Goal: Task Accomplishment & Management: Complete application form

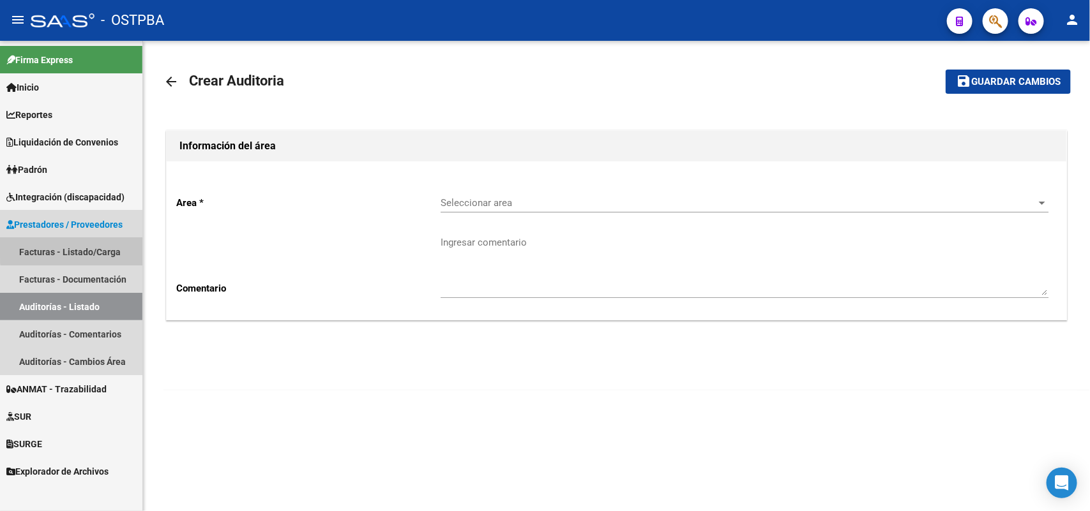
drag, startPoint x: 110, startPoint y: 248, endPoint x: 117, endPoint y: 244, distance: 7.1
click at [110, 247] on link "Facturas - Listado/Carga" at bounding box center [71, 251] width 142 height 27
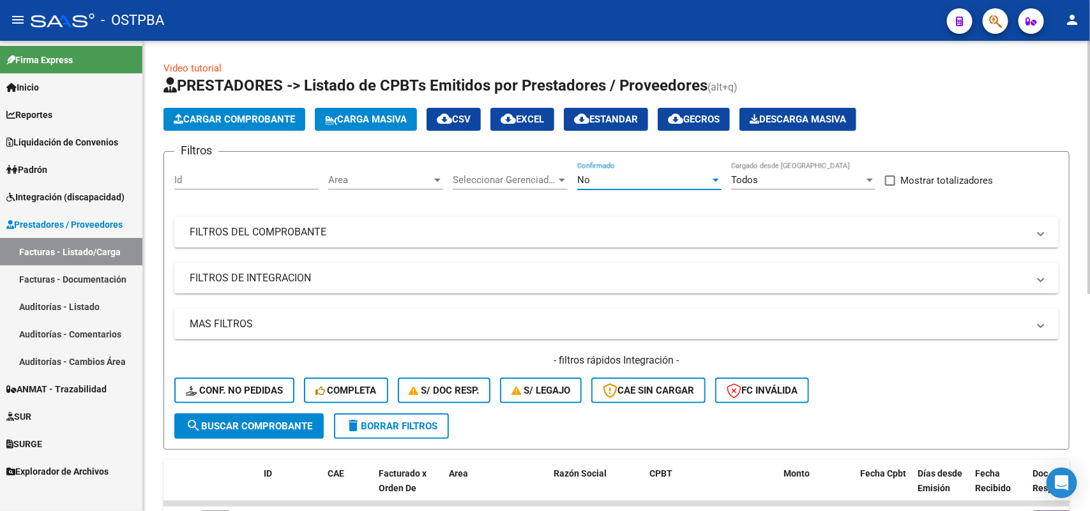
click at [713, 179] on div at bounding box center [715, 180] width 6 height 3
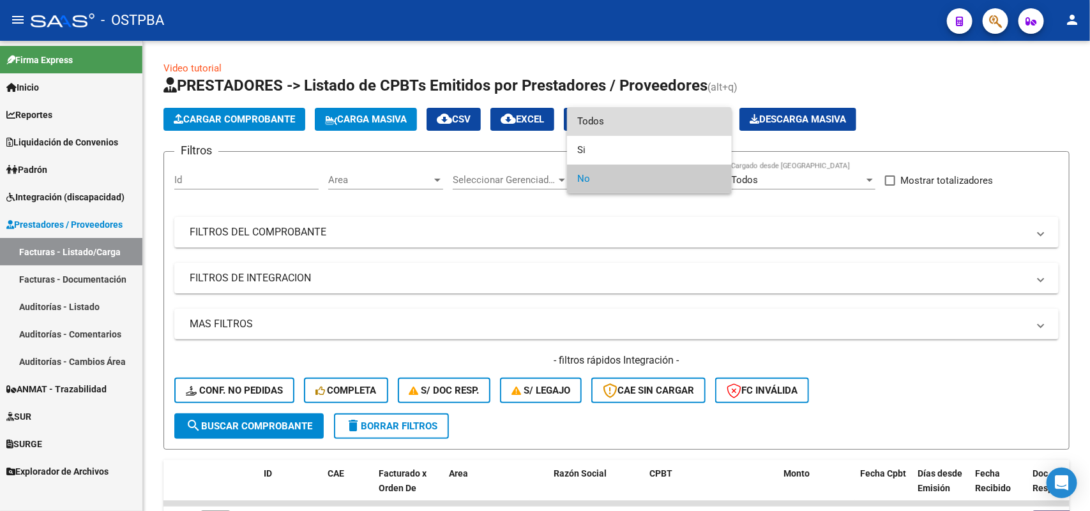
click at [629, 122] on span "Todos" at bounding box center [649, 121] width 144 height 29
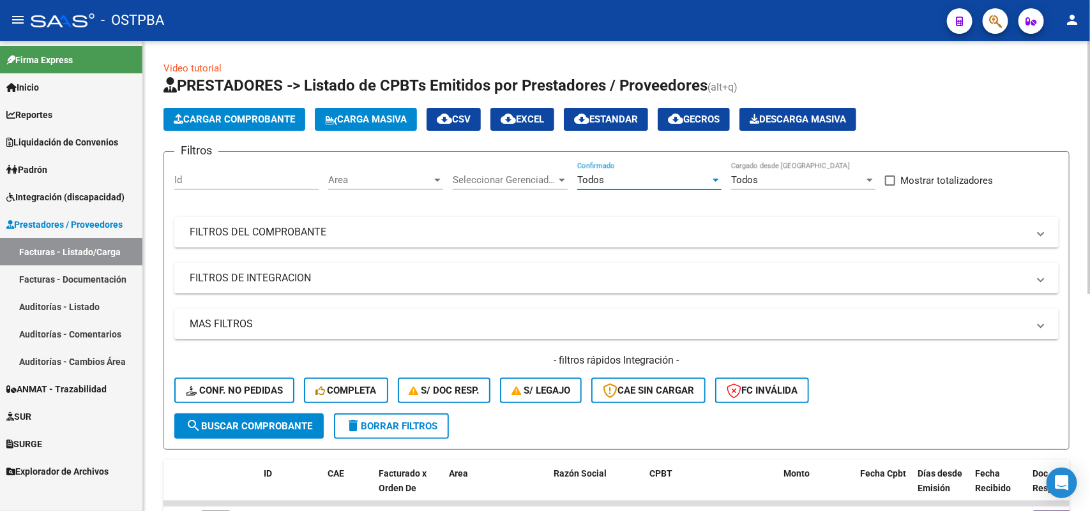
click at [557, 179] on div at bounding box center [561, 180] width 11 height 10
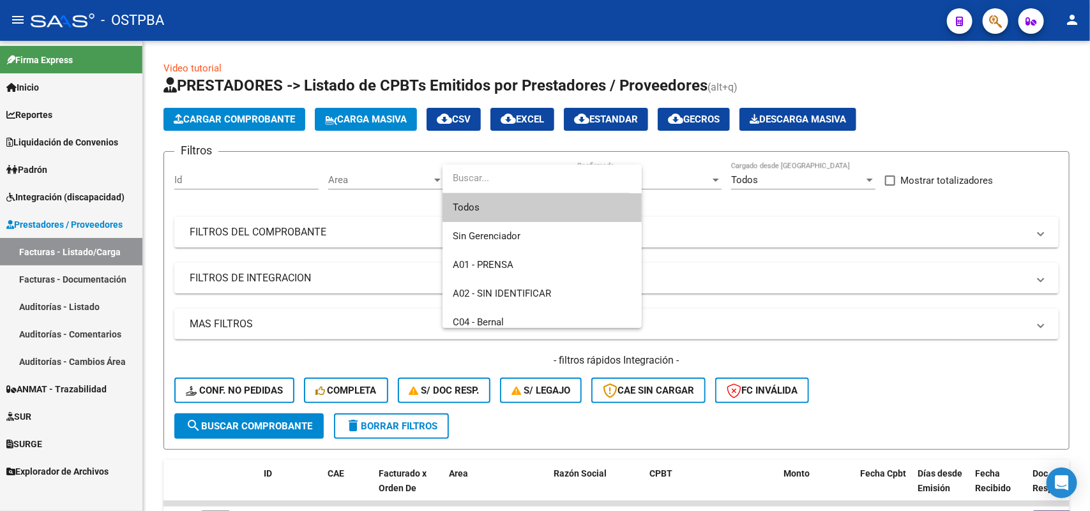
click at [500, 209] on span "Todos" at bounding box center [542, 207] width 179 height 29
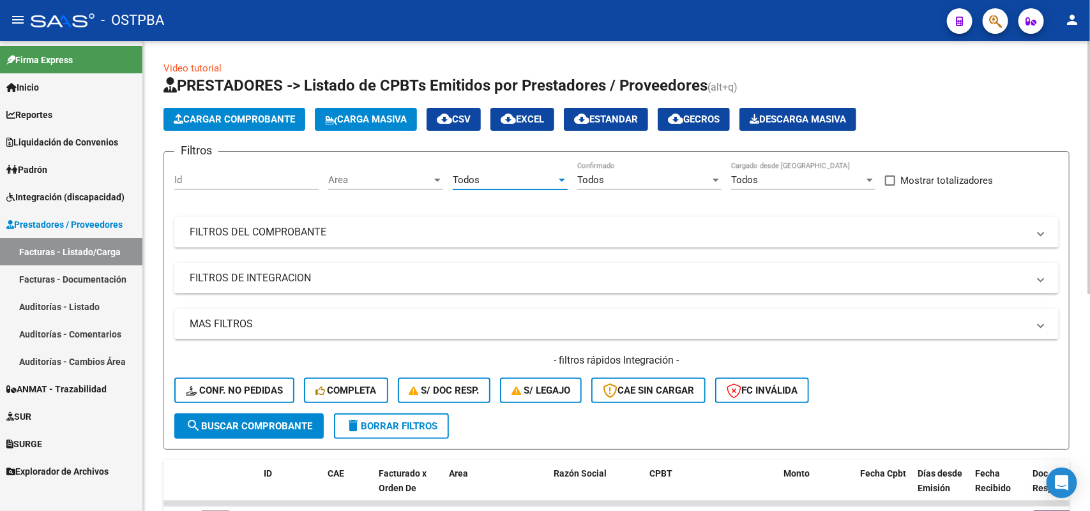
click at [439, 179] on div at bounding box center [437, 180] width 6 height 3
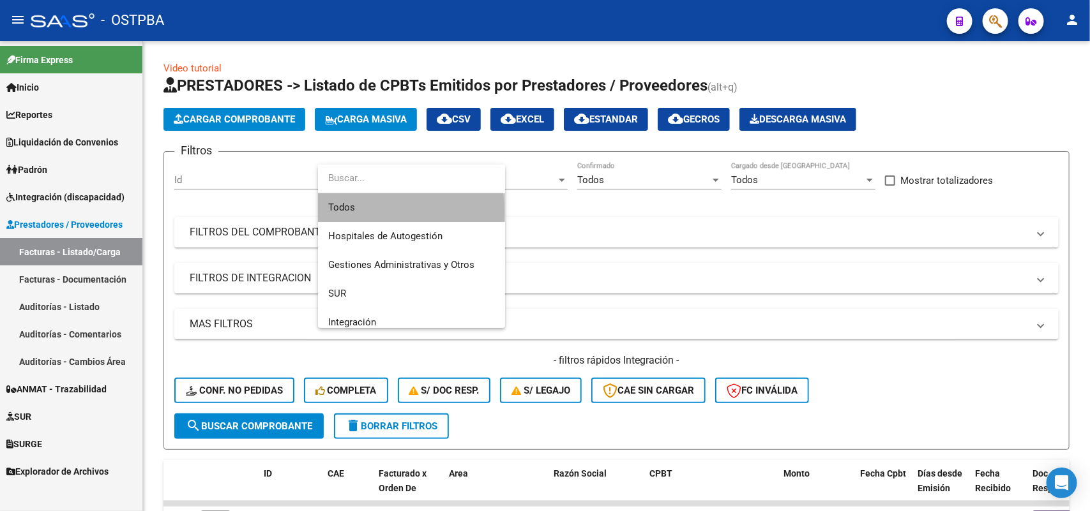
click at [379, 211] on span "Todos" at bounding box center [411, 207] width 167 height 29
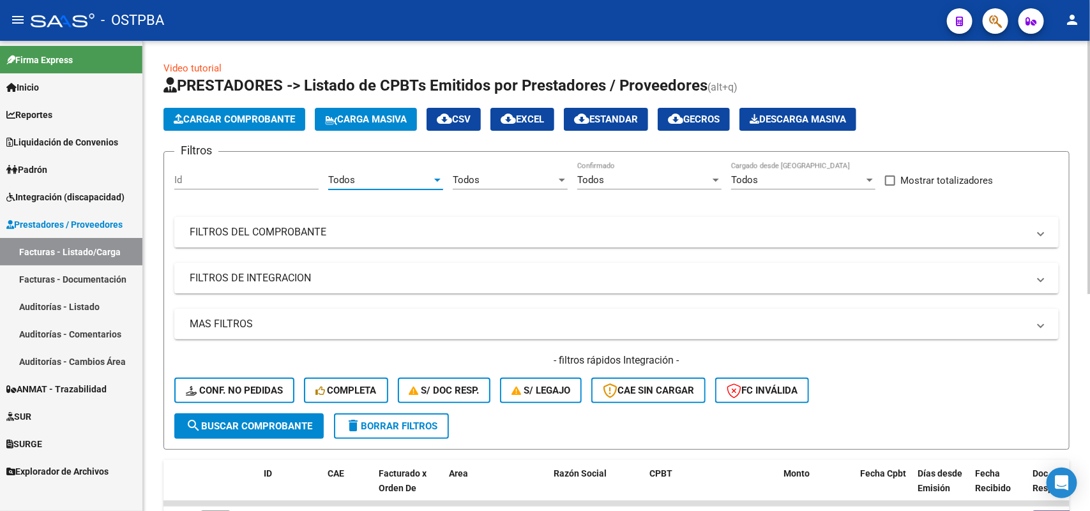
click at [324, 229] on mat-panel-title "FILTROS DEL COMPROBANTE" at bounding box center [609, 232] width 838 height 14
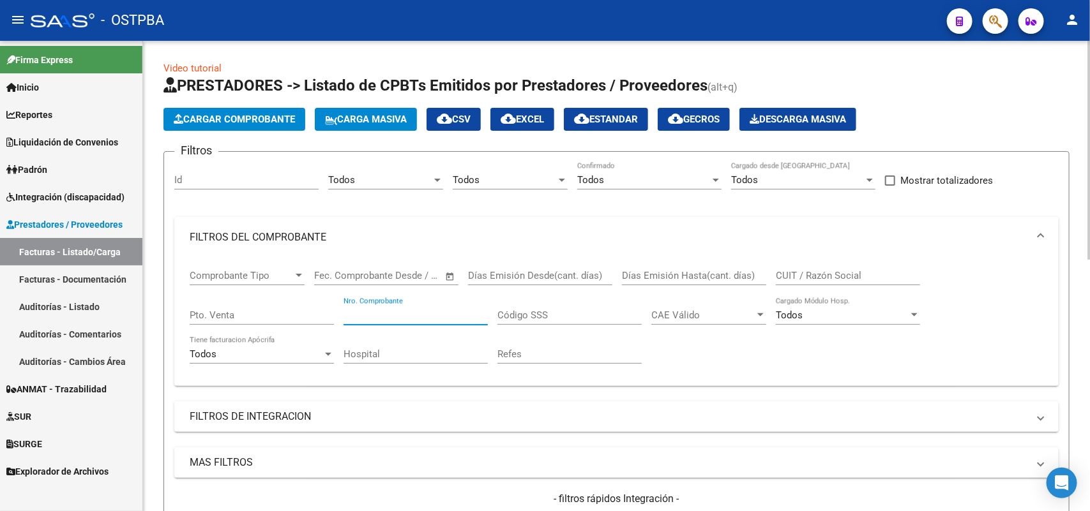
click at [382, 310] on input "Nro. Comprobante" at bounding box center [415, 315] width 144 height 11
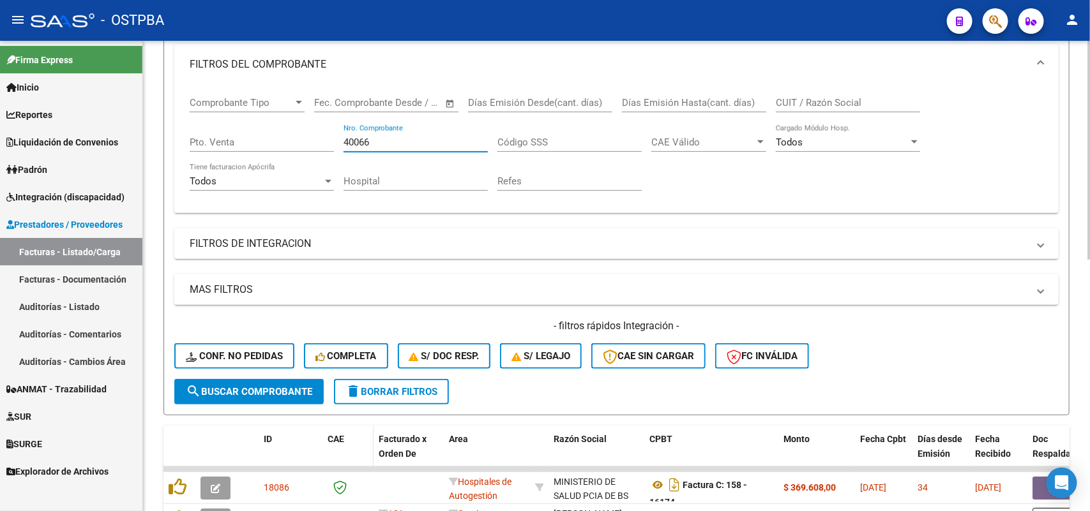
scroll to position [319, 0]
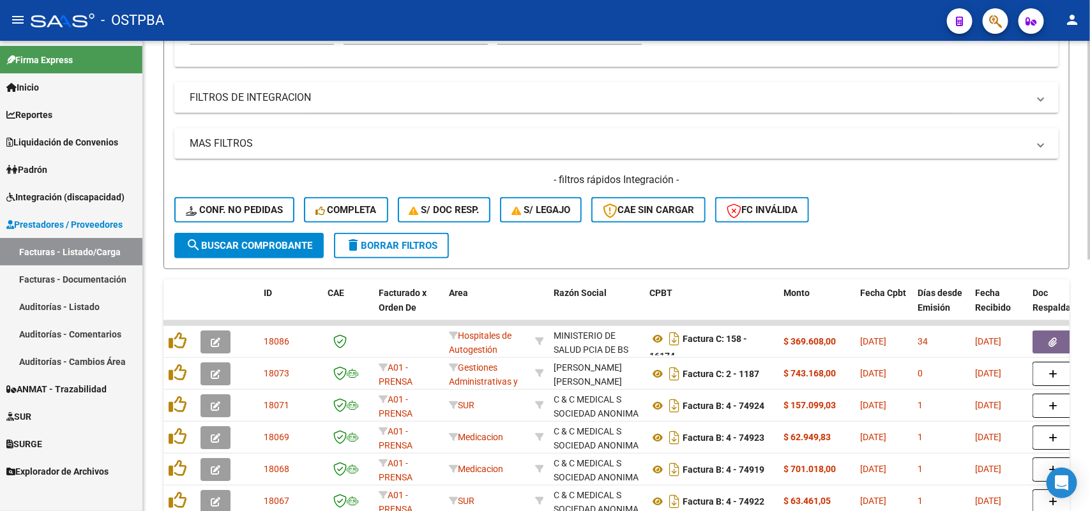
type input "40066"
click at [297, 241] on span "search Buscar Comprobante" at bounding box center [249, 245] width 126 height 11
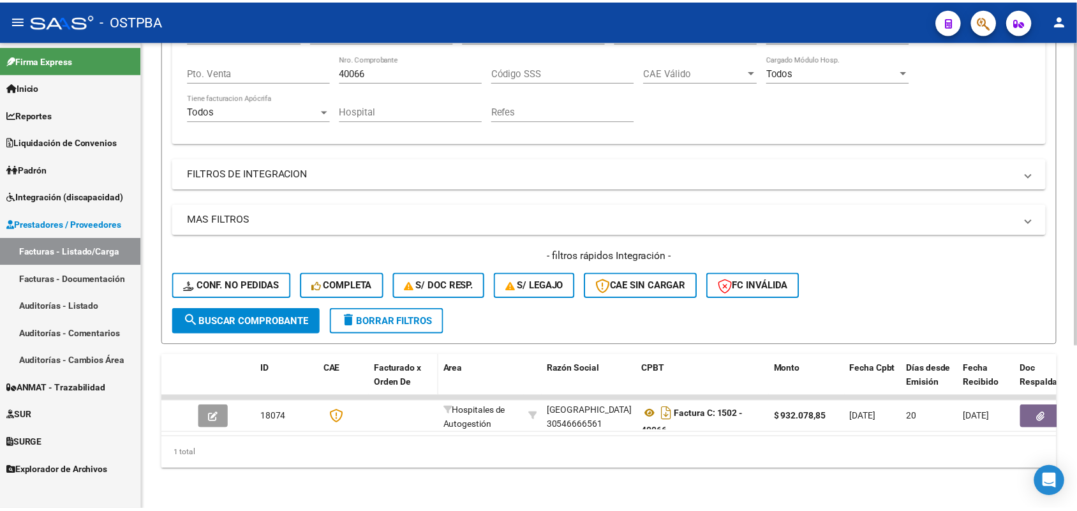
scroll to position [252, 0]
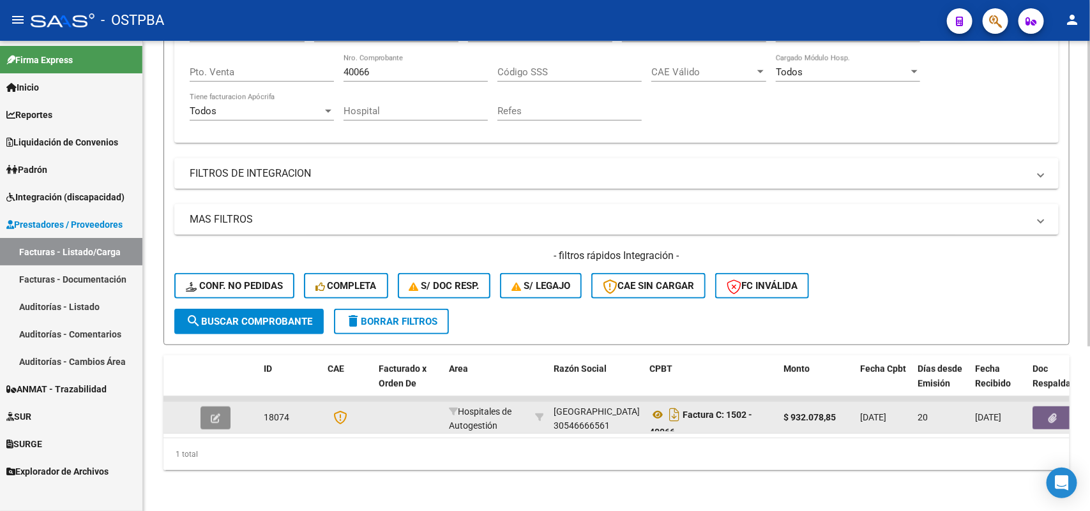
click at [217, 414] on icon "button" at bounding box center [216, 419] width 10 height 10
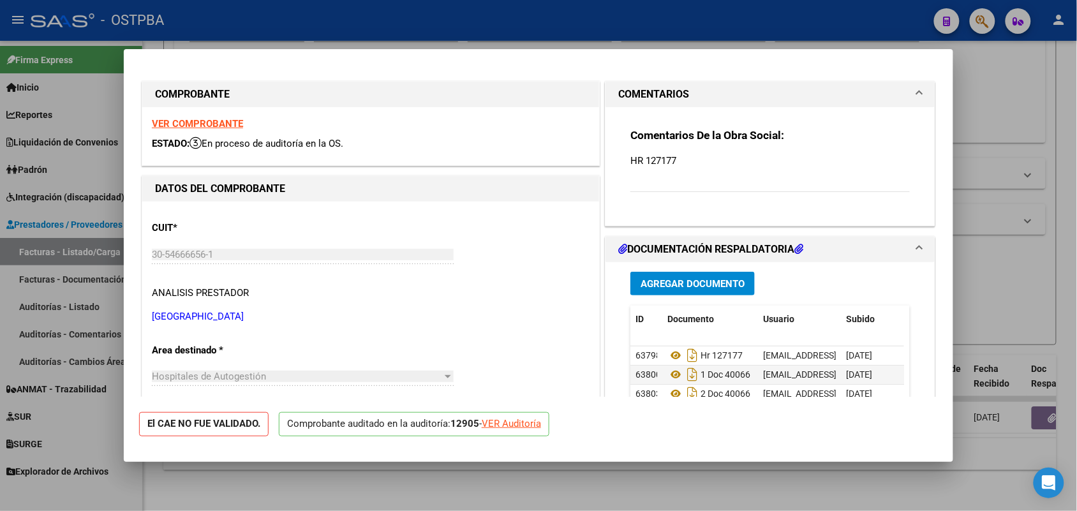
click at [529, 425] on div "VER Auditoría" at bounding box center [511, 424] width 59 height 15
type input "$ 0,00"
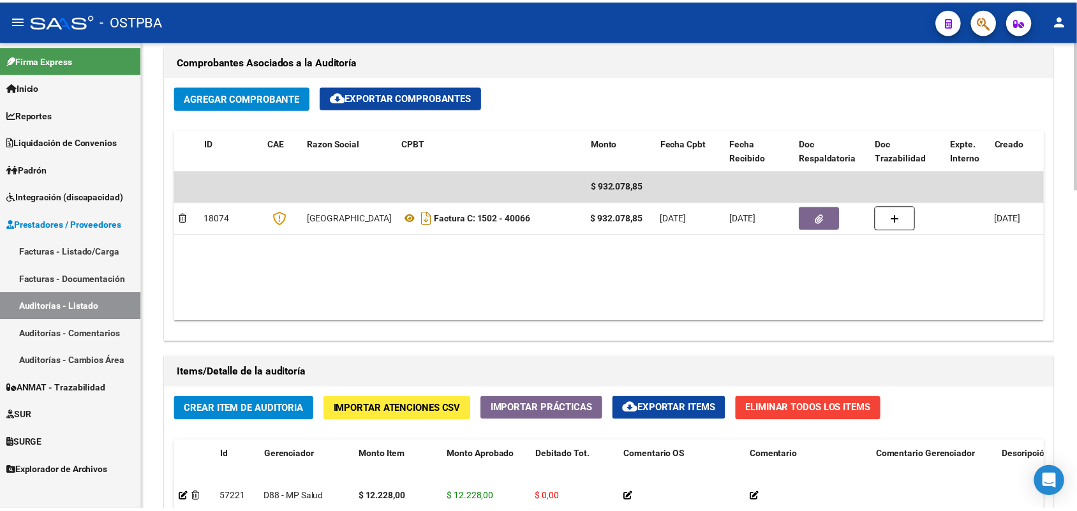
scroll to position [718, 0]
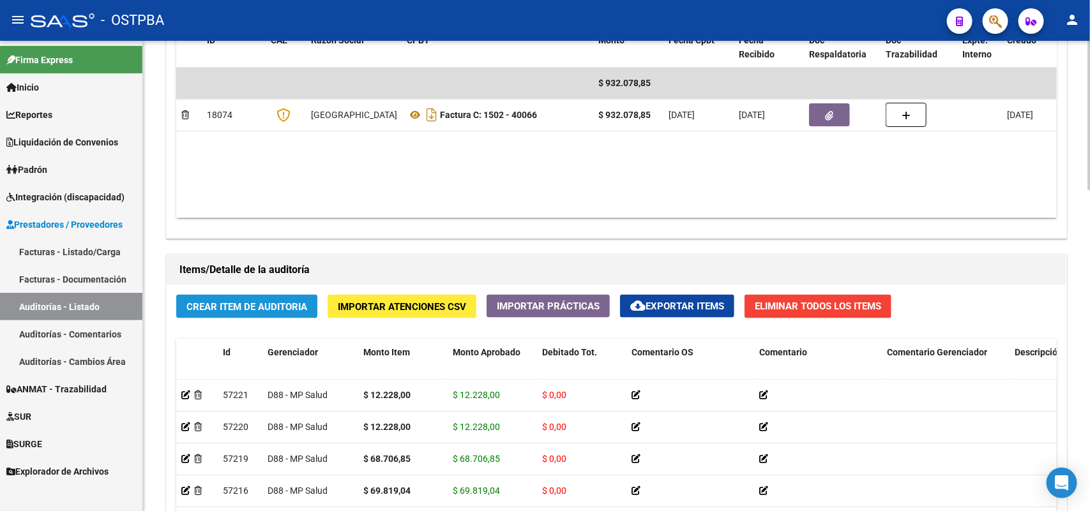
click at [260, 310] on span "Crear Item de Auditoria" at bounding box center [246, 306] width 121 height 11
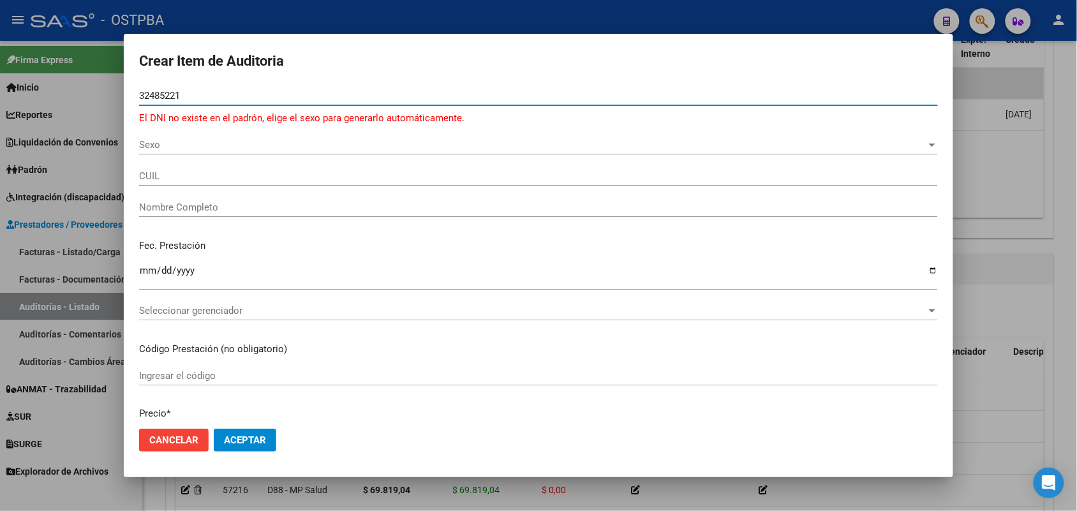
type input "32485221"
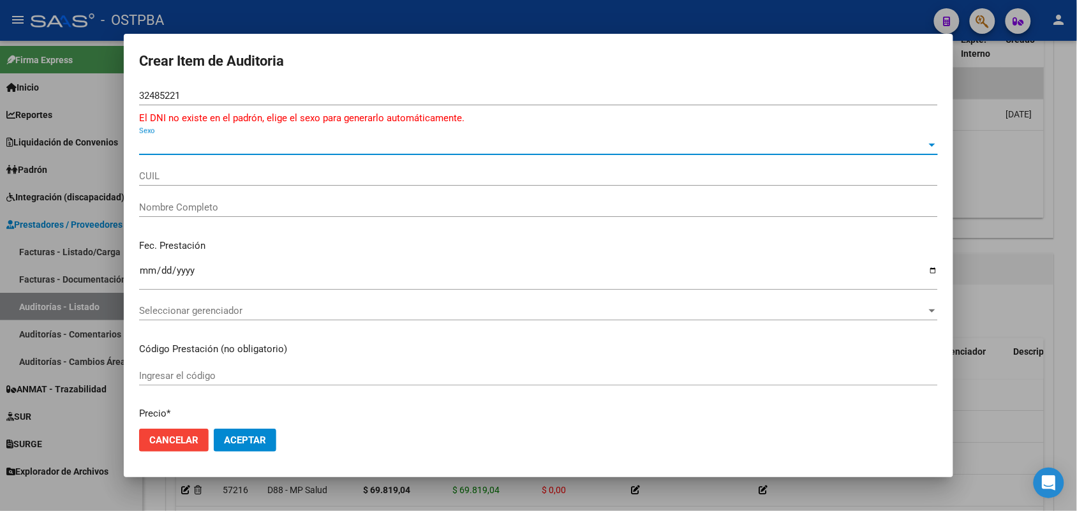
click at [146, 146] on span "Sexo" at bounding box center [533, 144] width 788 height 11
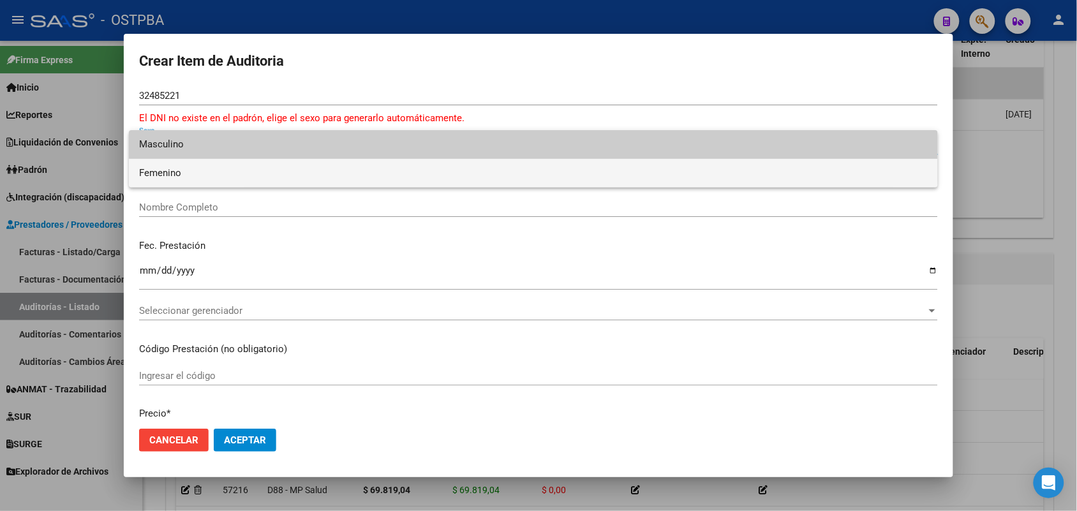
click at [181, 174] on span "Femenino" at bounding box center [533, 173] width 789 height 29
type input "27324852218"
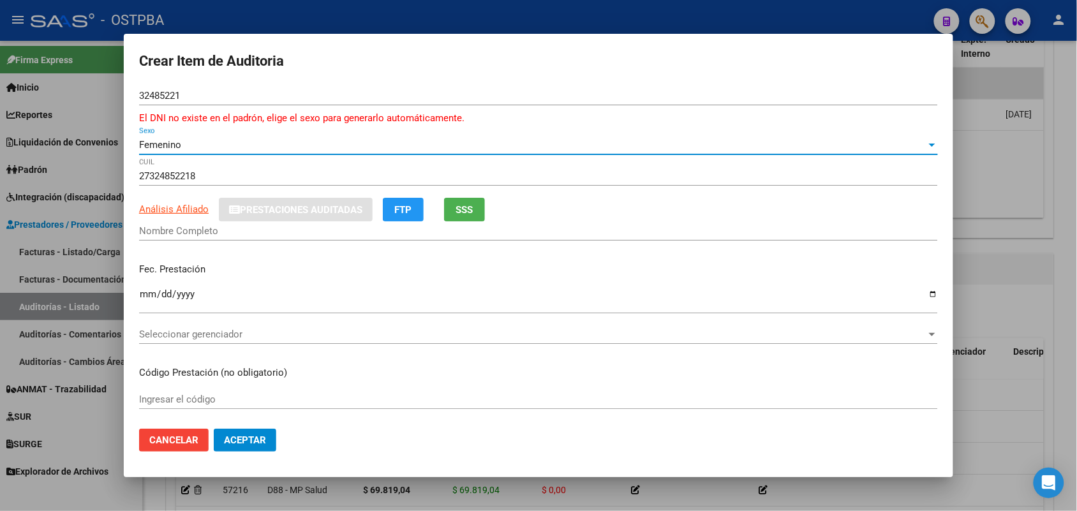
type input "ADOLFO SUSANA CAROLINA"
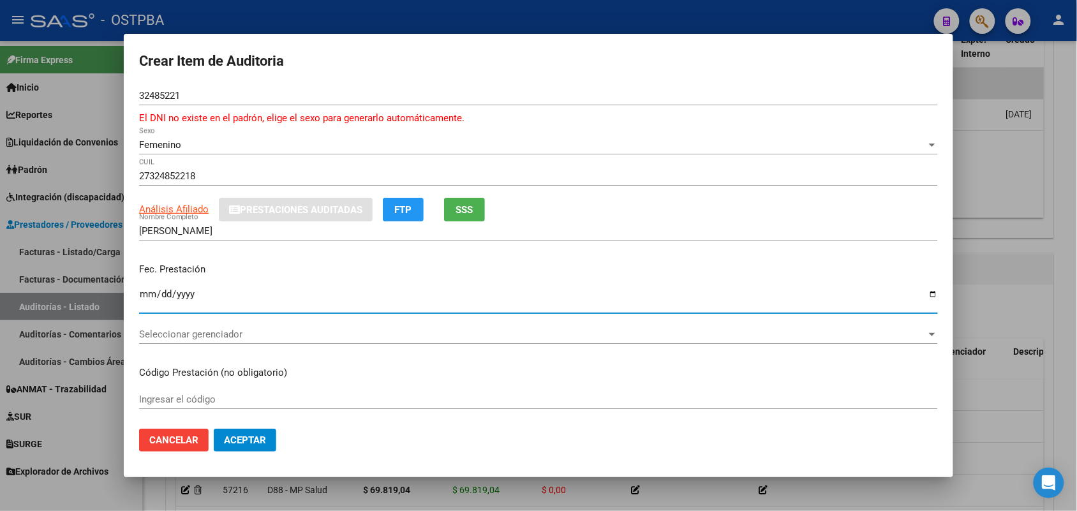
click at [146, 294] on input "Ingresar la fecha" at bounding box center [538, 299] width 799 height 20
type input "2025-05-16"
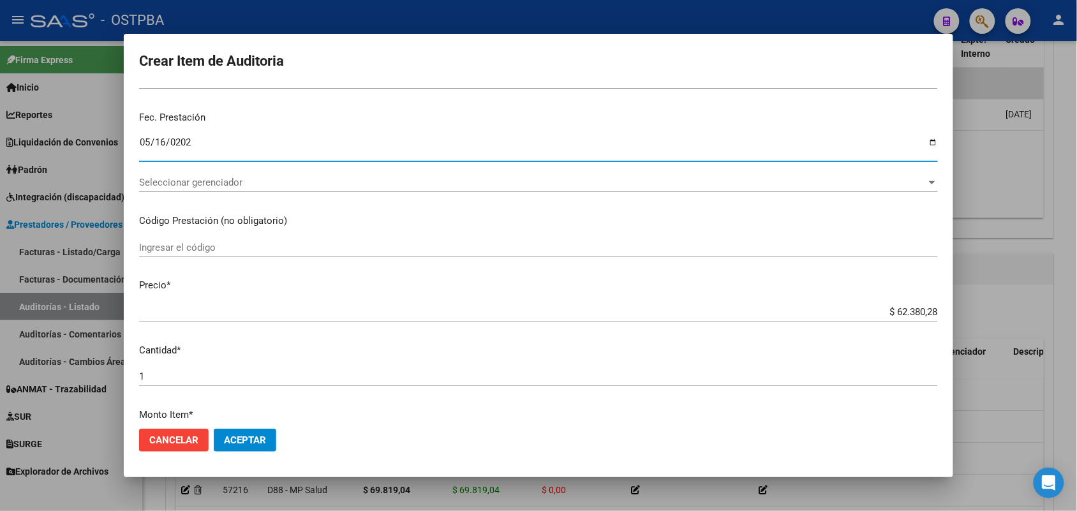
scroll to position [160, 0]
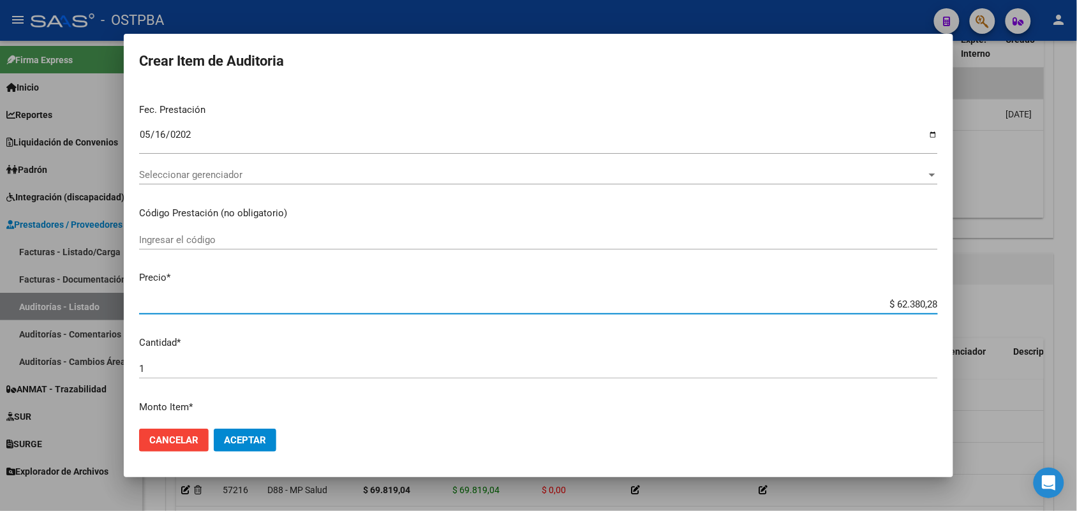
drag, startPoint x: 862, startPoint y: 306, endPoint x: 968, endPoint y: 310, distance: 105.4
click at [968, 310] on div "Crear Item de Auditoria 32485221 Nro Documento El DNI no existe en el padrón, e…" at bounding box center [538, 255] width 1077 height 511
type input "$ 0,05"
type input "$ 0,51"
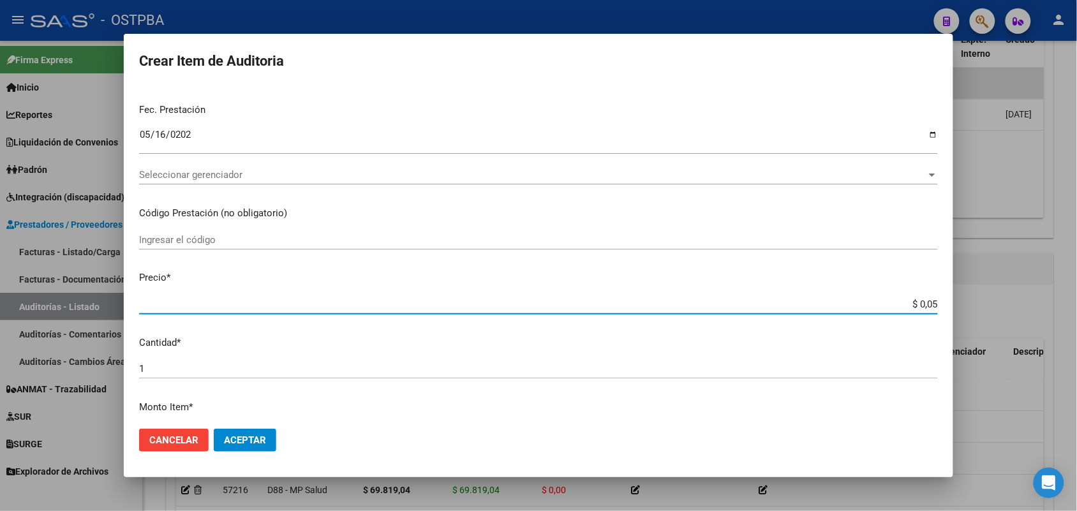
type input "$ 0,51"
type input "$ 5,16"
type input "$ 51,63"
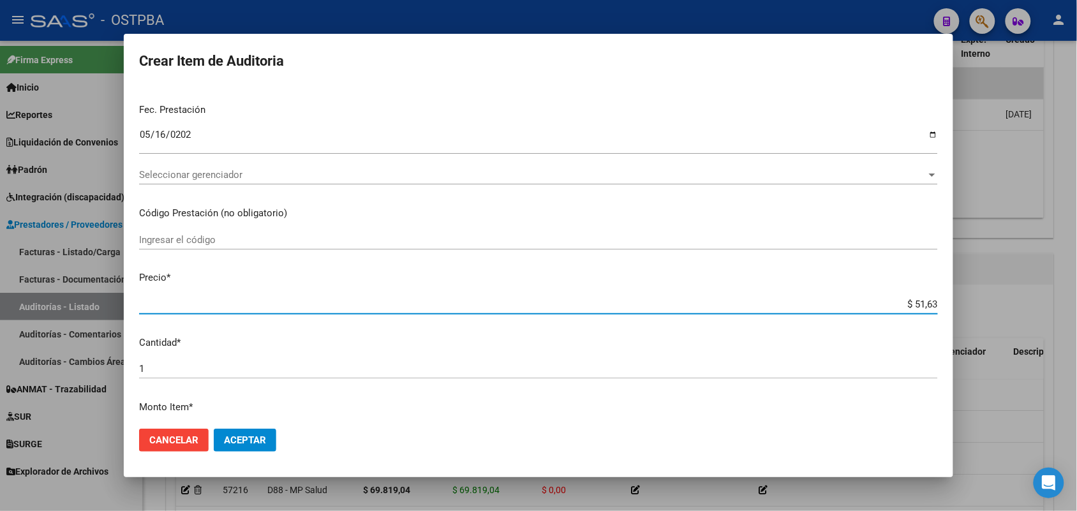
type input "$ 516,37"
type input "$ 5.163,72"
type input "$ 51.637,26"
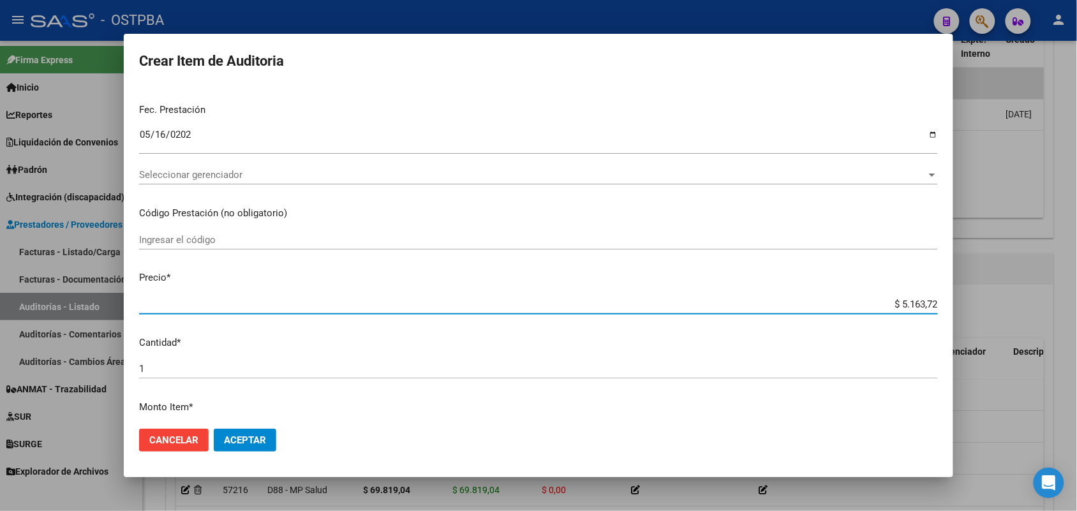
type input "$ 51.637,26"
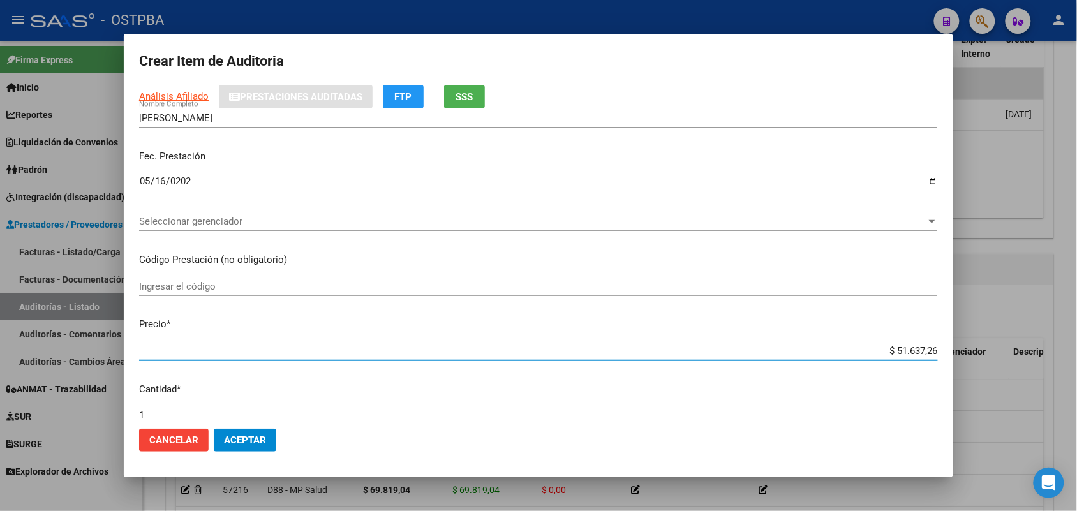
scroll to position [0, 0]
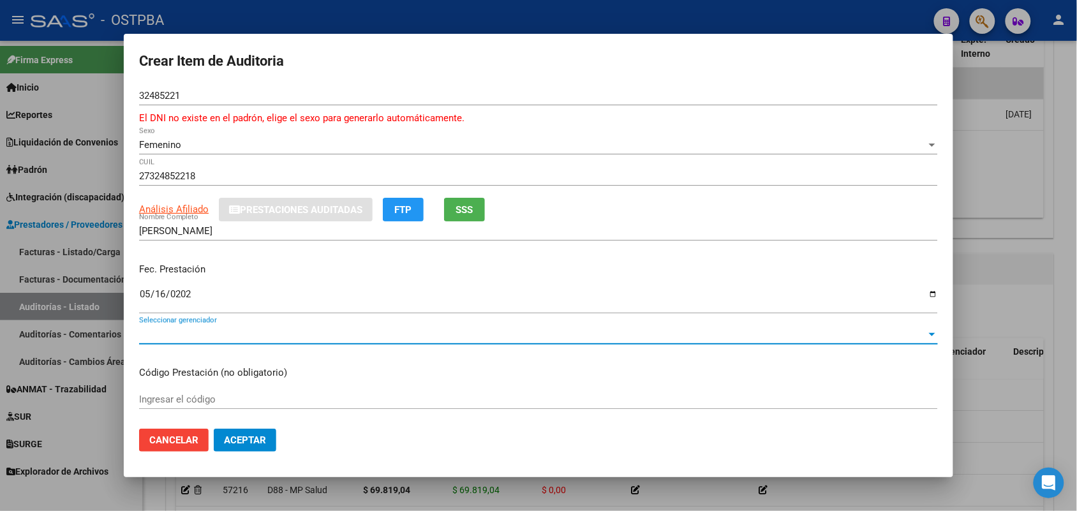
click at [190, 333] on span "Seleccionar gerenciador" at bounding box center [533, 334] width 788 height 11
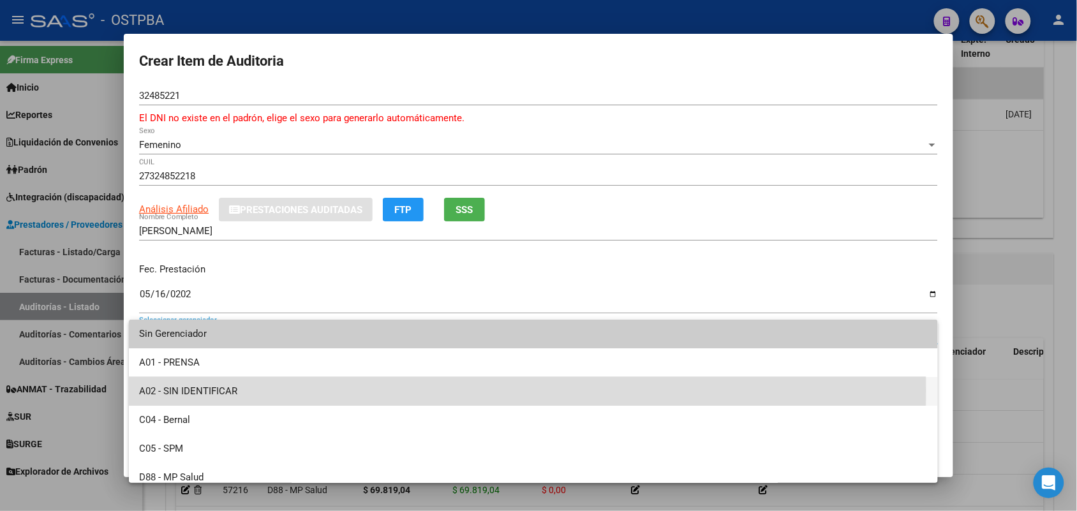
click at [217, 390] on span "A02 - SIN IDENTIFICAR" at bounding box center [533, 391] width 789 height 29
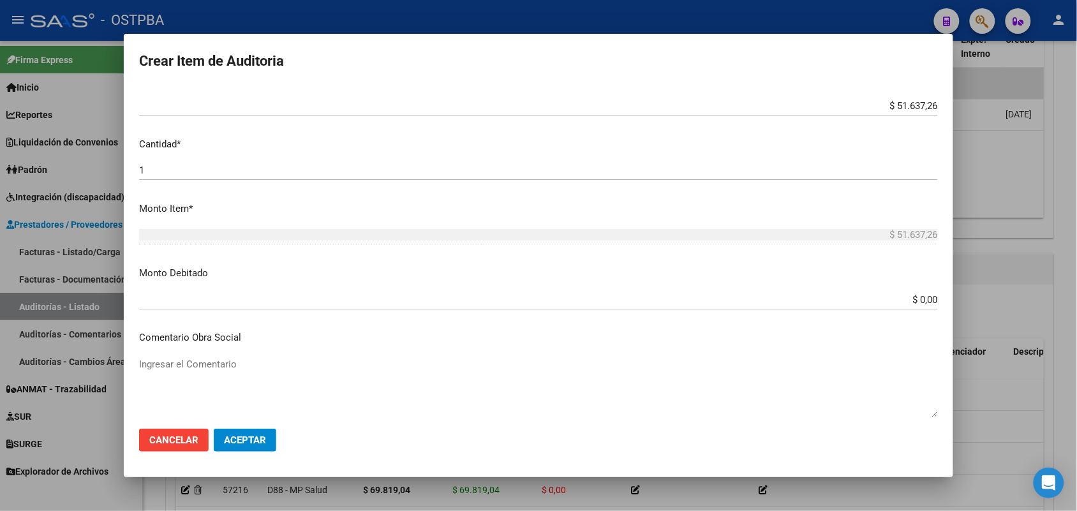
scroll to position [319, 0]
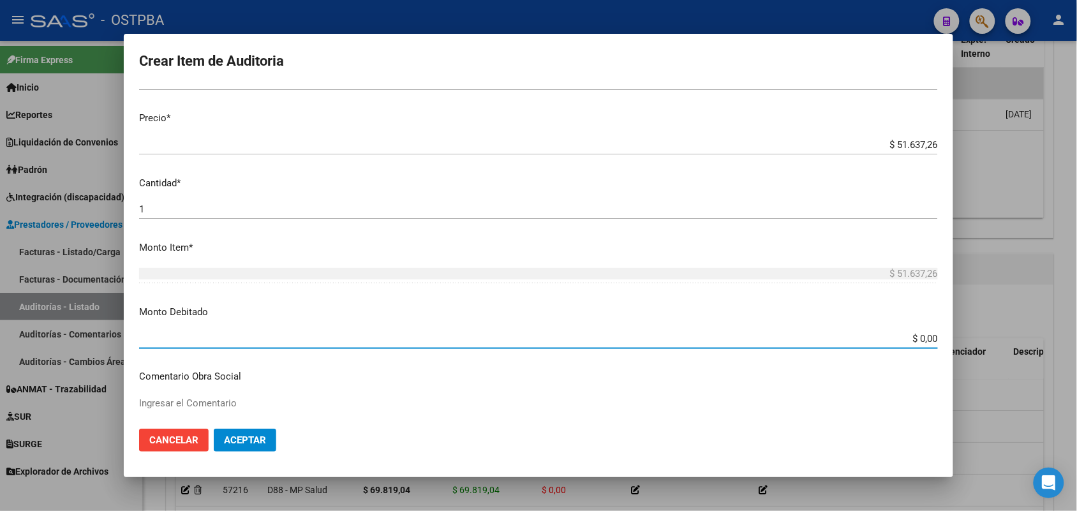
click at [846, 333] on input "$ 0,00" at bounding box center [538, 338] width 799 height 11
drag, startPoint x: 876, startPoint y: 339, endPoint x: 980, endPoint y: 333, distance: 103.6
click at [980, 333] on div "Crear Item de Auditoria 32485221 Nro Documento El DNI no existe en el padrón, e…" at bounding box center [538, 255] width 1077 height 511
type input "$ 51.637,26"
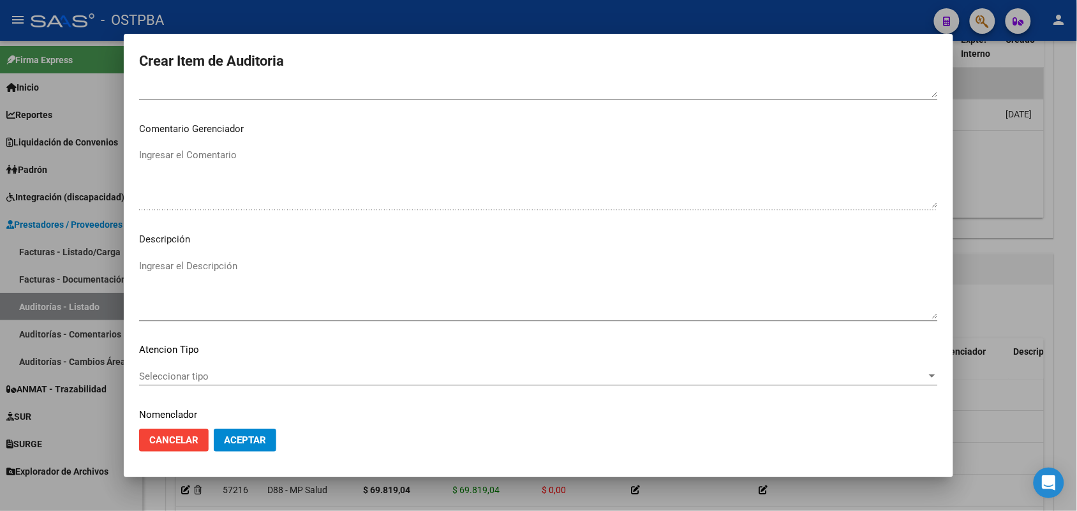
scroll to position [831, 0]
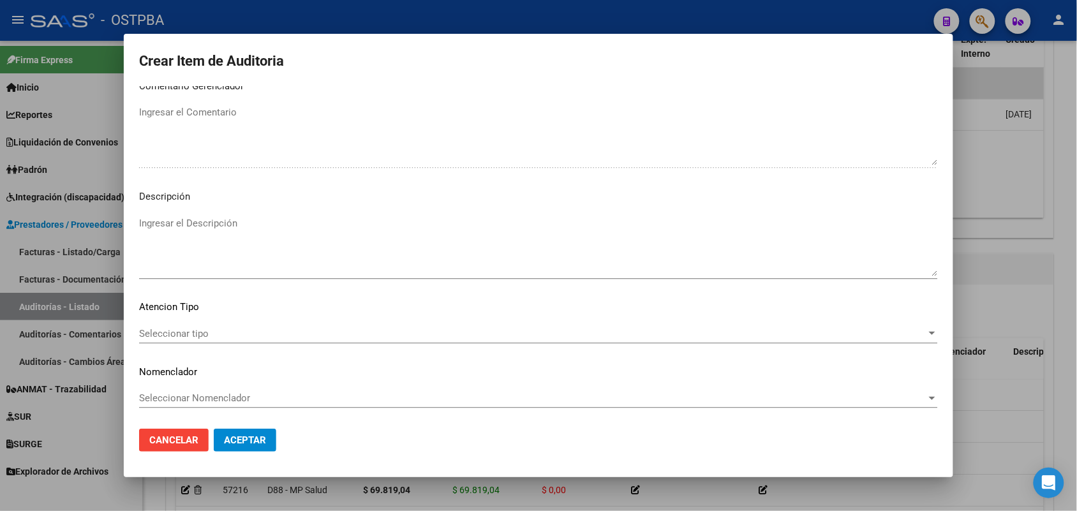
click at [205, 334] on span "Seleccionar tipo" at bounding box center [533, 333] width 788 height 11
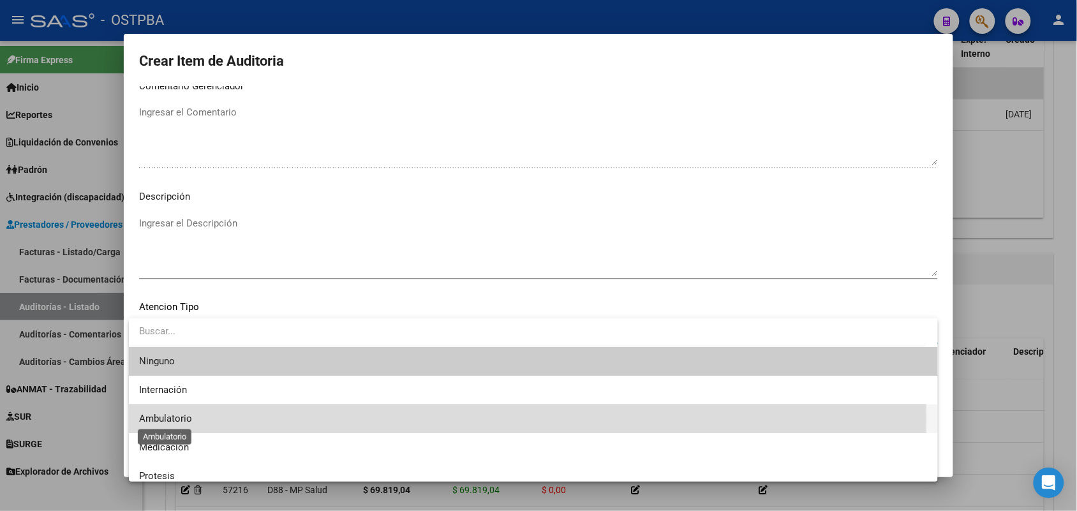
click at [163, 419] on span "Ambulatorio" at bounding box center [165, 418] width 53 height 11
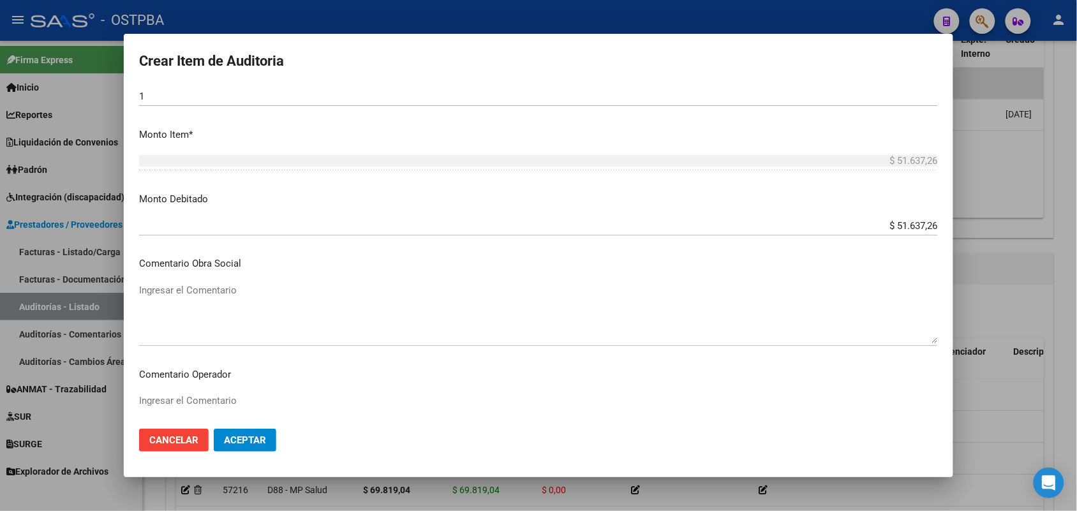
scroll to position [512, 0]
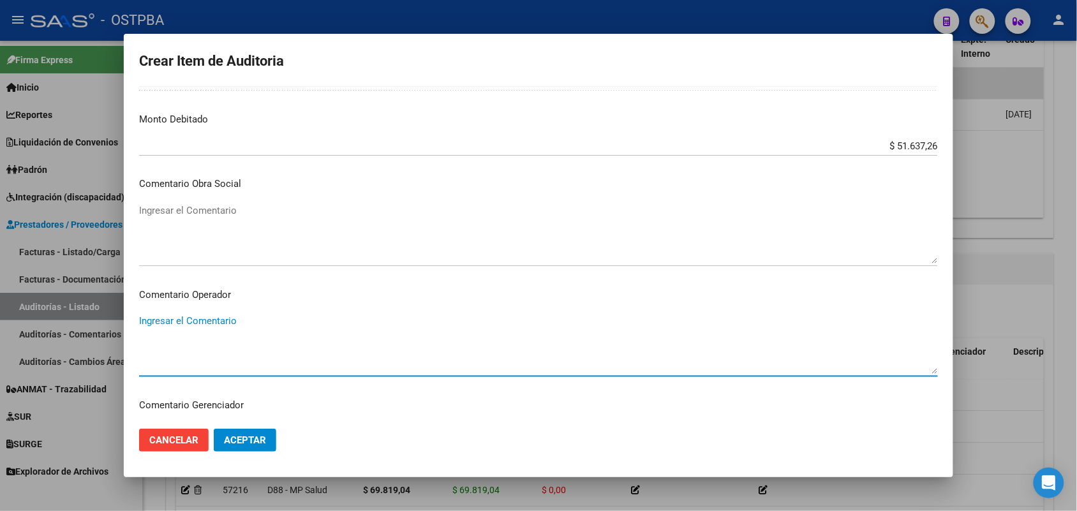
click at [206, 324] on textarea "Ingresar el Comentario" at bounding box center [538, 344] width 799 height 60
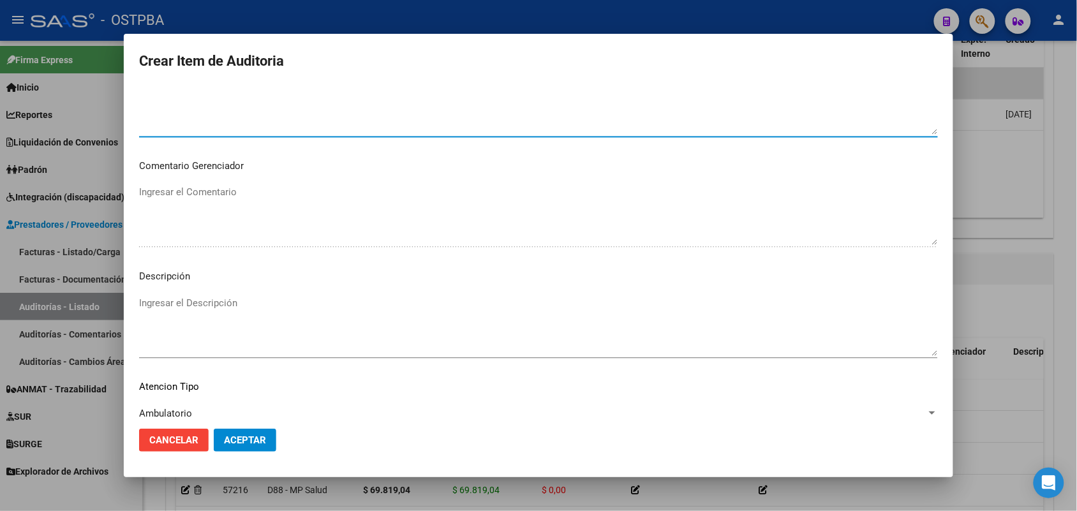
scroll to position [831, 0]
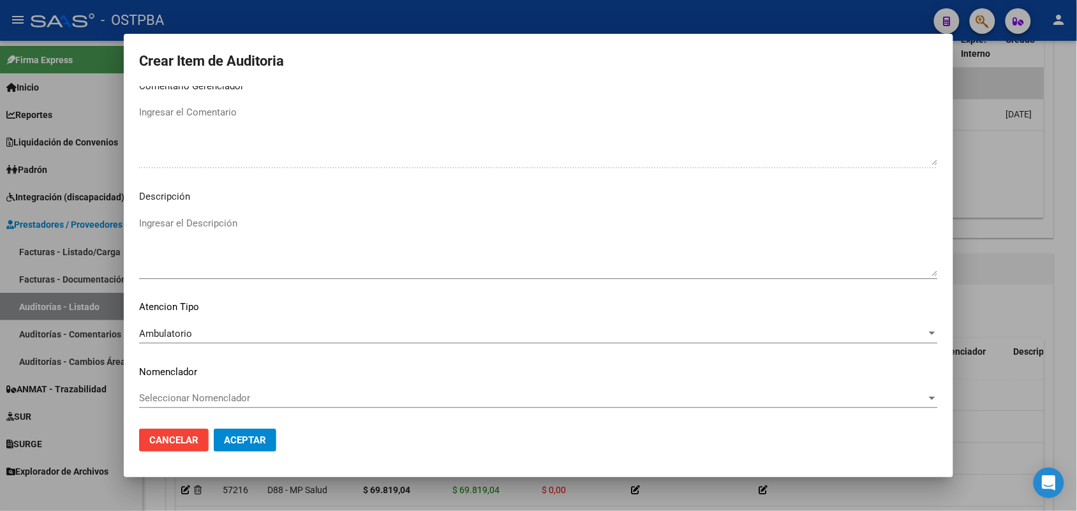
type textarea "NO CORRESPONDE A PRENSA"
click at [262, 439] on span "Aceptar" at bounding box center [245, 440] width 42 height 11
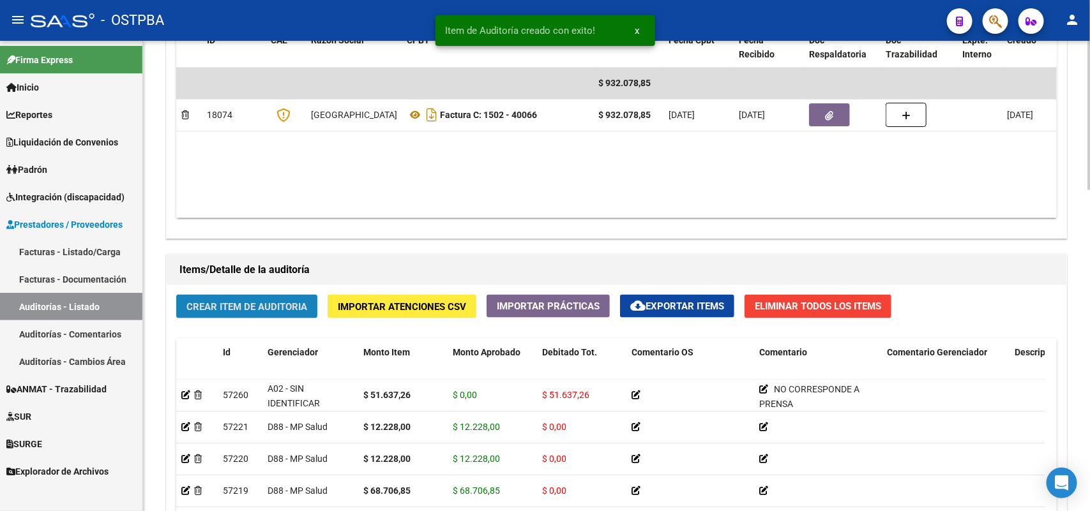
click at [295, 307] on span "Crear Item de Auditoria" at bounding box center [246, 306] width 121 height 11
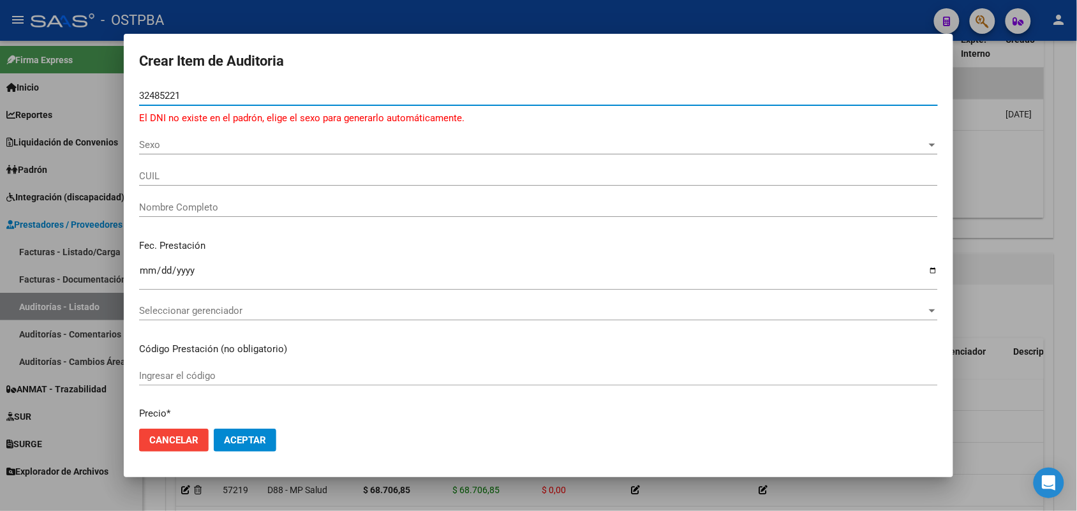
type input "32485221"
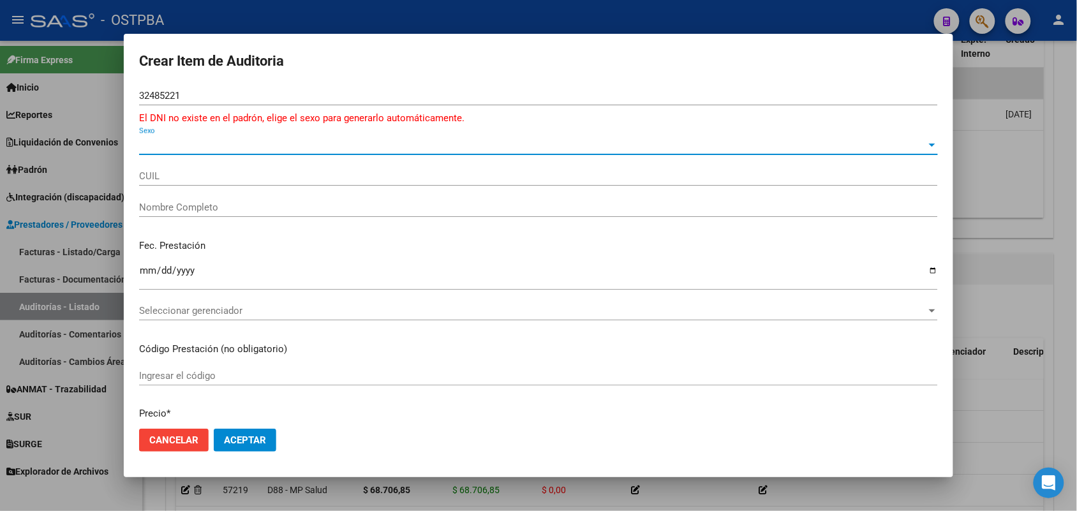
click at [163, 142] on span "Sexo" at bounding box center [533, 144] width 788 height 11
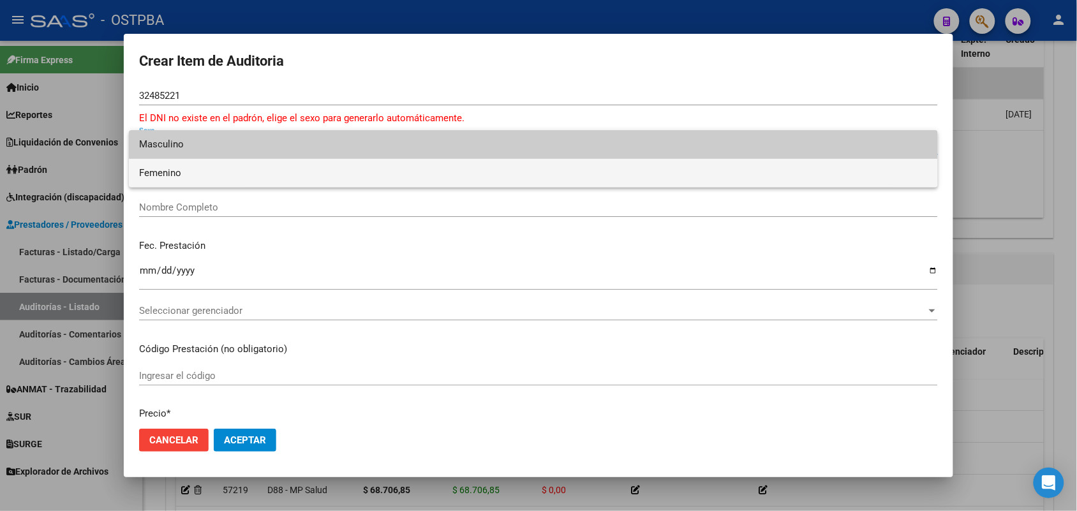
click at [189, 169] on span "Femenino" at bounding box center [533, 173] width 789 height 29
type input "27324852218"
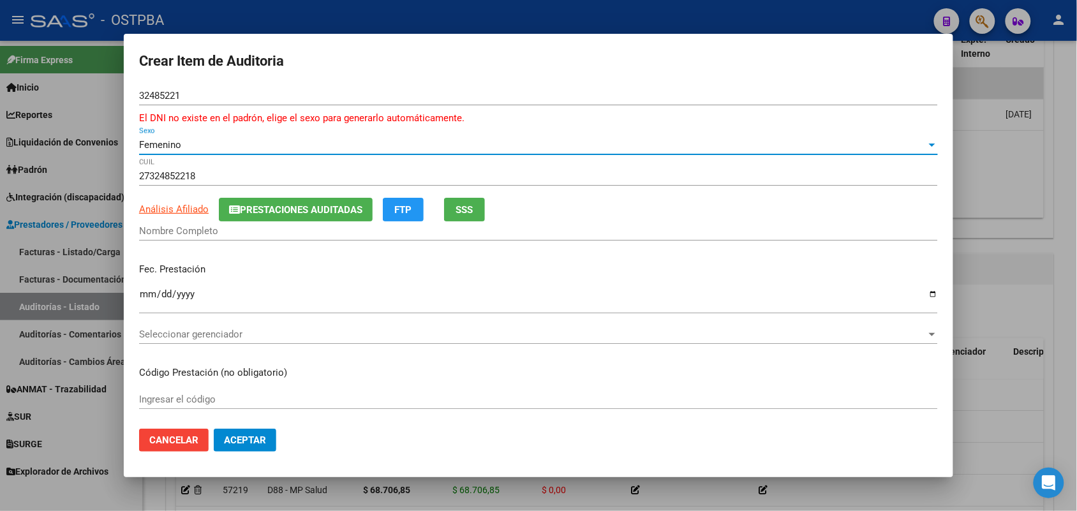
type input "ADOLFO SUSANA CAROLINA"
click at [153, 297] on input "Ingresar la fecha" at bounding box center [538, 299] width 799 height 20
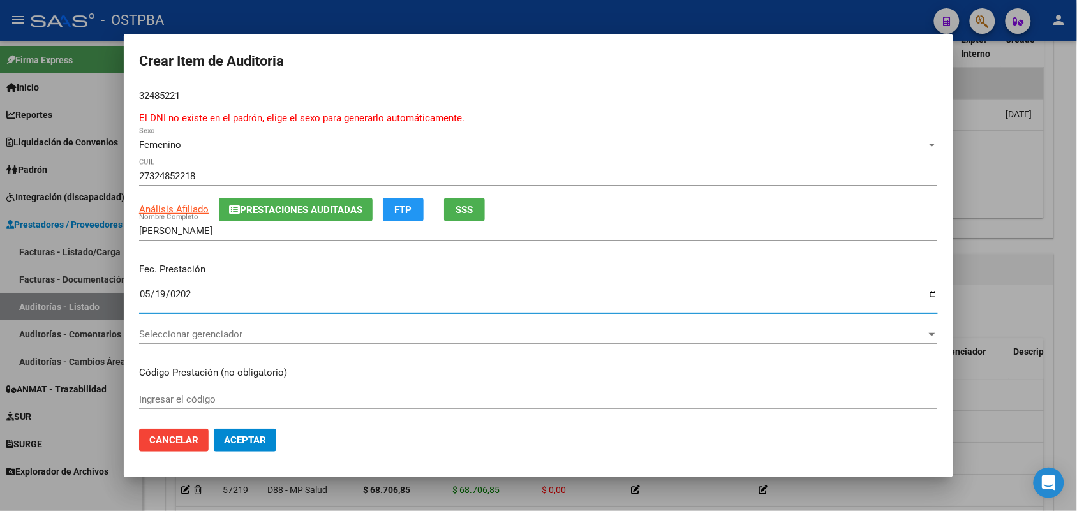
type input "2025-05-19"
click at [211, 333] on span "Seleccionar gerenciador" at bounding box center [533, 334] width 788 height 11
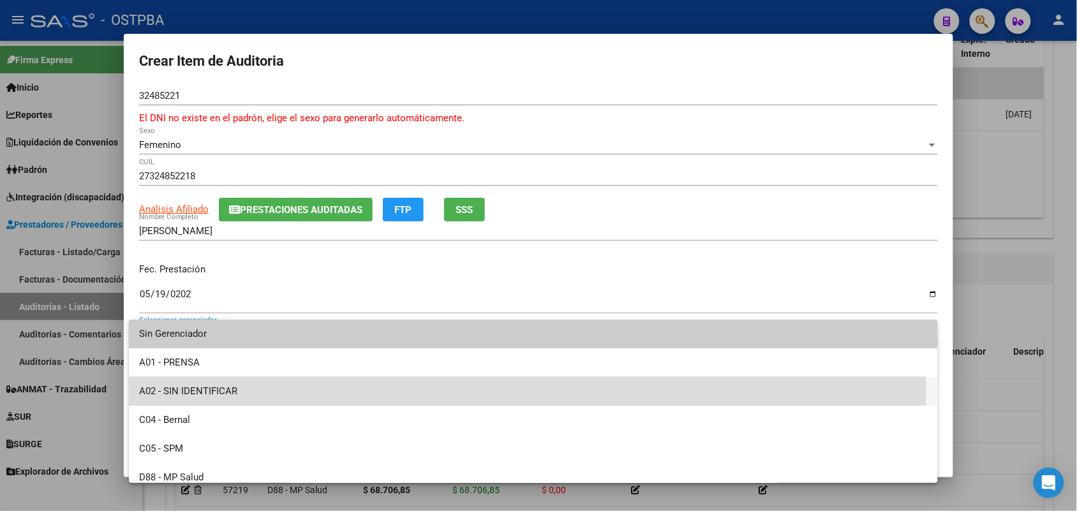
click at [218, 393] on span "A02 - SIN IDENTIFICAR" at bounding box center [533, 391] width 789 height 29
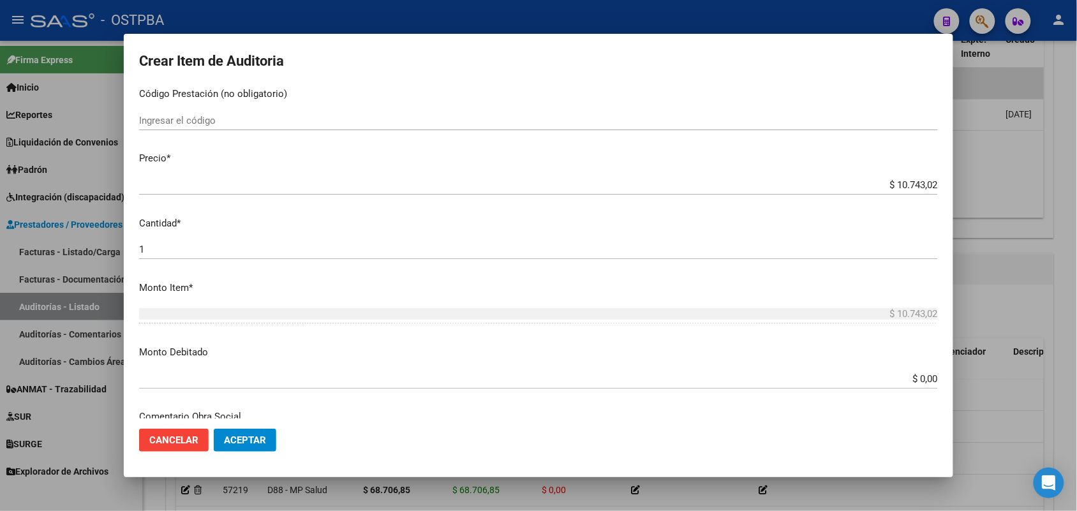
scroll to position [319, 0]
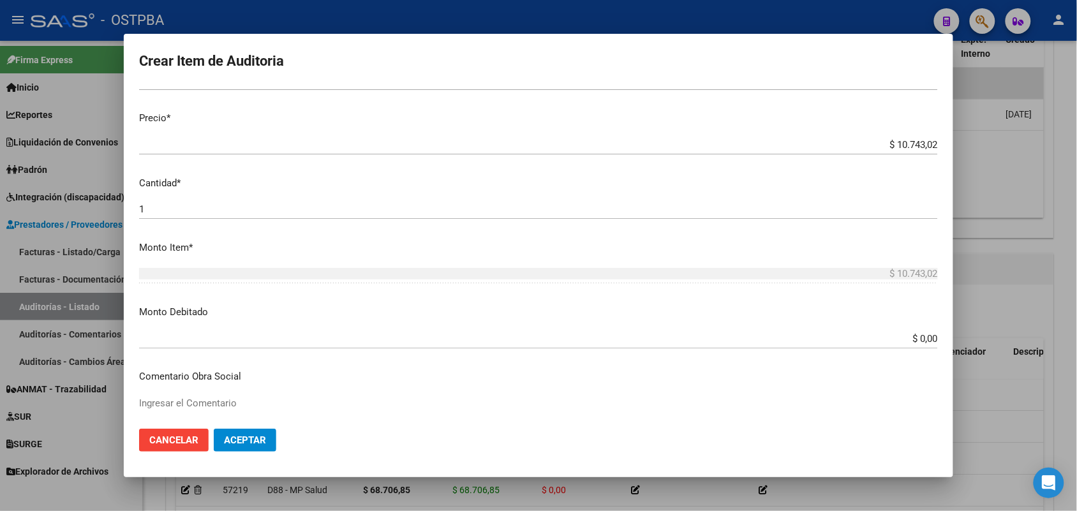
drag, startPoint x: 888, startPoint y: 329, endPoint x: 901, endPoint y: 330, distance: 13.4
click at [901, 330] on div "$ 0,00 Ingresar el monto" at bounding box center [538, 338] width 799 height 19
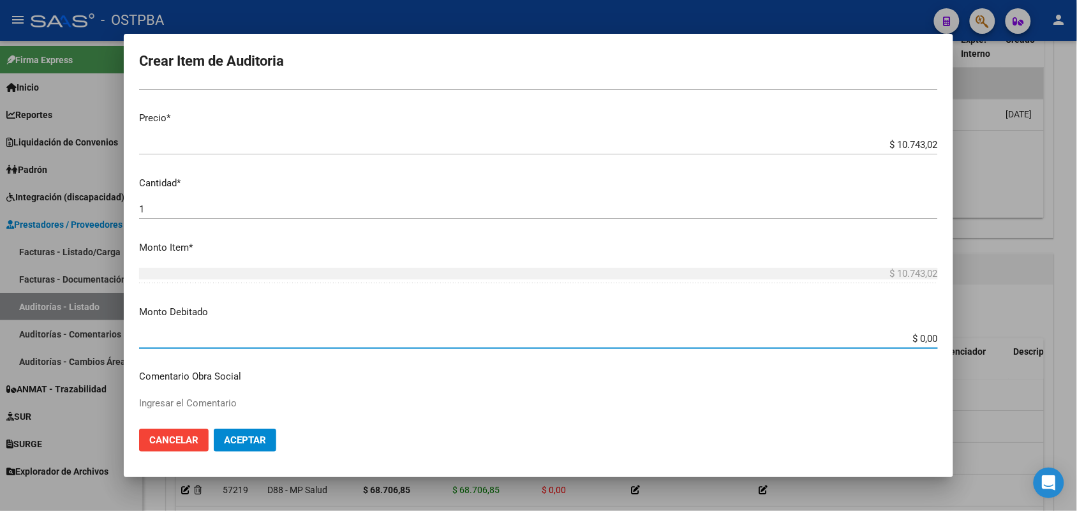
drag, startPoint x: 887, startPoint y: 338, endPoint x: 945, endPoint y: 337, distance: 58.1
click at [945, 337] on mat-dialog-content "32485221 Nro Documento El DNI no existe en el padrón, elige el sexo para genera…" at bounding box center [539, 252] width 830 height 333
type input "$ 10.743,02"
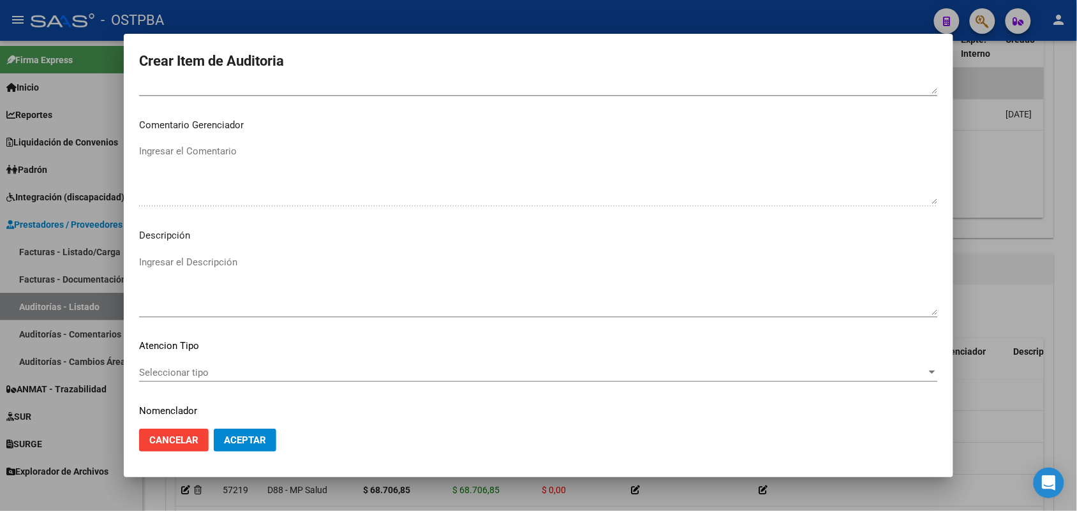
scroll to position [831, 0]
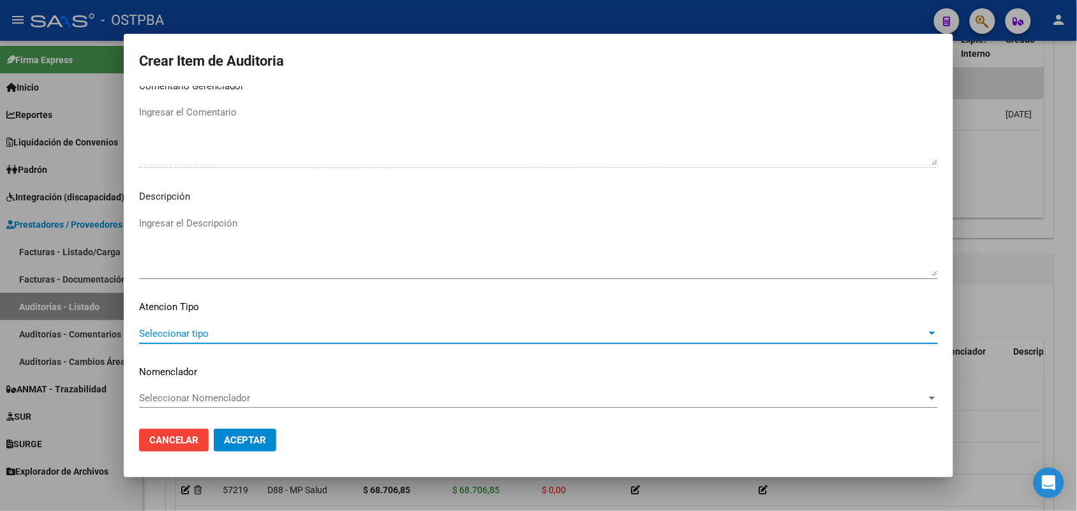
click at [187, 329] on span "Seleccionar tipo" at bounding box center [533, 333] width 788 height 11
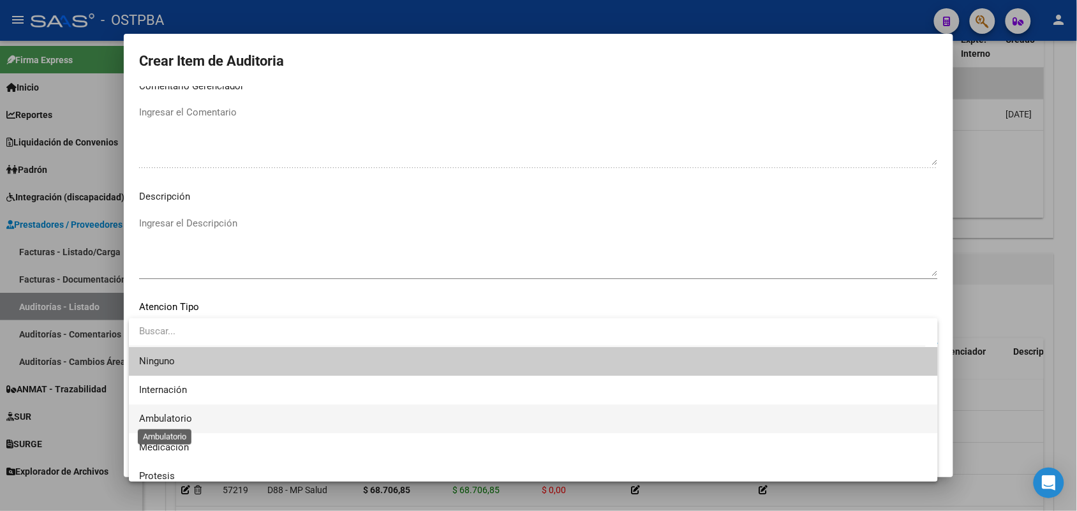
click at [183, 419] on span "Ambulatorio" at bounding box center [165, 418] width 53 height 11
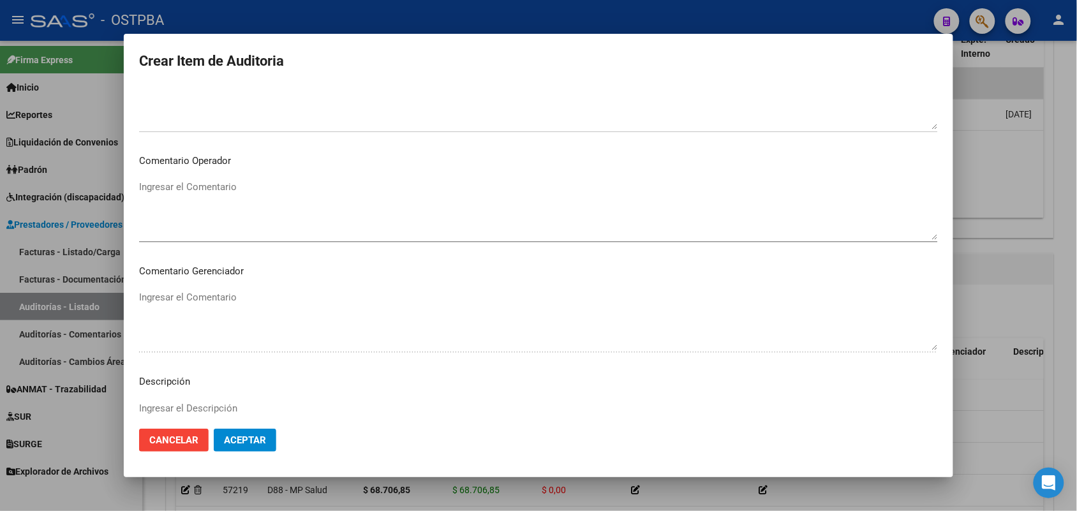
scroll to position [592, 0]
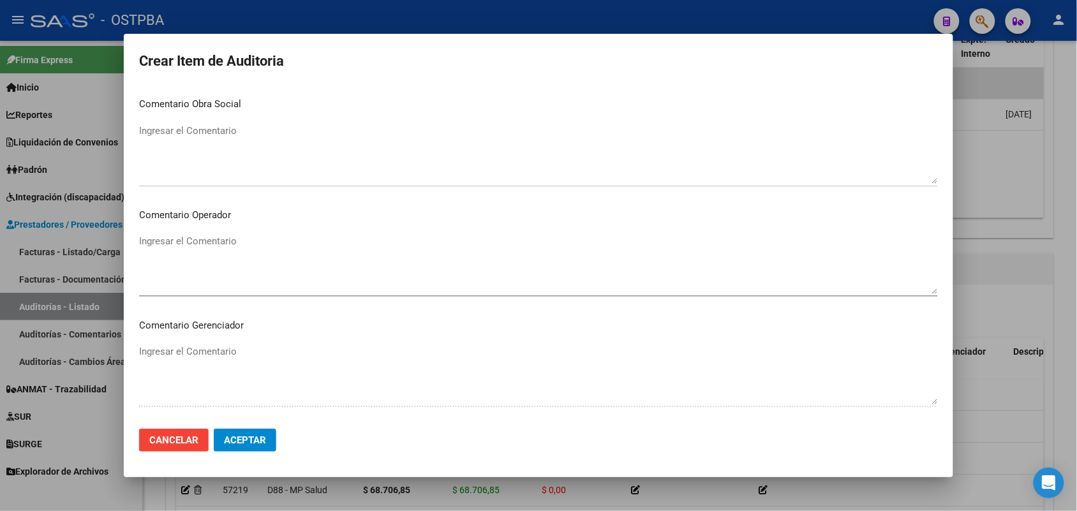
click at [222, 237] on textarea "Ingresar el Comentario" at bounding box center [538, 264] width 799 height 60
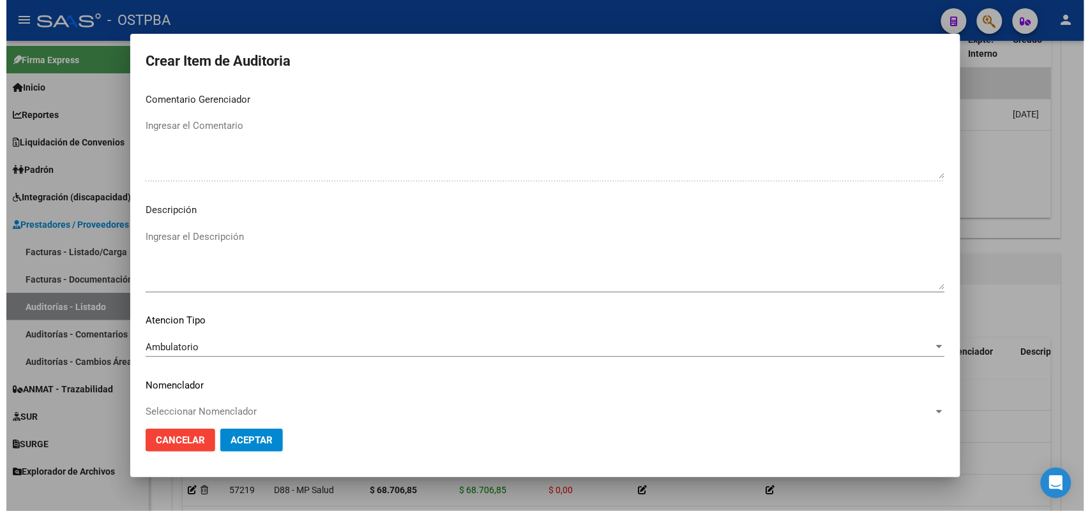
scroll to position [831, 0]
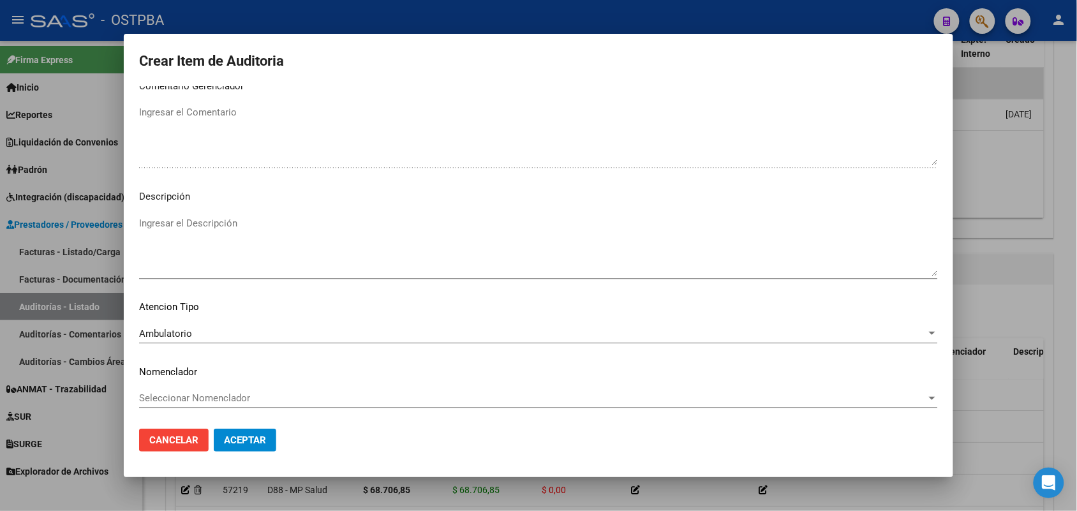
type textarea "NO CORRESPONDE A PRENSA"
click at [247, 439] on span "Aceptar" at bounding box center [245, 440] width 42 height 11
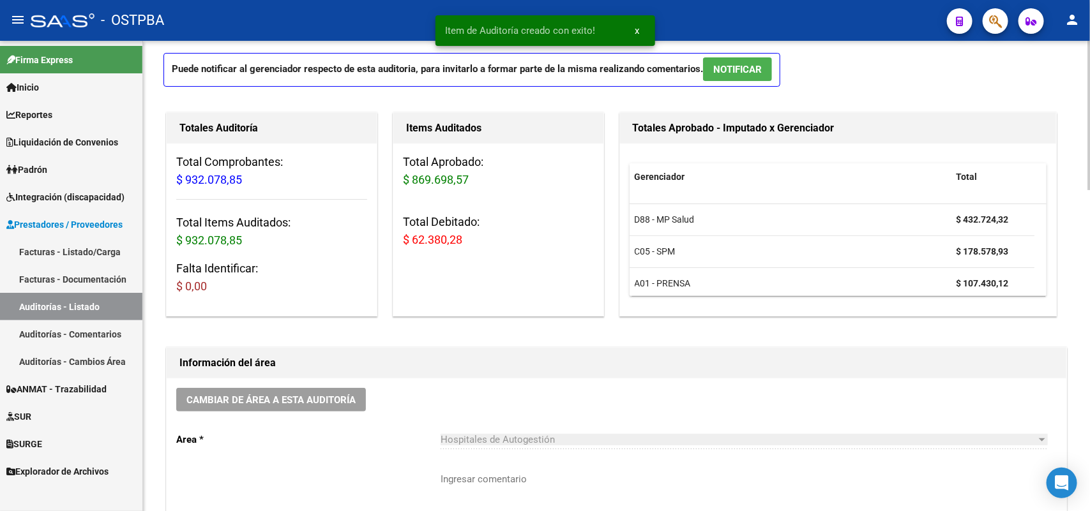
scroll to position [0, 0]
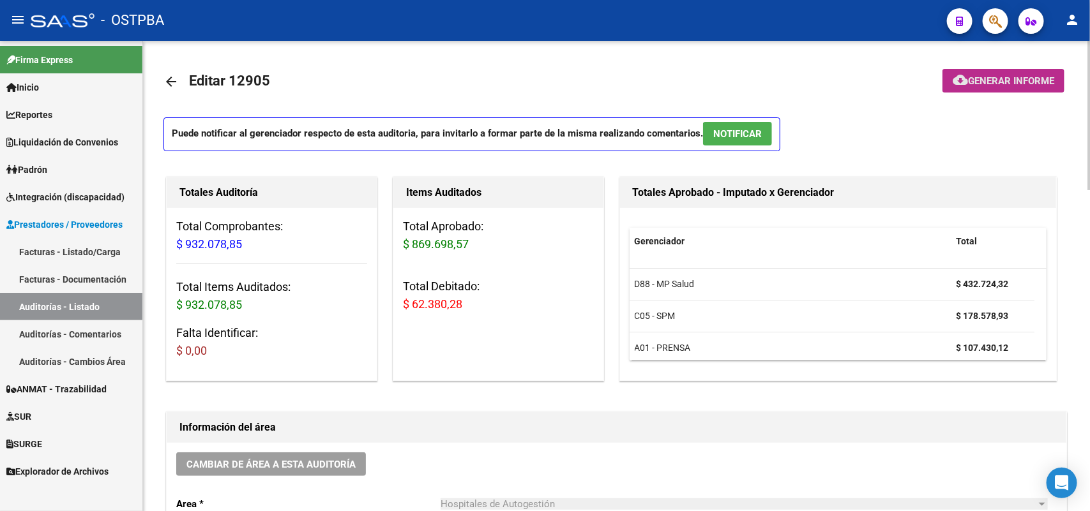
click at [984, 80] on span "Generar informe" at bounding box center [1011, 80] width 86 height 11
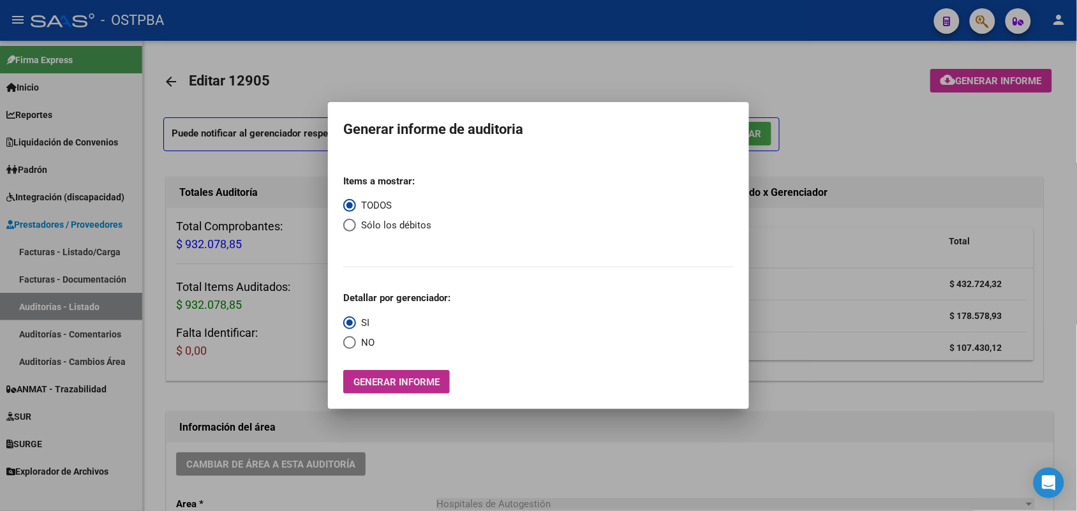
click at [400, 381] on span "Generar informe" at bounding box center [397, 382] width 86 height 11
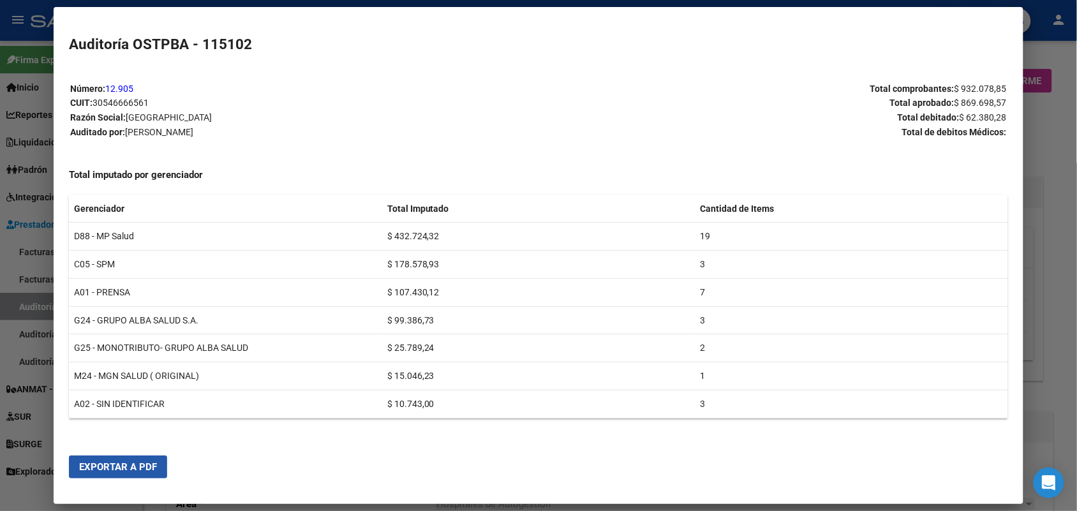
click at [96, 474] on button "Exportar a PDF" at bounding box center [118, 467] width 98 height 23
click at [1065, 70] on div at bounding box center [538, 255] width 1077 height 511
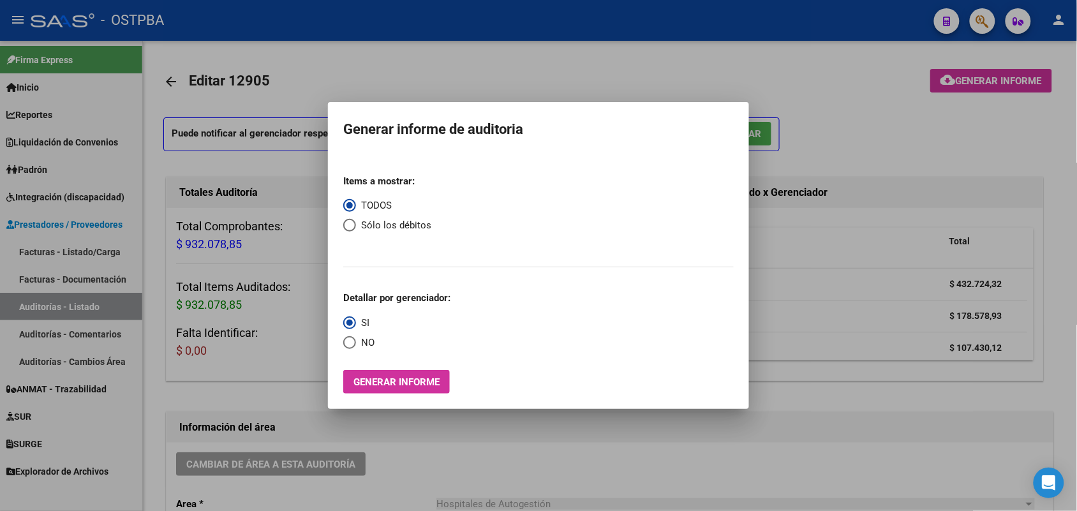
click at [964, 126] on div at bounding box center [538, 255] width 1077 height 511
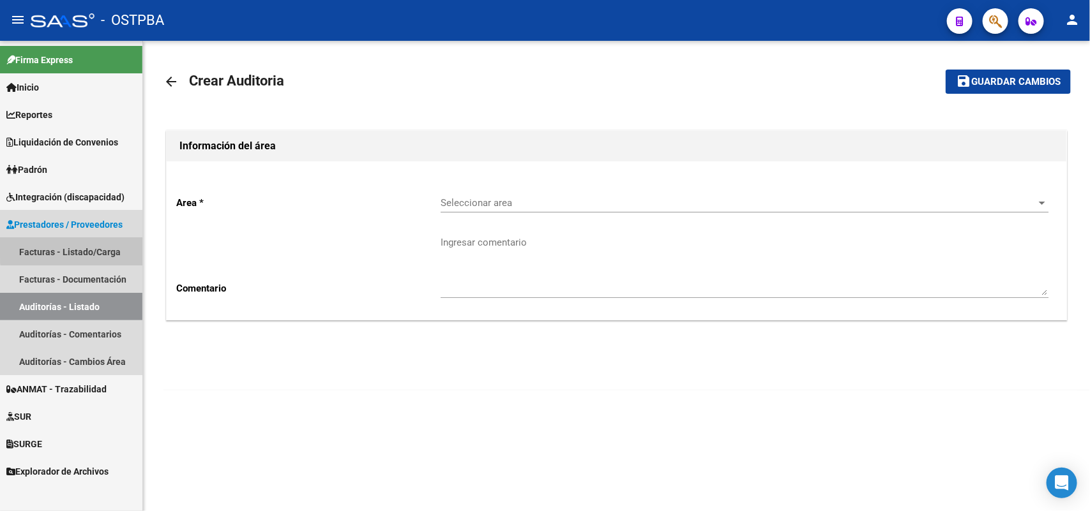
click at [101, 248] on link "Facturas - Listado/Carga" at bounding box center [71, 251] width 142 height 27
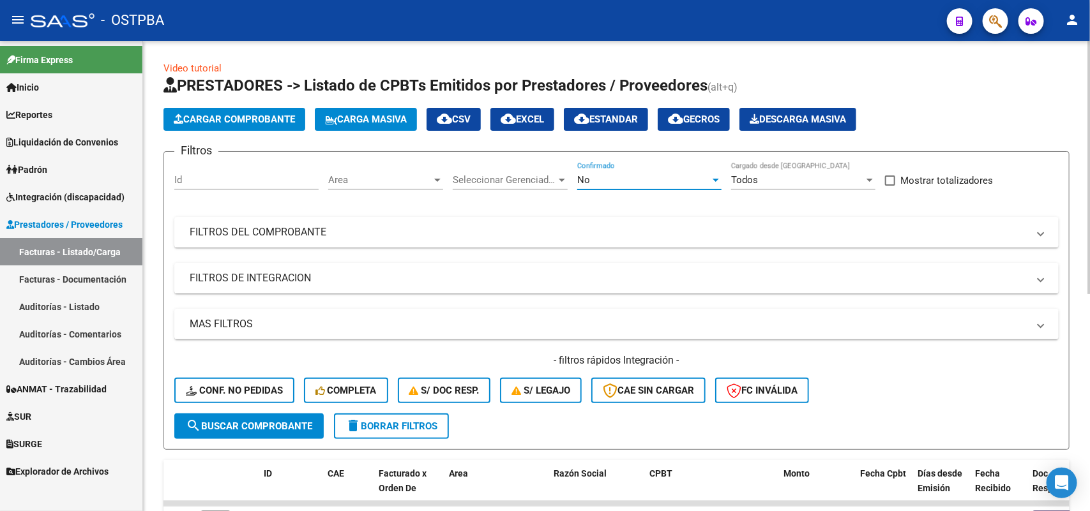
click at [715, 176] on div at bounding box center [715, 180] width 11 height 10
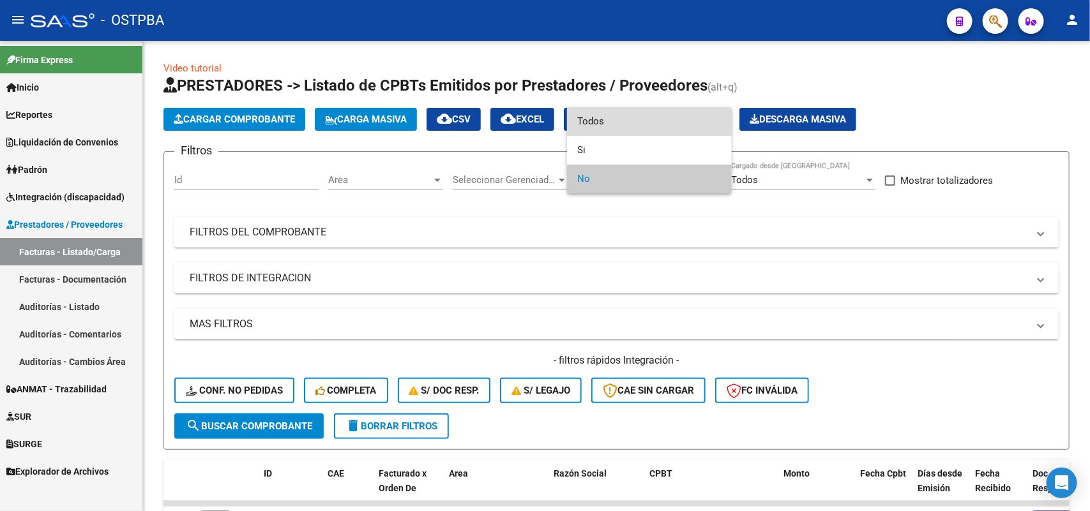
click at [621, 116] on span "Todos" at bounding box center [649, 121] width 144 height 29
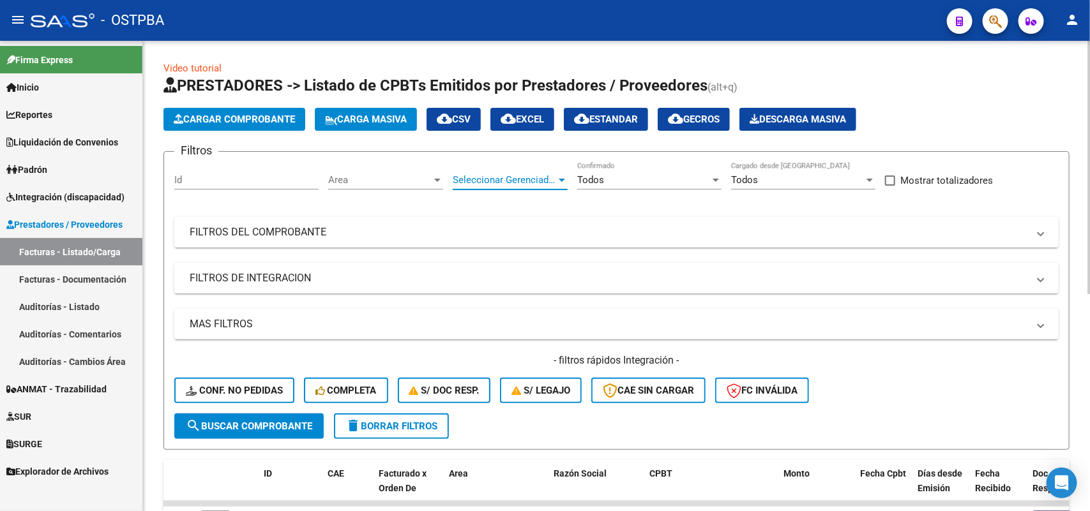
click at [560, 176] on div at bounding box center [561, 180] width 11 height 10
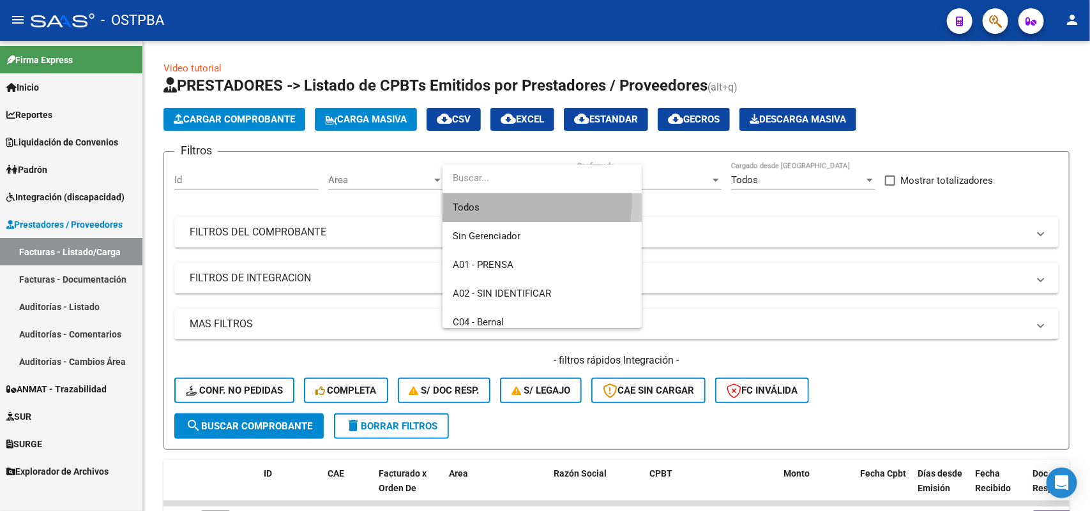
click at [499, 199] on span "Todos" at bounding box center [542, 207] width 179 height 29
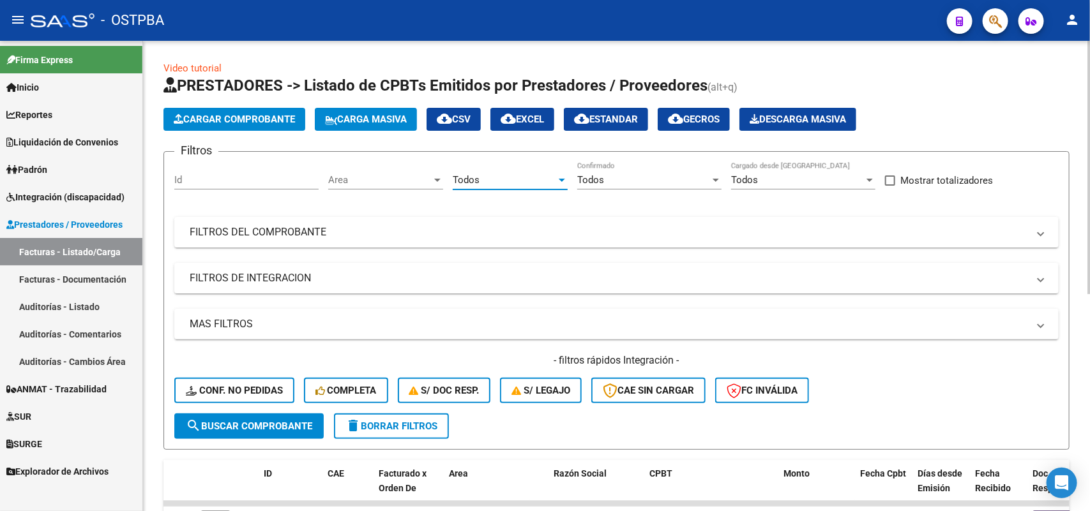
click at [442, 172] on div "Area Area" at bounding box center [385, 175] width 115 height 27
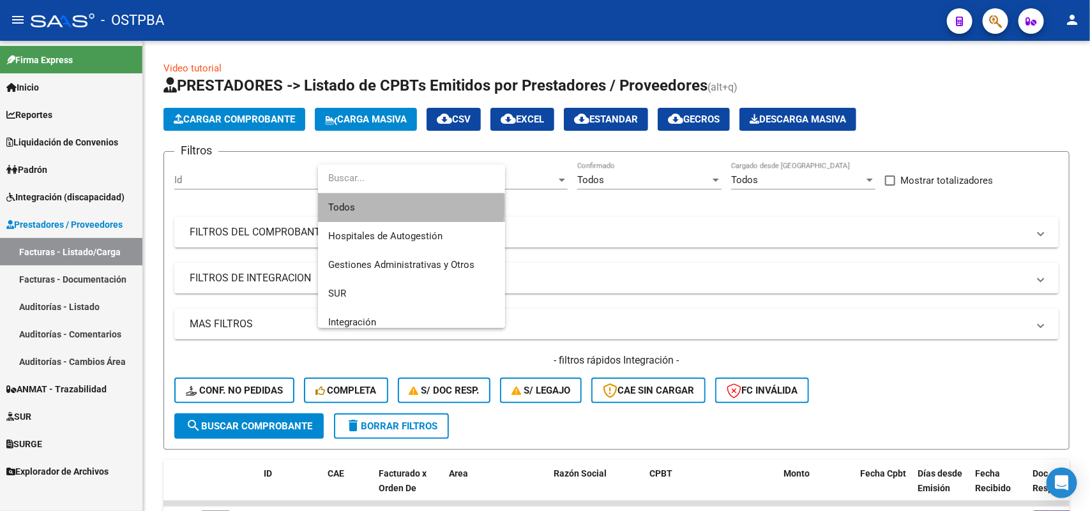
click at [382, 206] on span "Todos" at bounding box center [411, 207] width 167 height 29
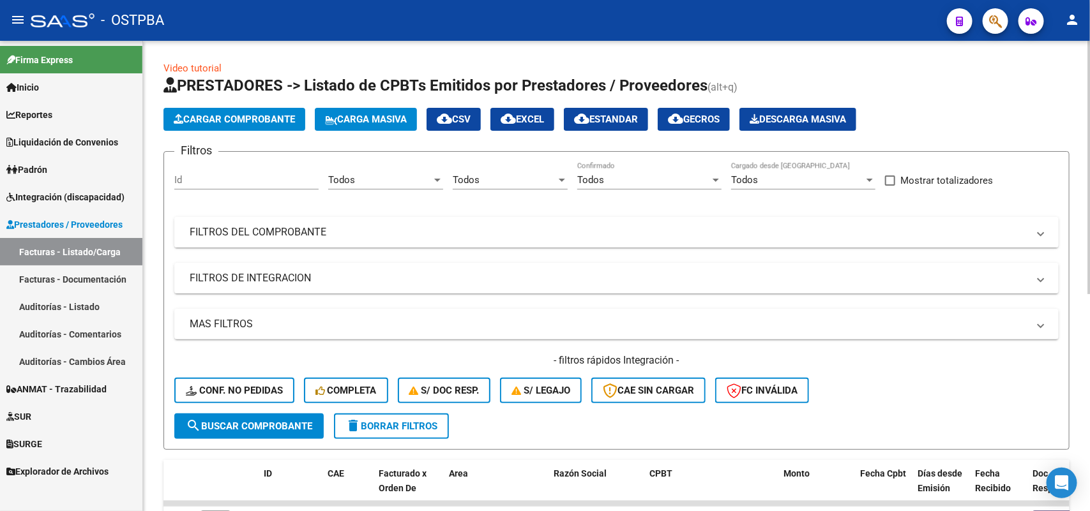
click at [310, 230] on mat-panel-title "FILTROS DEL COMPROBANTE" at bounding box center [609, 232] width 838 height 14
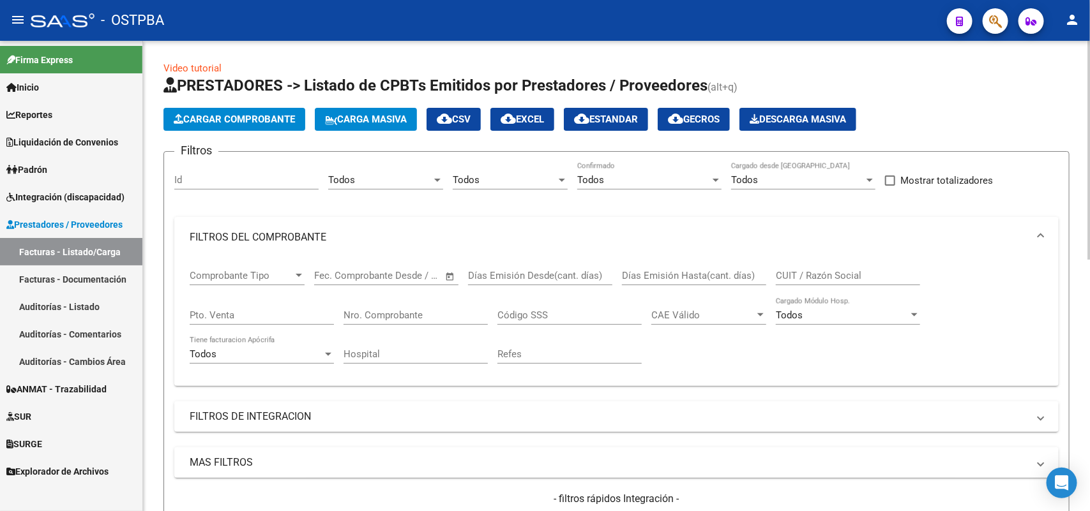
click at [410, 310] on input "Nro. Comprobante" at bounding box center [415, 315] width 144 height 11
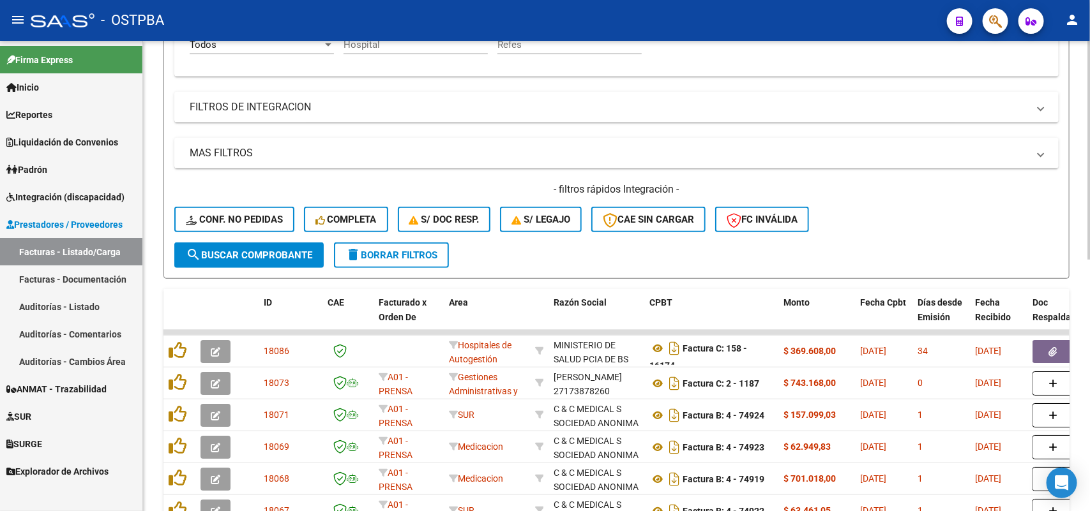
scroll to position [319, 0]
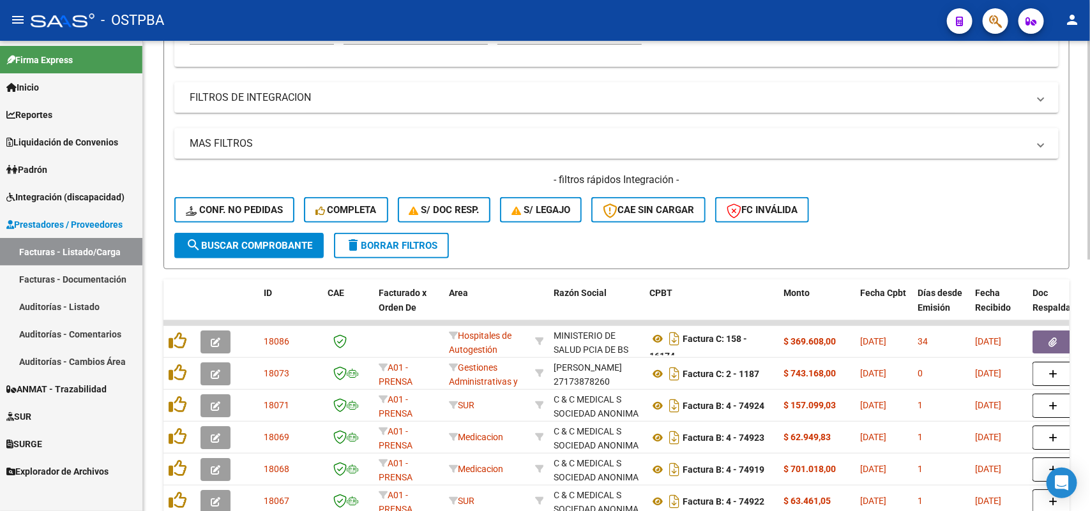
type input "16174"
click at [252, 235] on button "search Buscar Comprobante" at bounding box center [248, 246] width 149 height 26
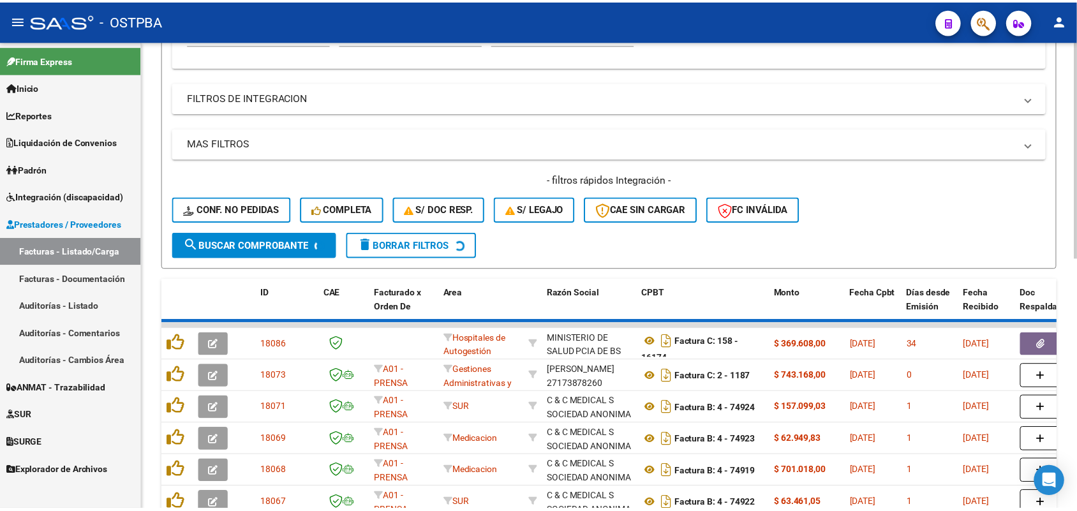
scroll to position [284, 0]
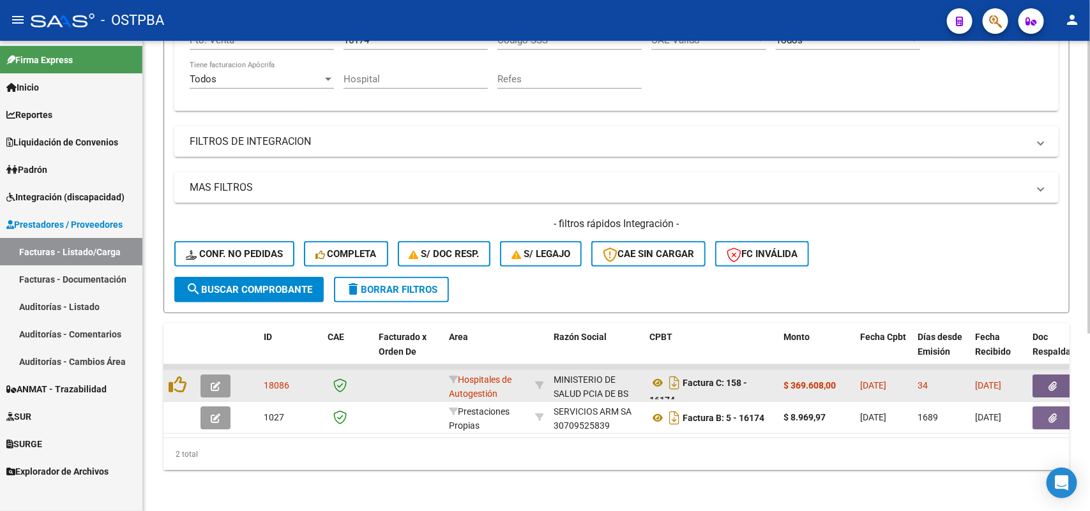
click at [215, 382] on icon "button" at bounding box center [216, 387] width 10 height 10
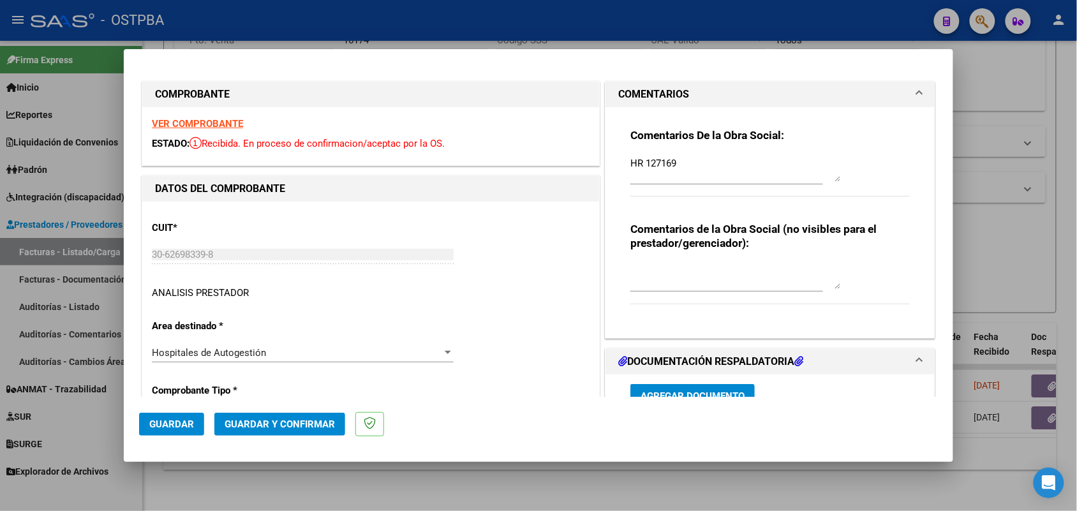
type input "2025-11-09"
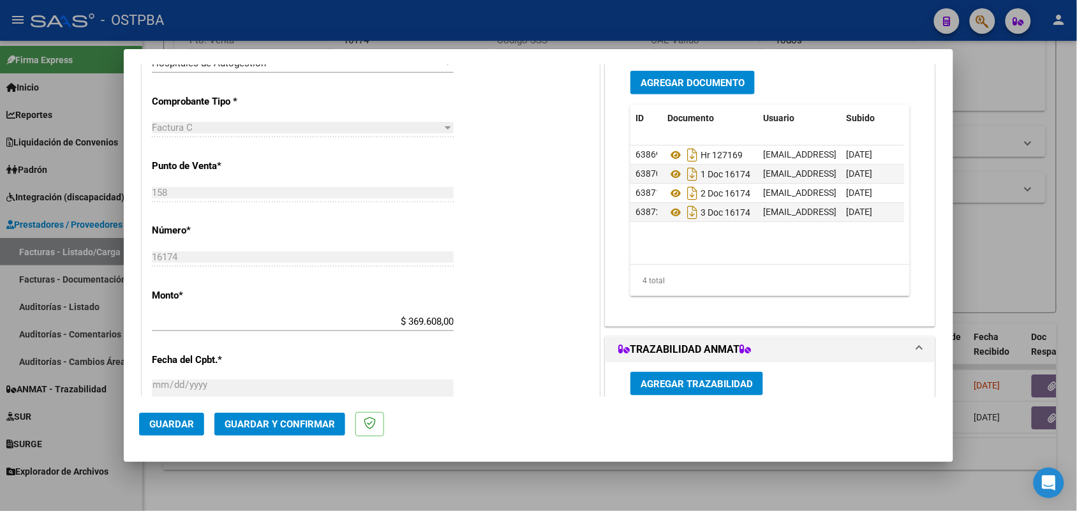
scroll to position [319, 0]
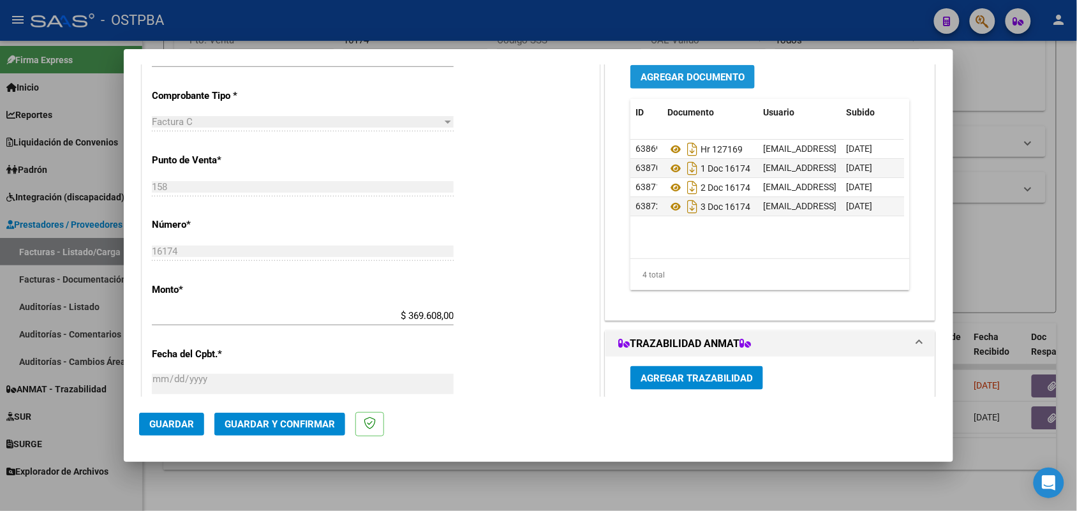
click at [698, 77] on span "Agregar Documento" at bounding box center [693, 76] width 104 height 11
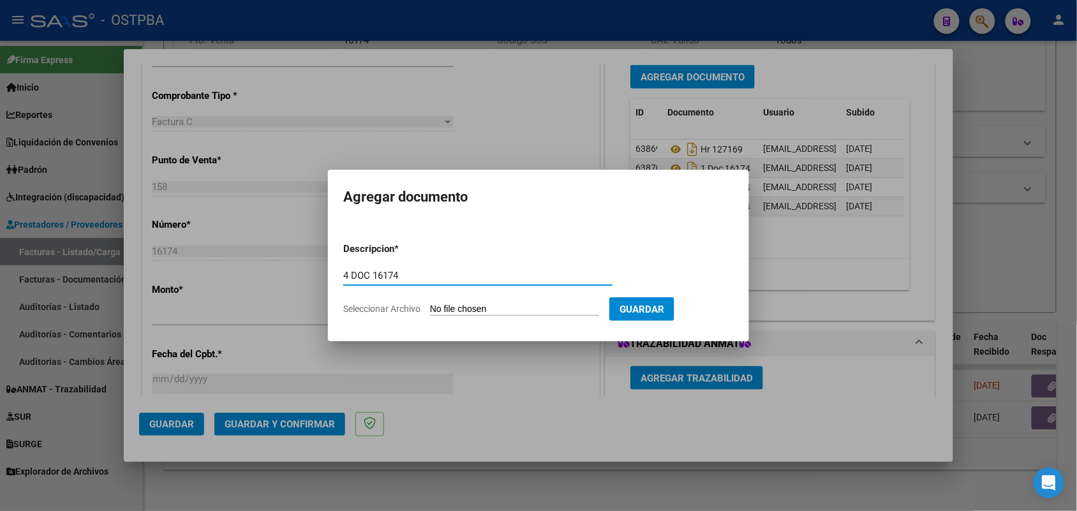
type input "4 DOC 16174"
click at [441, 314] on input "Seleccionar Archivo" at bounding box center [514, 310] width 169 height 12
type input "C:\fakepath\4 DOC 16174.pdf"
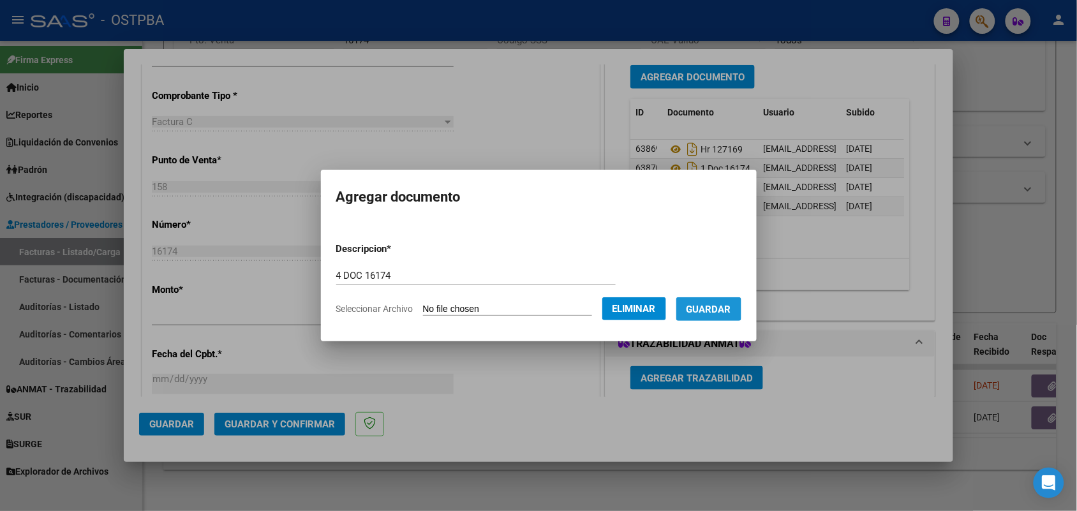
click at [719, 304] on span "Guardar" at bounding box center [709, 309] width 45 height 11
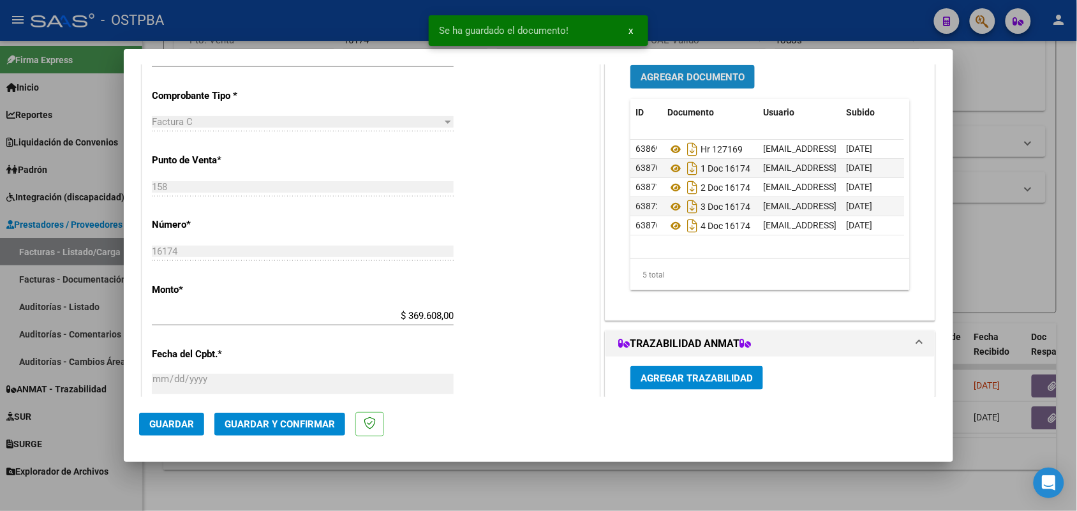
click at [678, 69] on button "Agregar Documento" at bounding box center [693, 77] width 124 height 24
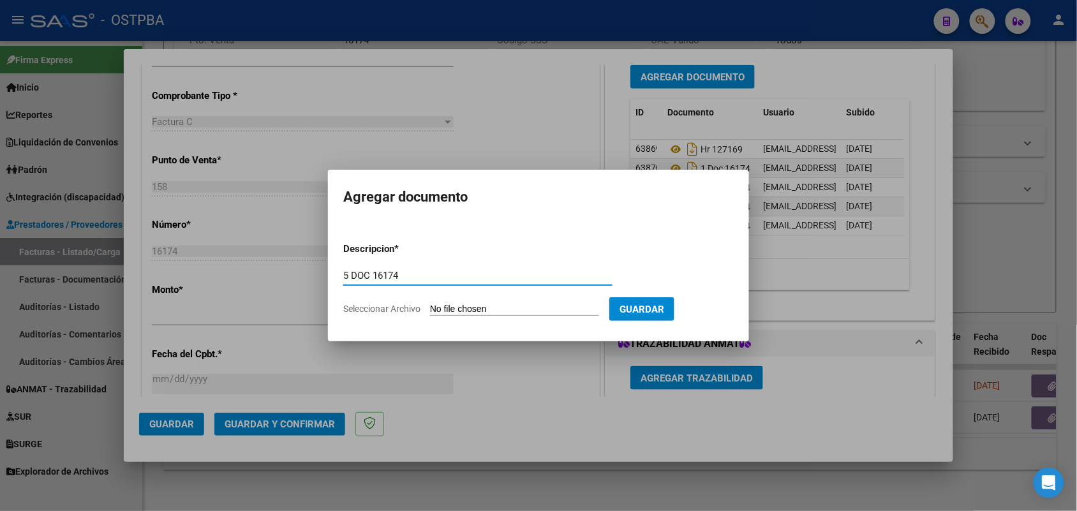
type input "5 DOC 16174"
click at [469, 308] on input "Seleccionar Archivo" at bounding box center [514, 310] width 169 height 12
type input "C:\fakepath\5 DOC 16174.pdf"
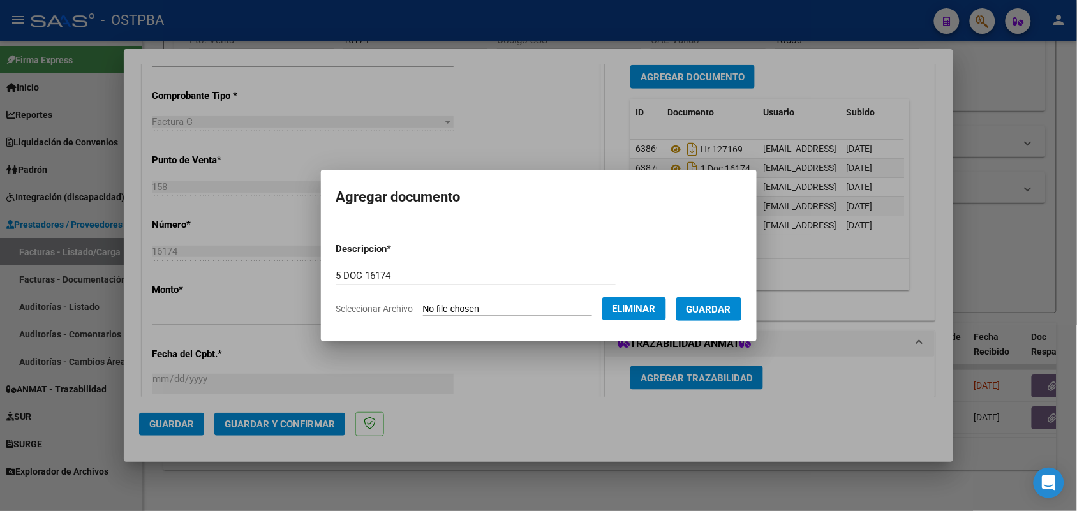
click at [724, 305] on span "Guardar" at bounding box center [709, 309] width 45 height 11
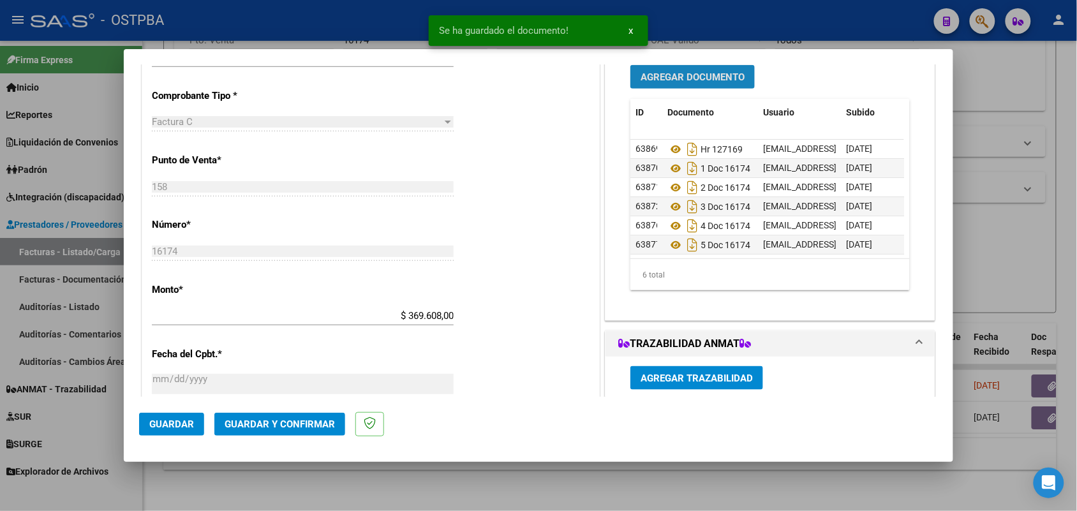
click at [691, 75] on span "Agregar Documento" at bounding box center [693, 76] width 104 height 11
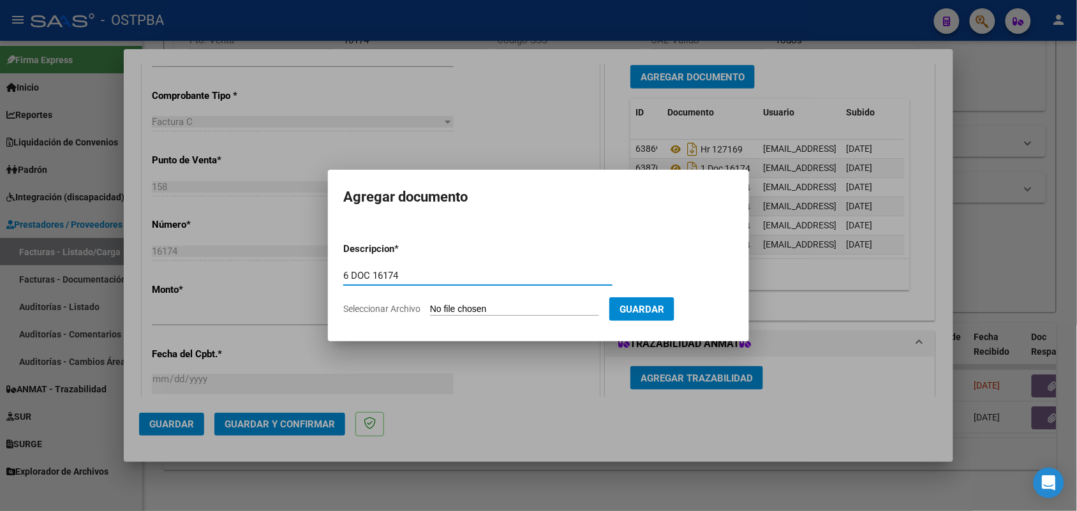
type input "6 DOC 16174"
click at [440, 310] on input "Seleccionar Archivo" at bounding box center [514, 310] width 169 height 12
type input "C:\fakepath\6 DOC 16174.pdf"
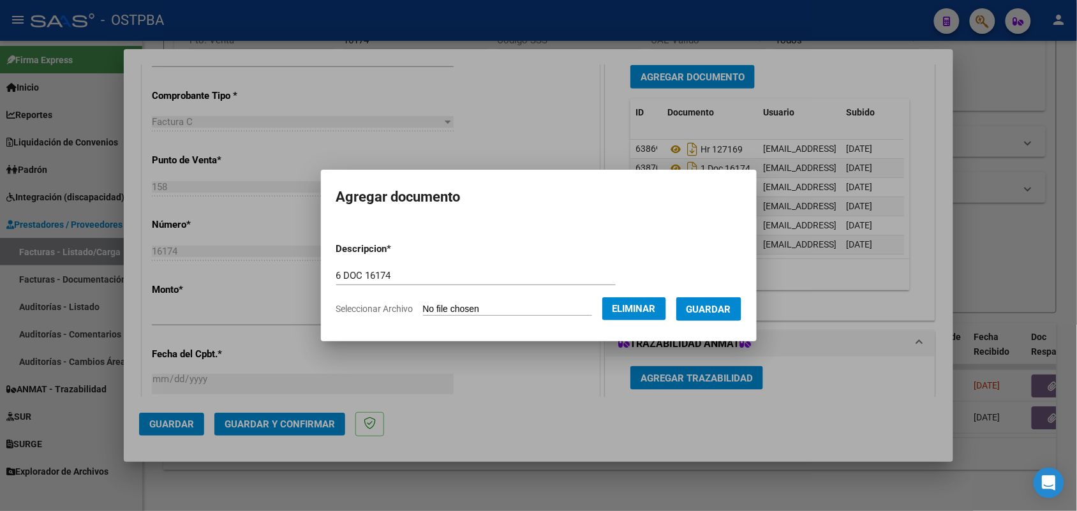
click at [713, 304] on span "Guardar" at bounding box center [709, 309] width 45 height 11
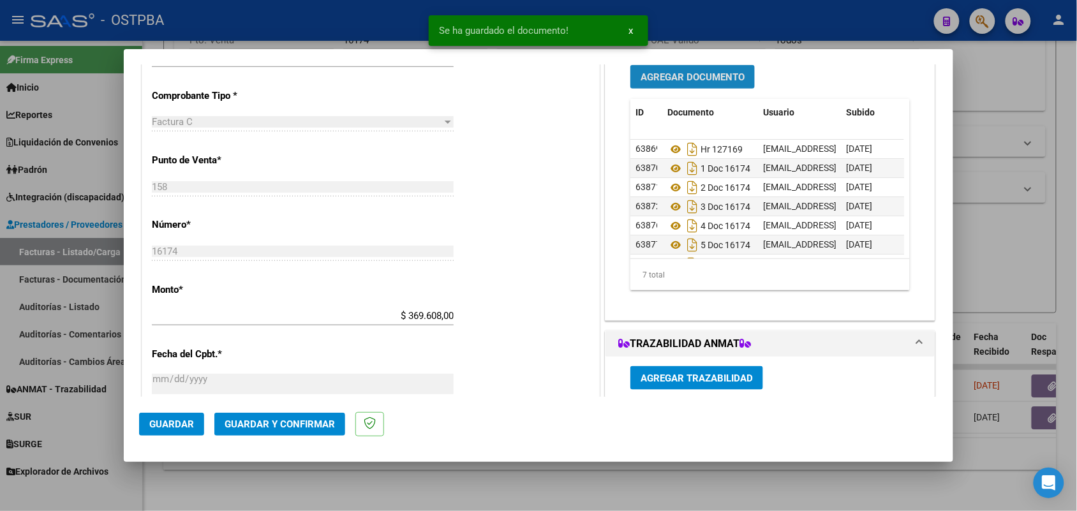
click at [694, 71] on span "Agregar Documento" at bounding box center [693, 76] width 104 height 11
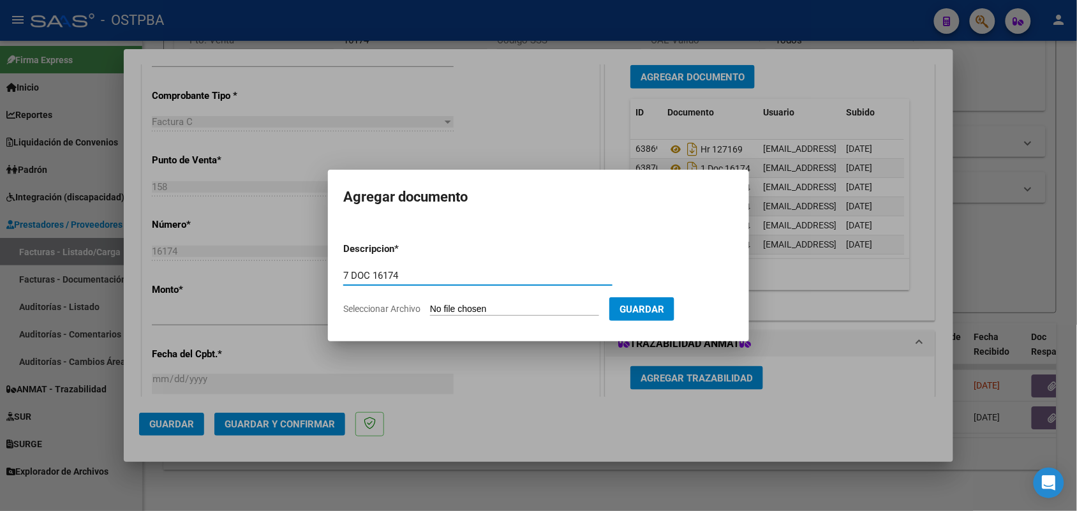
type input "7 DOC 16174"
click at [444, 310] on input "Seleccionar Archivo" at bounding box center [514, 310] width 169 height 12
type input "C:\fakepath\7 DOC 16174.pdf"
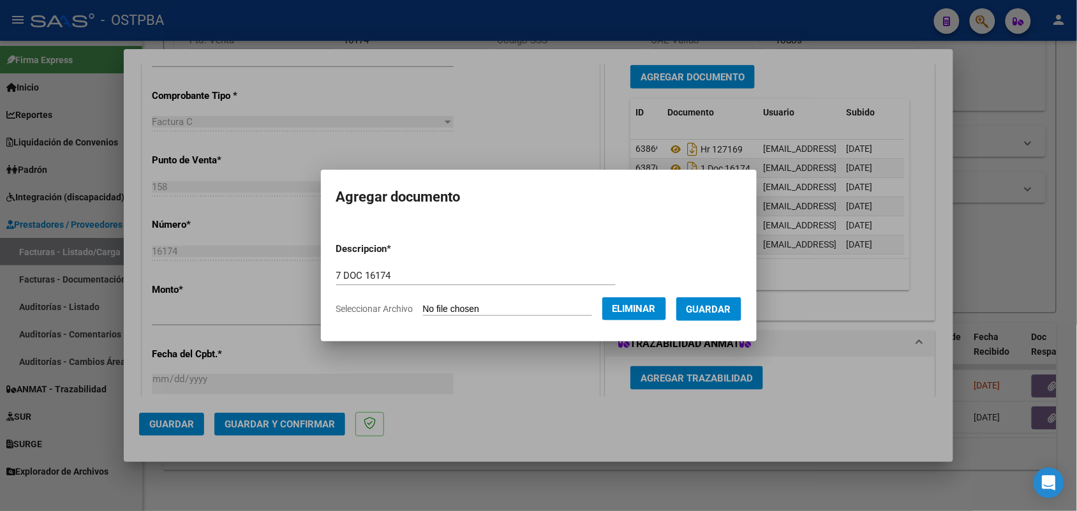
click at [713, 310] on span "Guardar" at bounding box center [709, 309] width 45 height 11
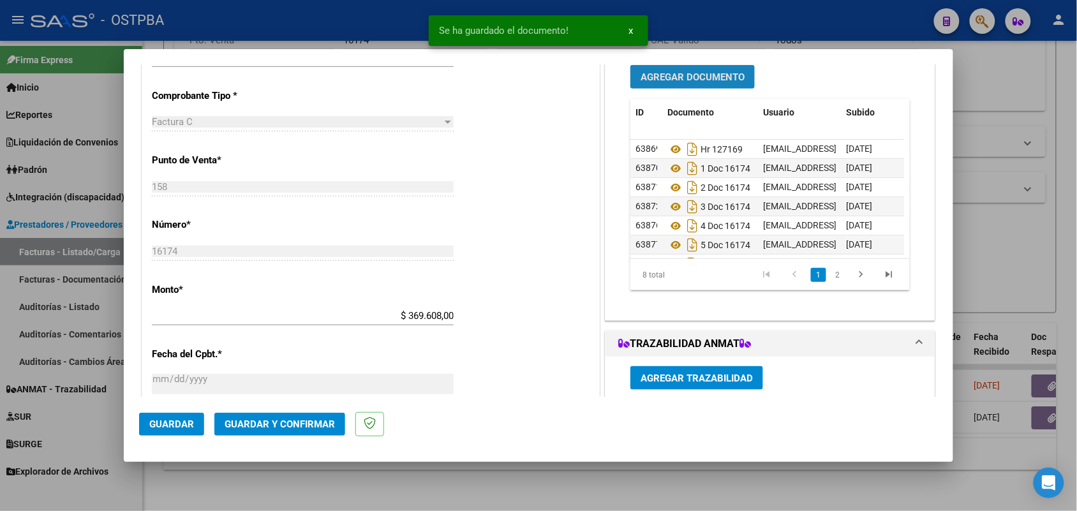
click at [700, 81] on span "Agregar Documento" at bounding box center [693, 76] width 104 height 11
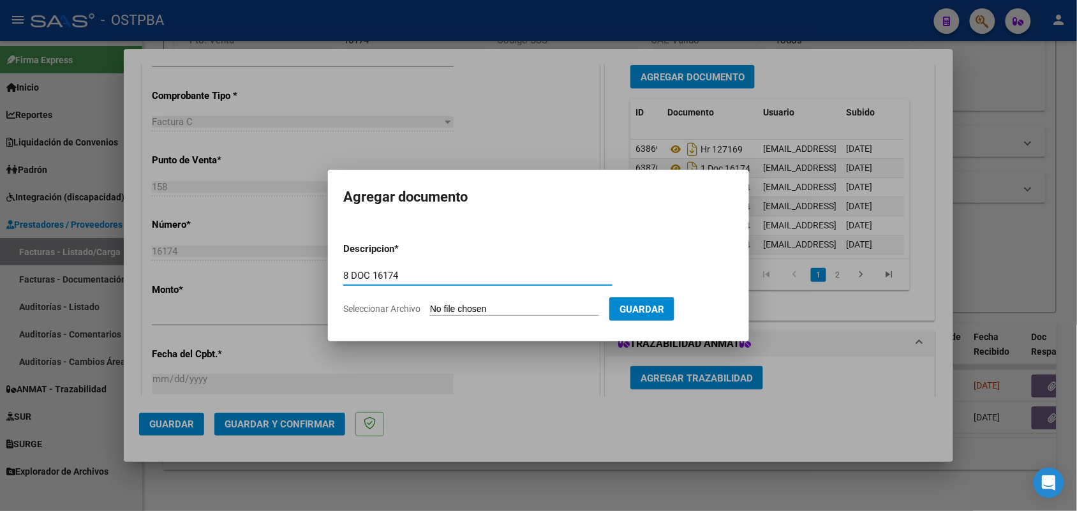
type input "8 DOC 16174"
click at [434, 306] on input "Seleccionar Archivo" at bounding box center [514, 310] width 169 height 12
type input "C:\fakepath\8 DOC 16174.pdf"
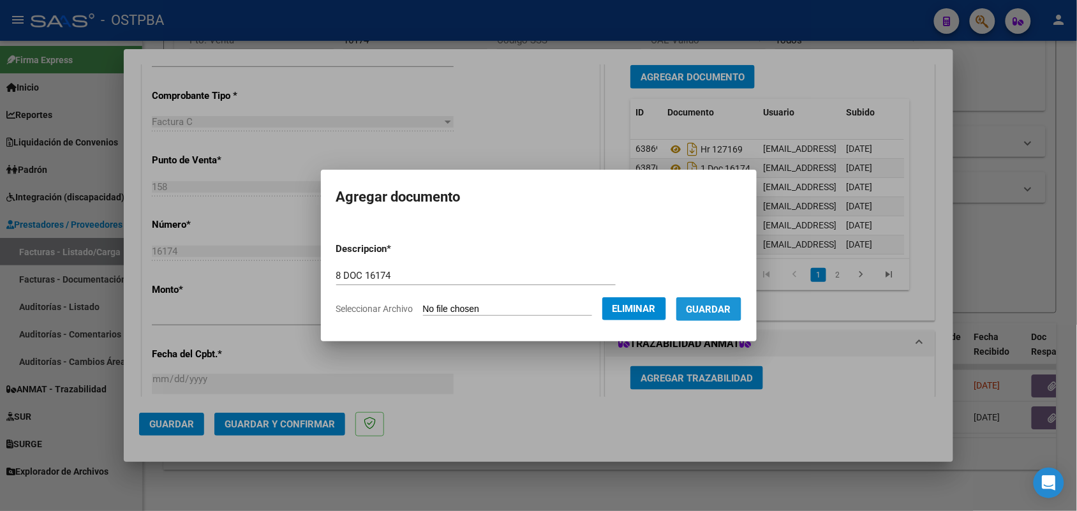
click at [724, 307] on span "Guardar" at bounding box center [709, 309] width 45 height 11
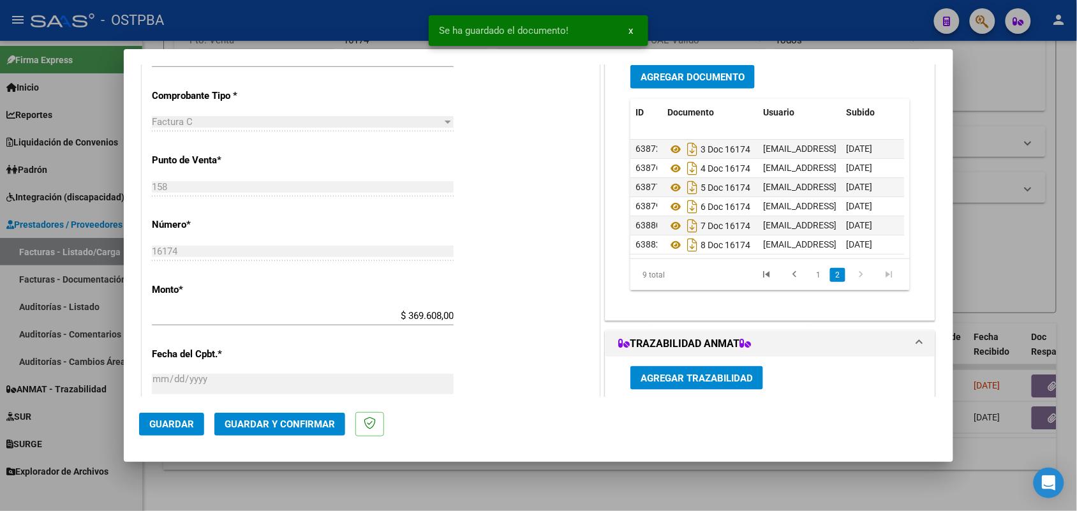
scroll to position [70, 0]
click at [671, 237] on icon at bounding box center [676, 244] width 17 height 15
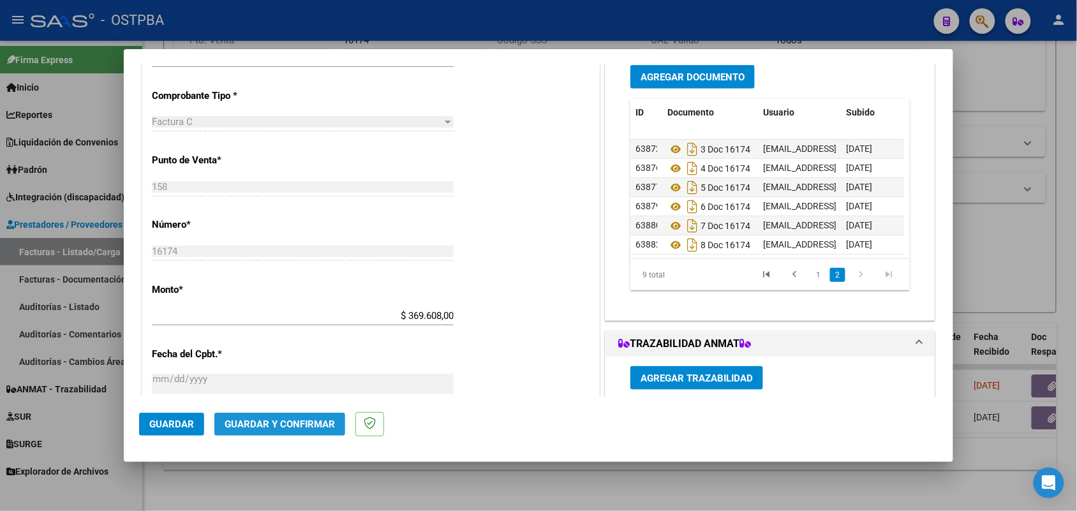
click at [270, 419] on span "Guardar y Confirmar" at bounding box center [280, 424] width 110 height 11
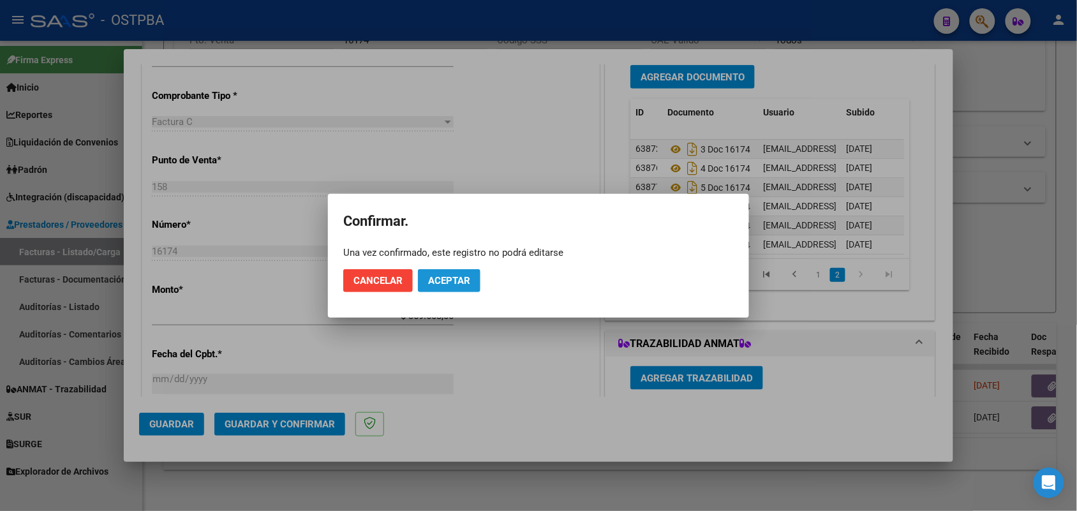
click at [464, 278] on span "Aceptar" at bounding box center [449, 280] width 42 height 11
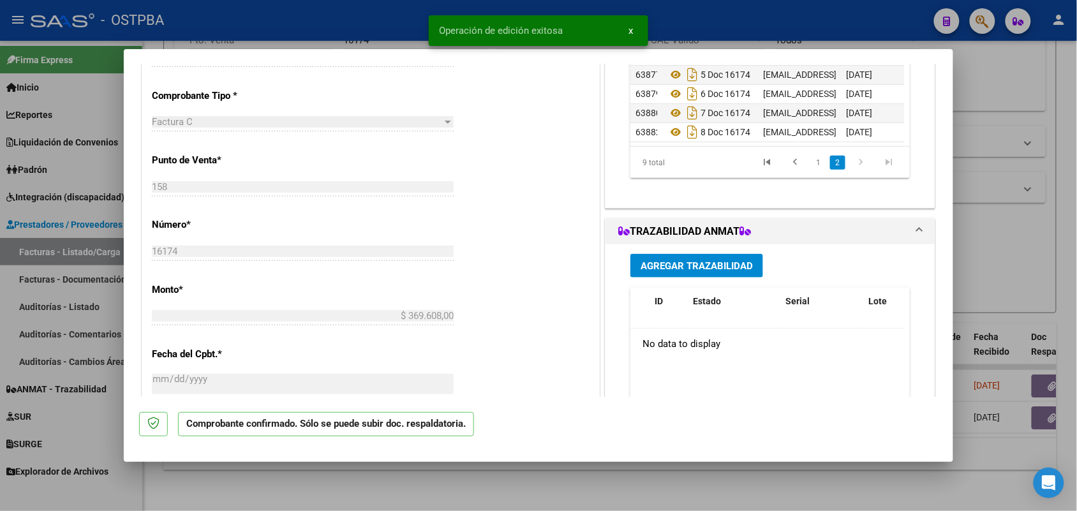
click at [70, 352] on div at bounding box center [538, 255] width 1077 height 511
type input "$ 0,00"
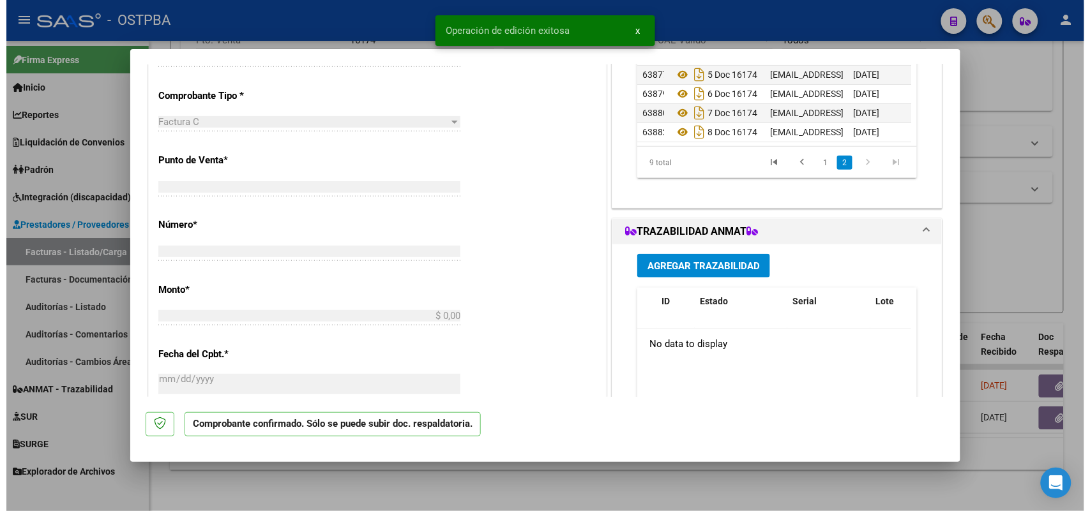
scroll to position [0, 0]
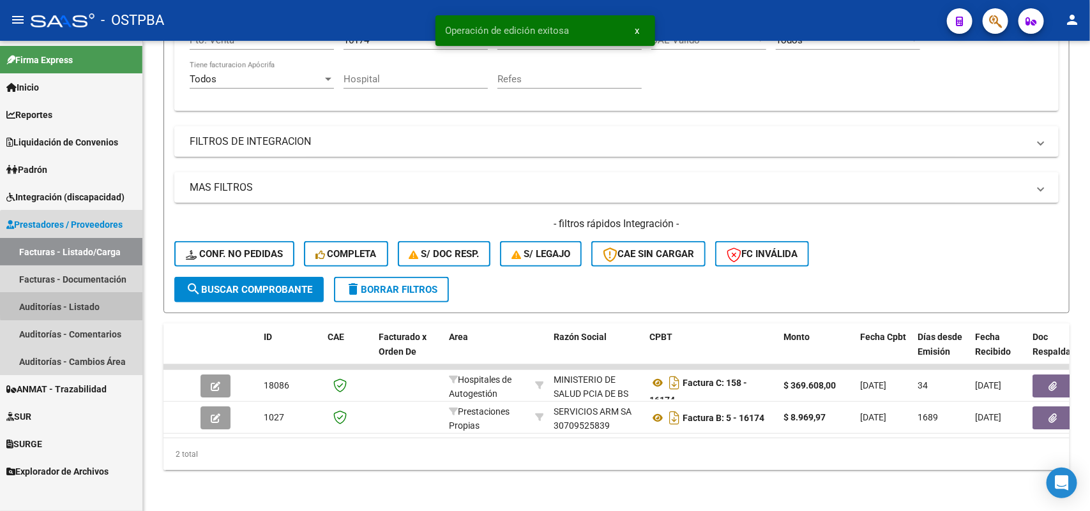
click at [75, 302] on link "Auditorías - Listado" at bounding box center [71, 306] width 142 height 27
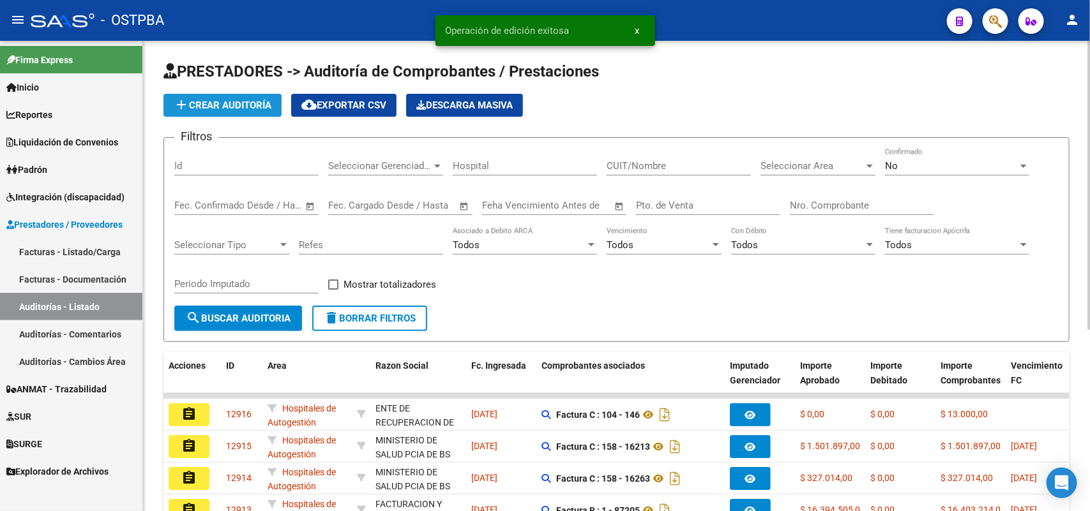
click at [253, 101] on span "add Crear Auditoría" at bounding box center [223, 105] width 98 height 11
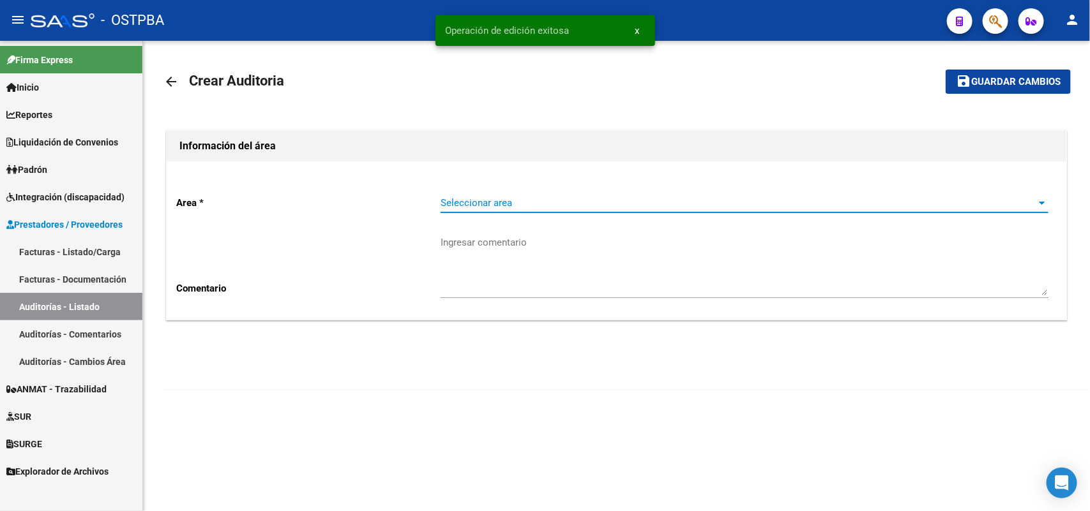
click at [465, 201] on span "Seleccionar area" at bounding box center [738, 202] width 596 height 11
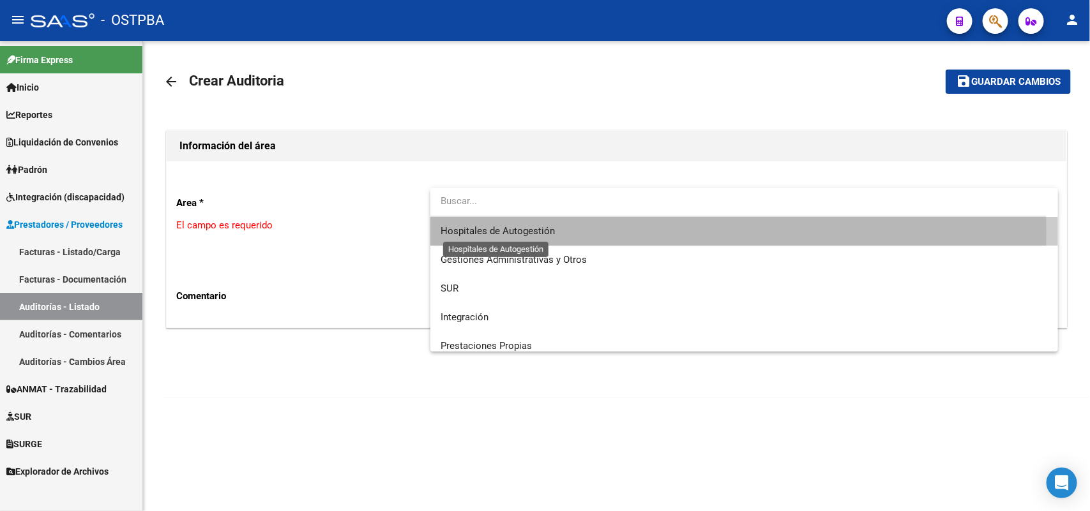
click at [448, 235] on span "Hospitales de Autogestión" at bounding box center [497, 230] width 114 height 11
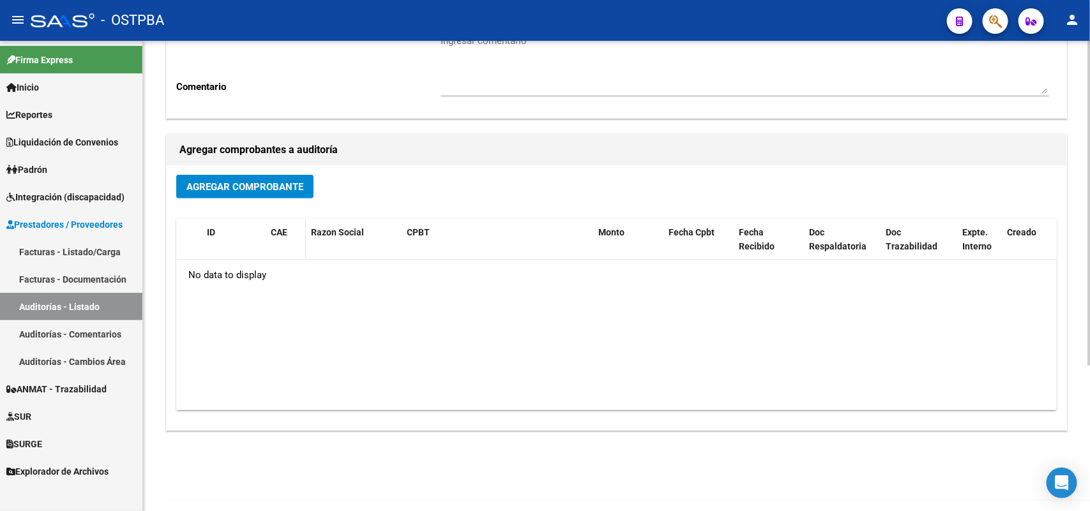
scroll to position [211, 0]
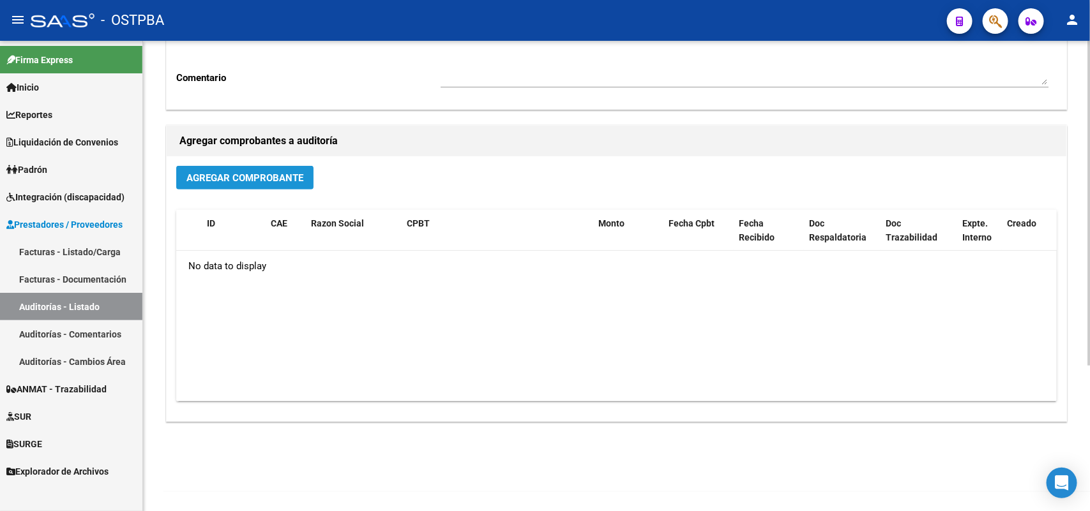
click at [239, 180] on span "Agregar Comprobante" at bounding box center [244, 177] width 117 height 11
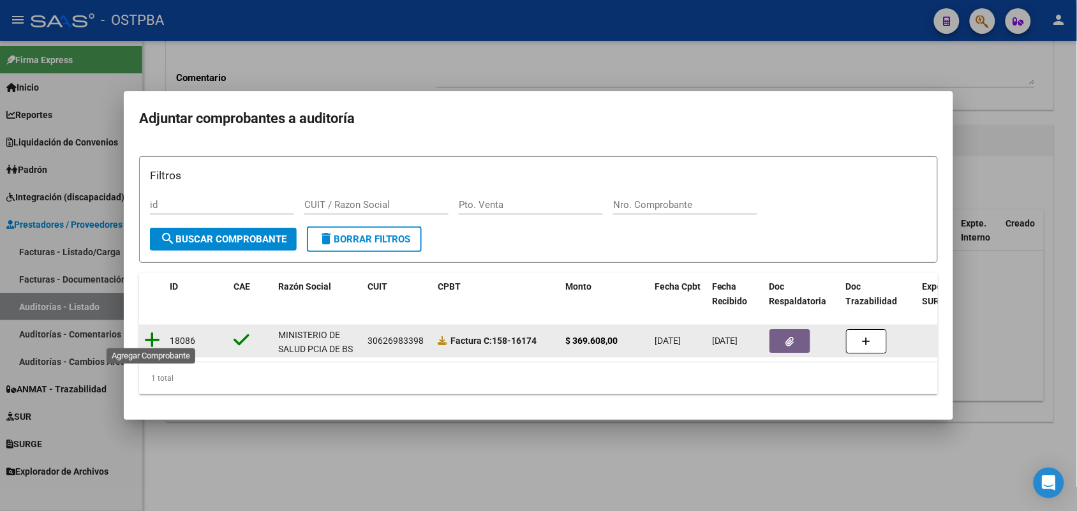
click at [154, 336] on icon at bounding box center [152, 340] width 16 height 18
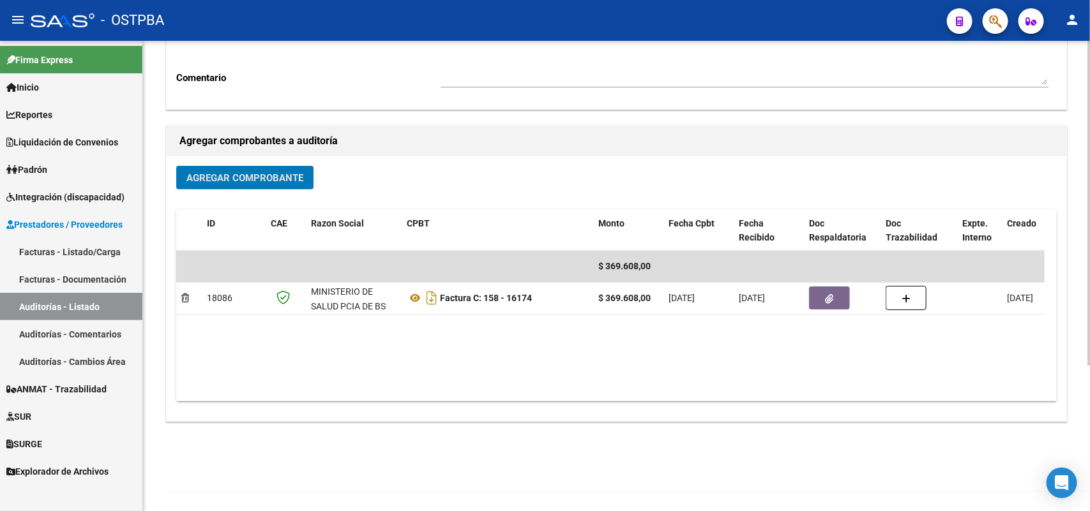
scroll to position [0, 0]
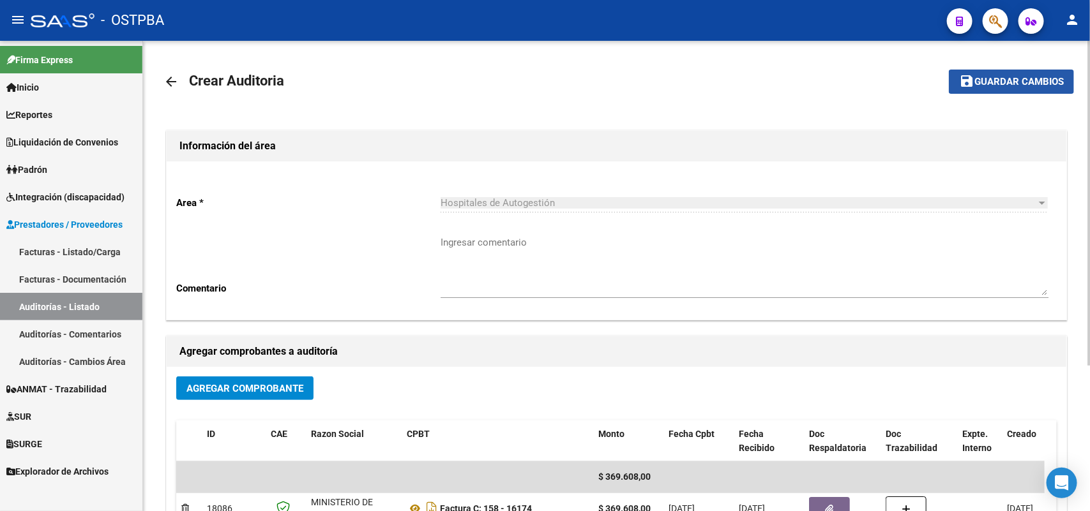
click at [996, 78] on span "Guardar cambios" at bounding box center [1018, 82] width 89 height 11
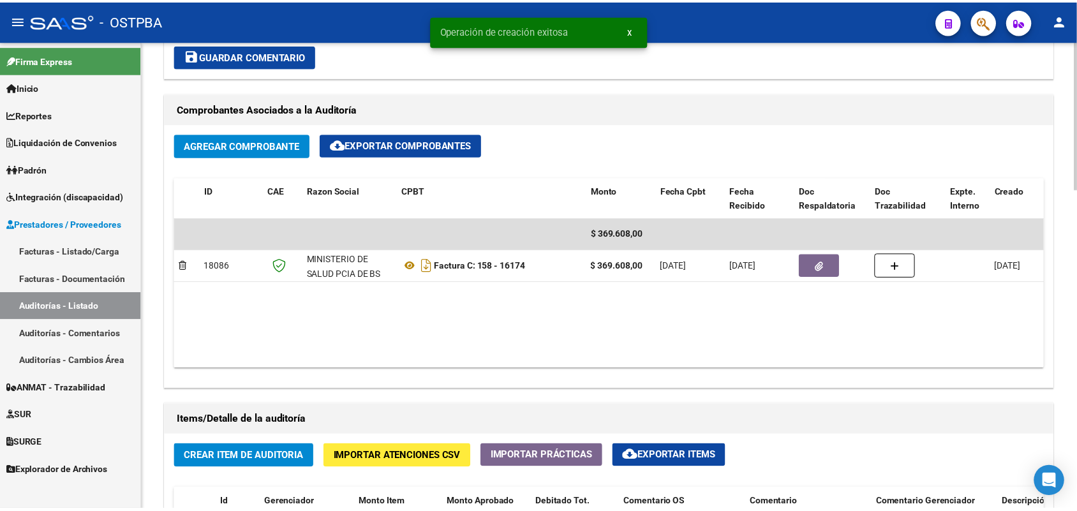
scroll to position [878, 0]
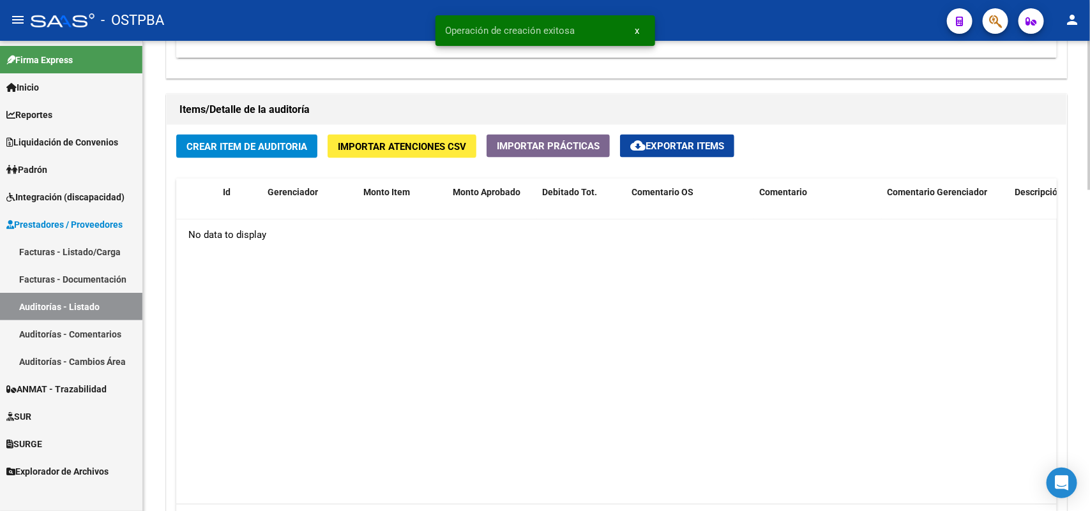
click at [255, 145] on span "Crear Item de Auditoria" at bounding box center [246, 146] width 121 height 11
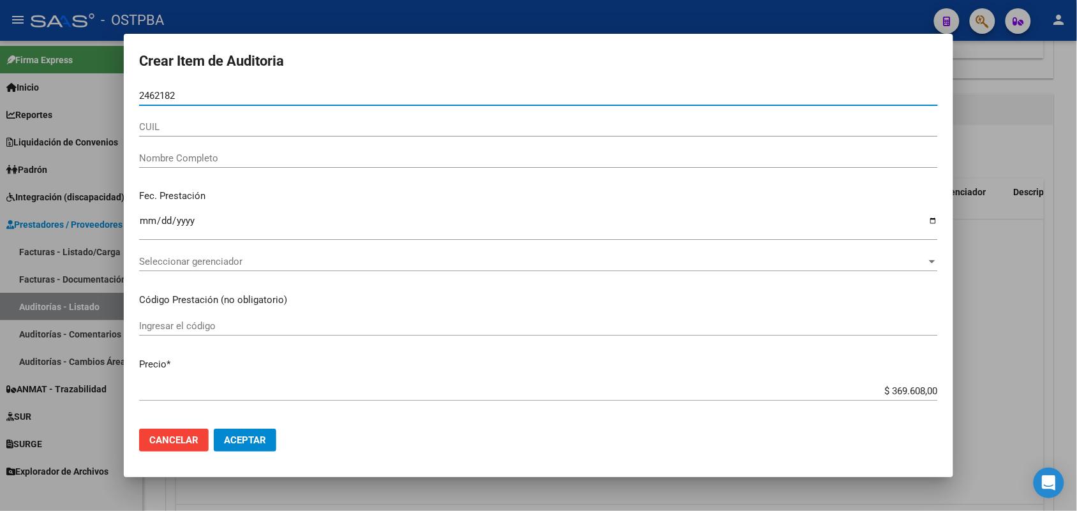
type input "24621821"
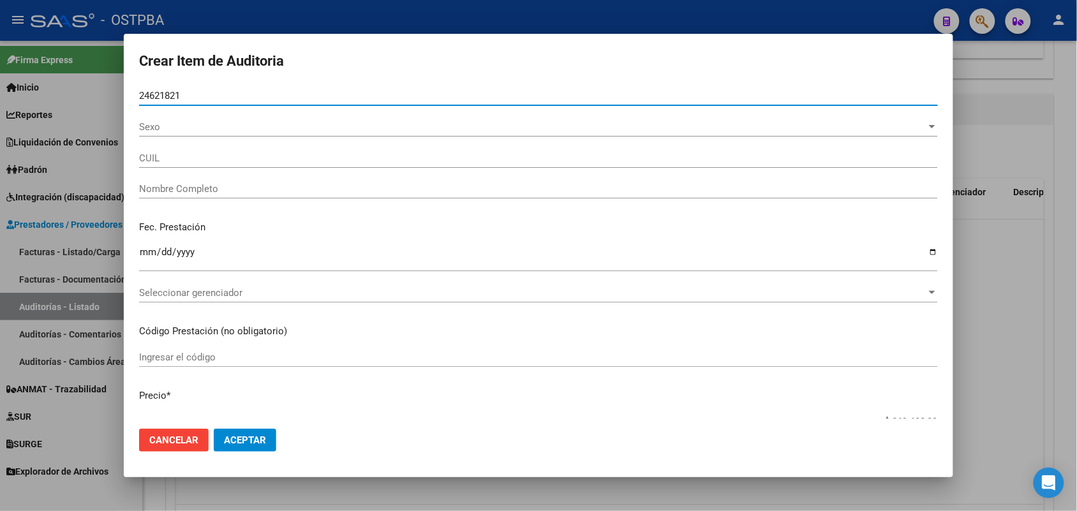
type input "20246218219"
type input "GARCIA JUAN CARLOS"
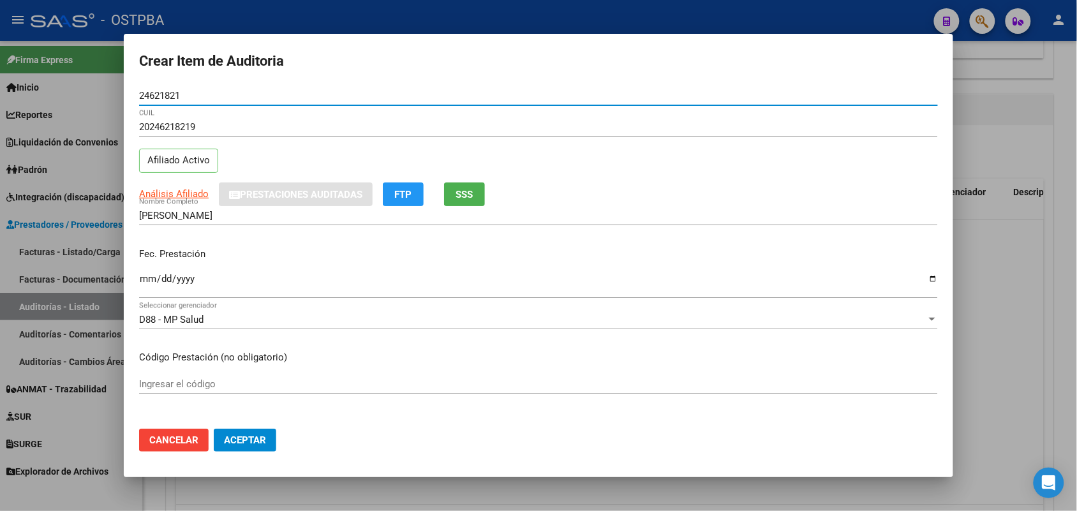
type input "24621821"
click at [154, 281] on input "Ingresar la fecha" at bounding box center [538, 284] width 799 height 20
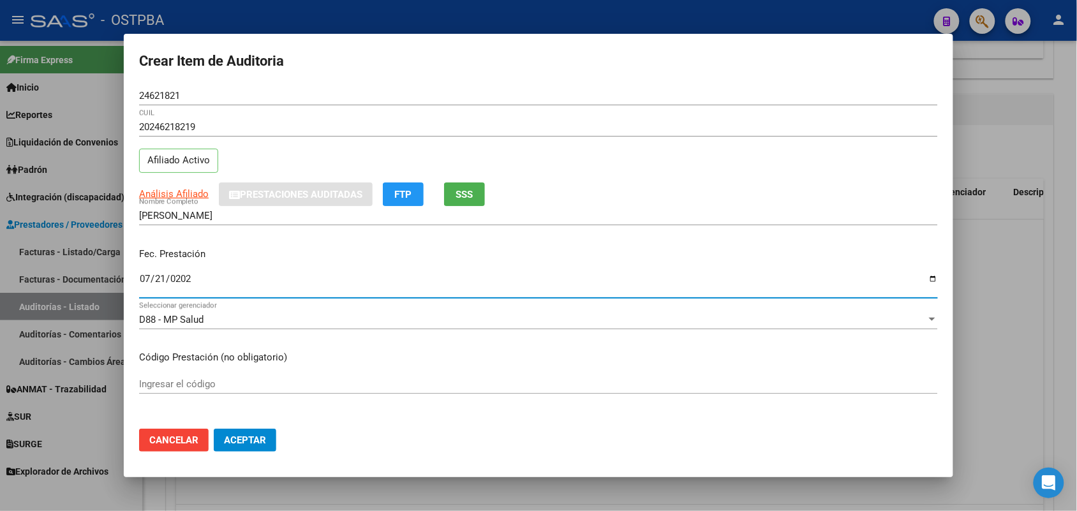
type input "2025-07-21"
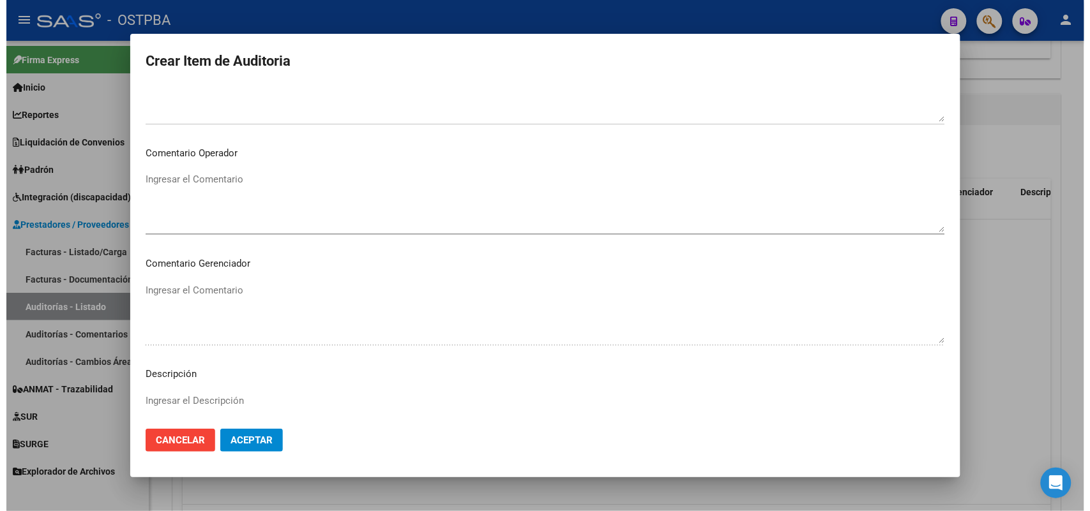
scroll to position [816, 0]
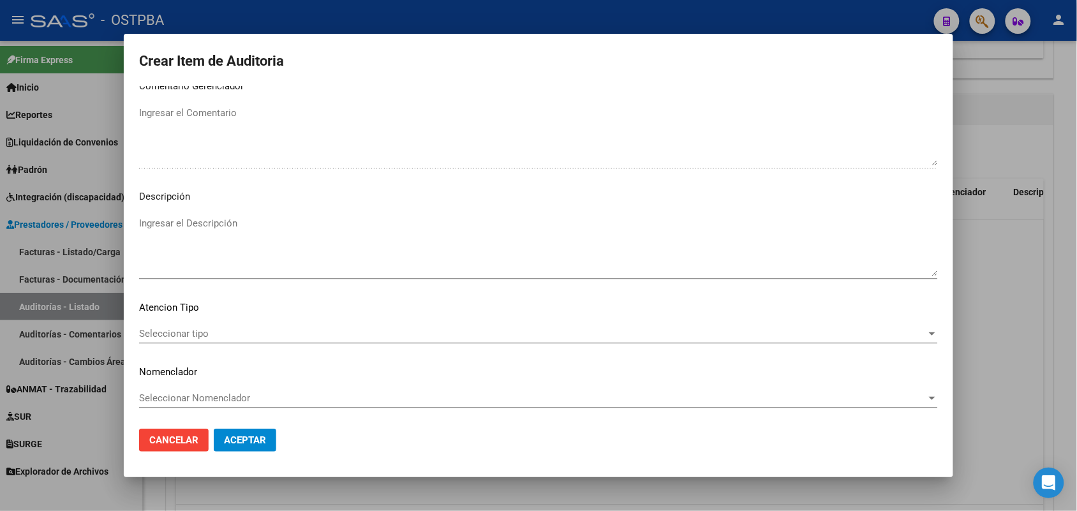
click at [187, 332] on span "Seleccionar tipo" at bounding box center [533, 333] width 788 height 11
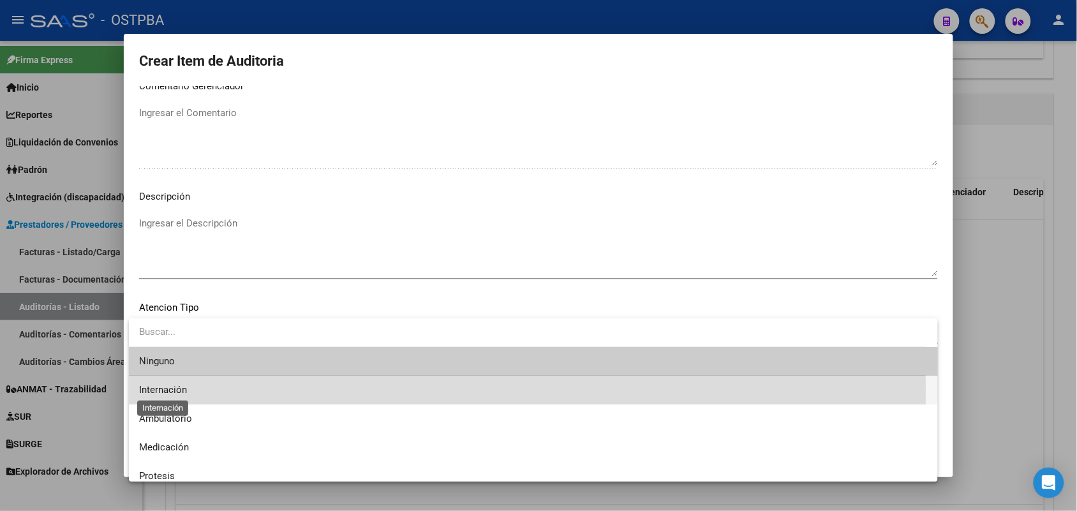
click at [182, 389] on span "Internación" at bounding box center [163, 389] width 48 height 11
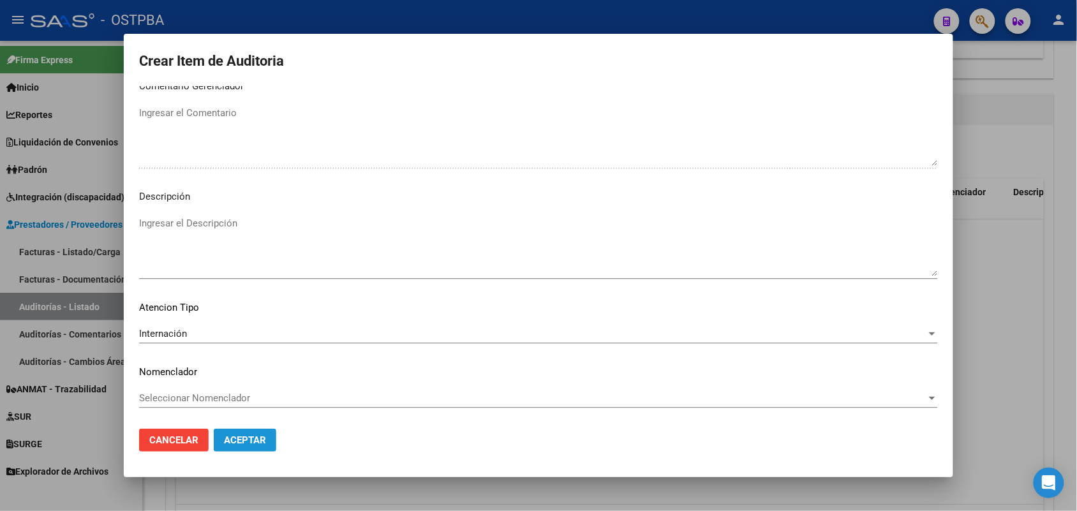
click at [249, 432] on button "Aceptar" at bounding box center [245, 440] width 63 height 23
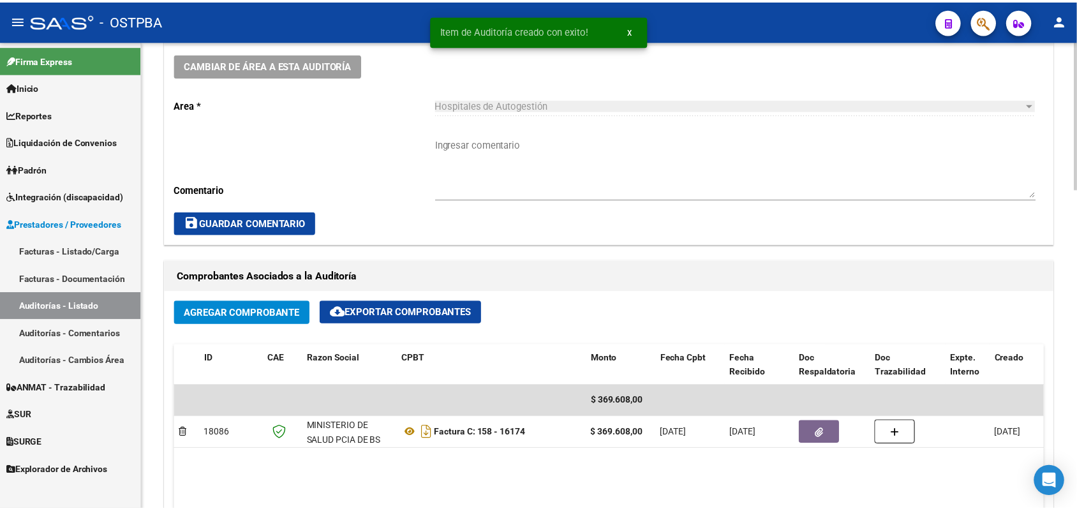
scroll to position [0, 0]
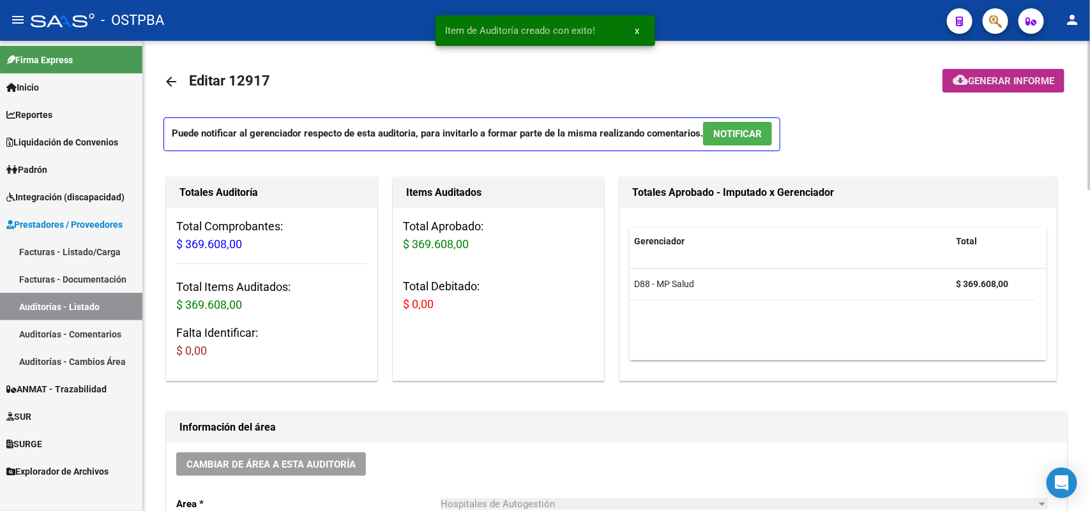
click at [1014, 72] on button "cloud_download Generar informe" at bounding box center [1003, 81] width 122 height 24
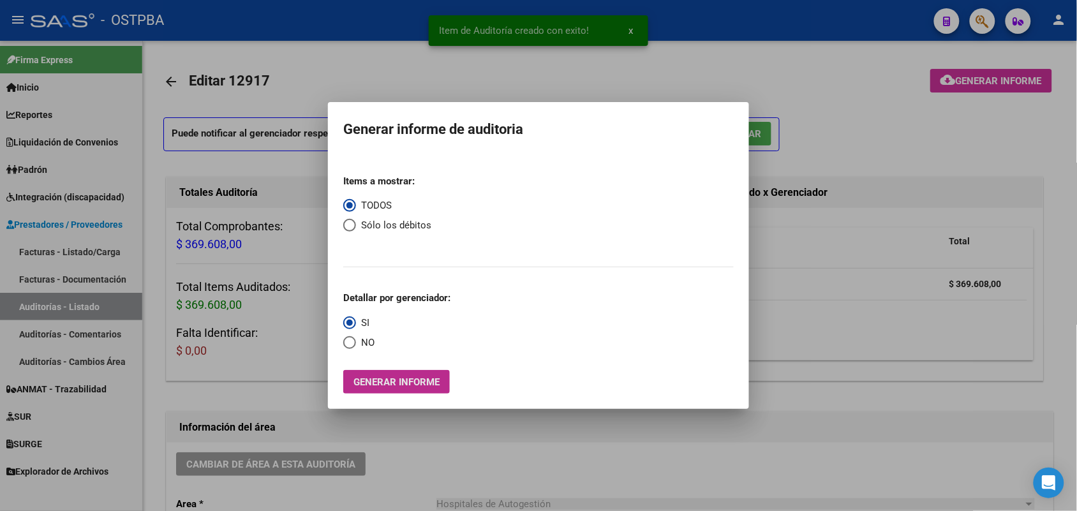
click at [372, 380] on span "Generar informe" at bounding box center [397, 382] width 86 height 11
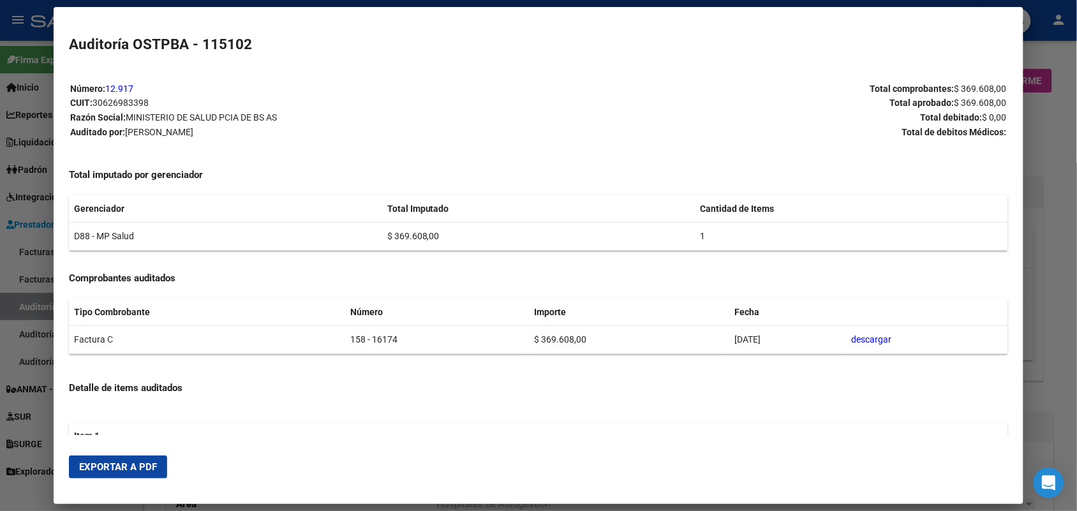
click at [89, 466] on span "Exportar a PDF" at bounding box center [118, 467] width 78 height 11
click at [1061, 171] on div at bounding box center [538, 255] width 1077 height 511
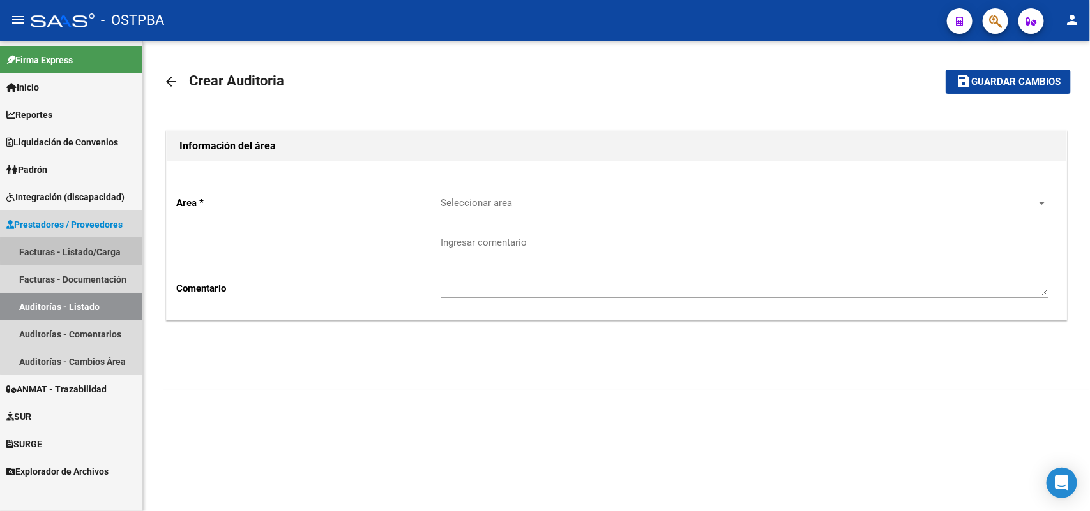
click at [99, 251] on link "Facturas - Listado/Carga" at bounding box center [71, 251] width 142 height 27
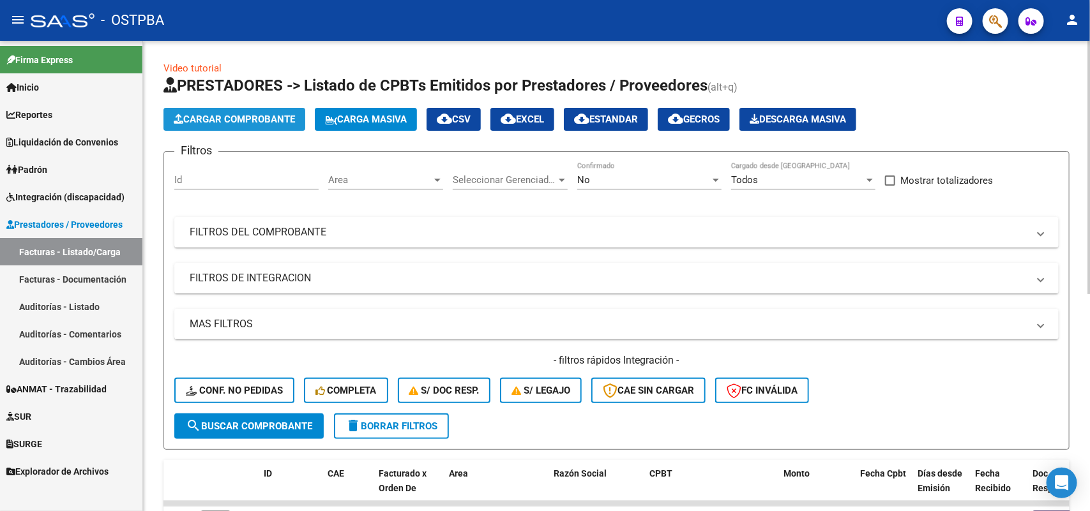
click at [262, 118] on span "Cargar Comprobante" at bounding box center [234, 119] width 121 height 11
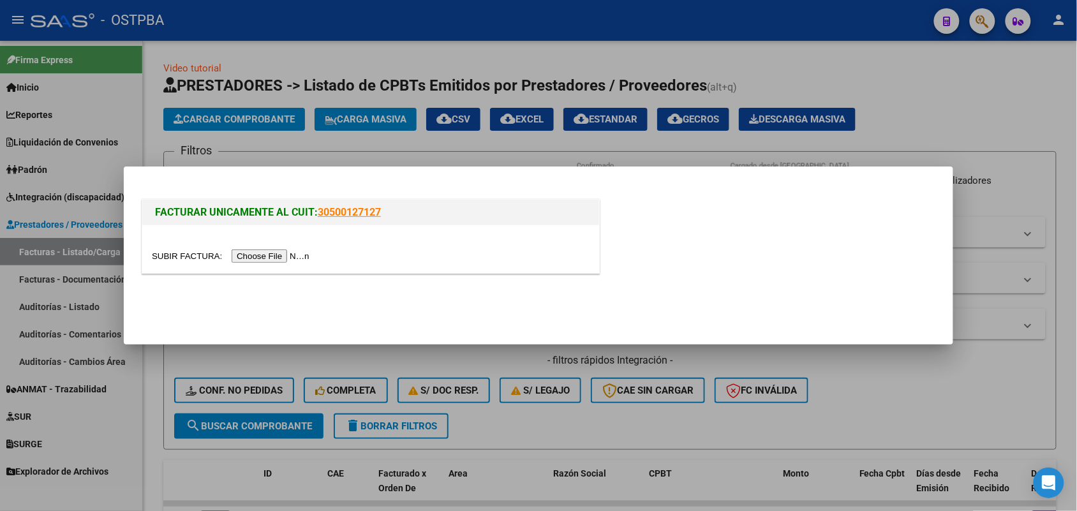
click at [292, 257] on input "file" at bounding box center [232, 256] width 161 height 13
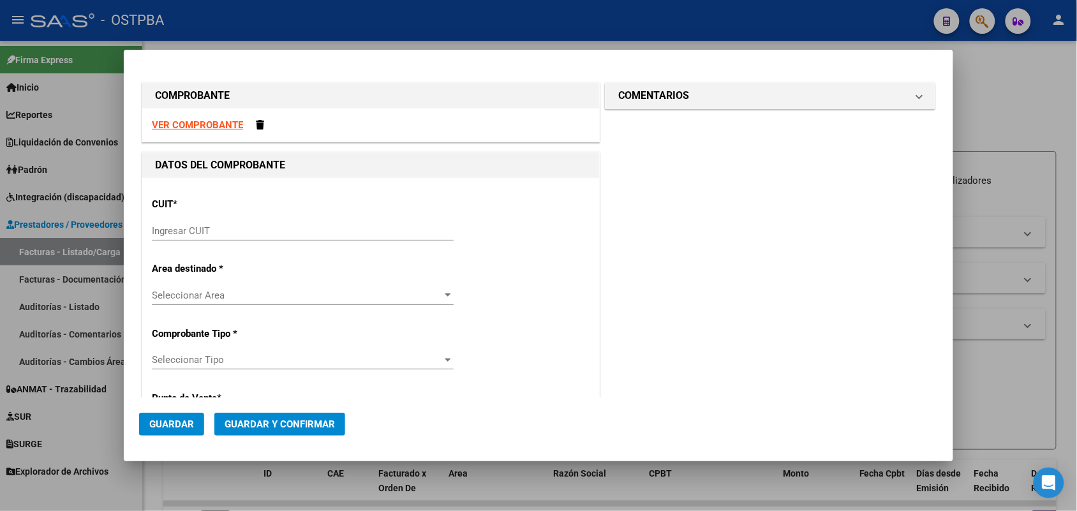
drag, startPoint x: 186, startPoint y: 230, endPoint x: 285, endPoint y: 222, distance: 98.7
click at [199, 227] on input "Ingresar CUIT" at bounding box center [303, 230] width 302 height 11
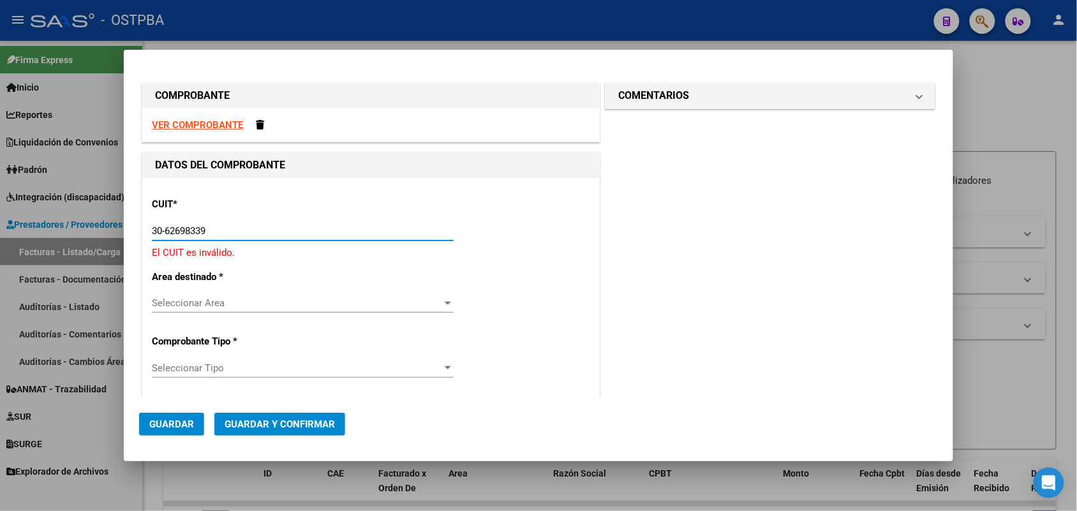
type input "30-62698339-8"
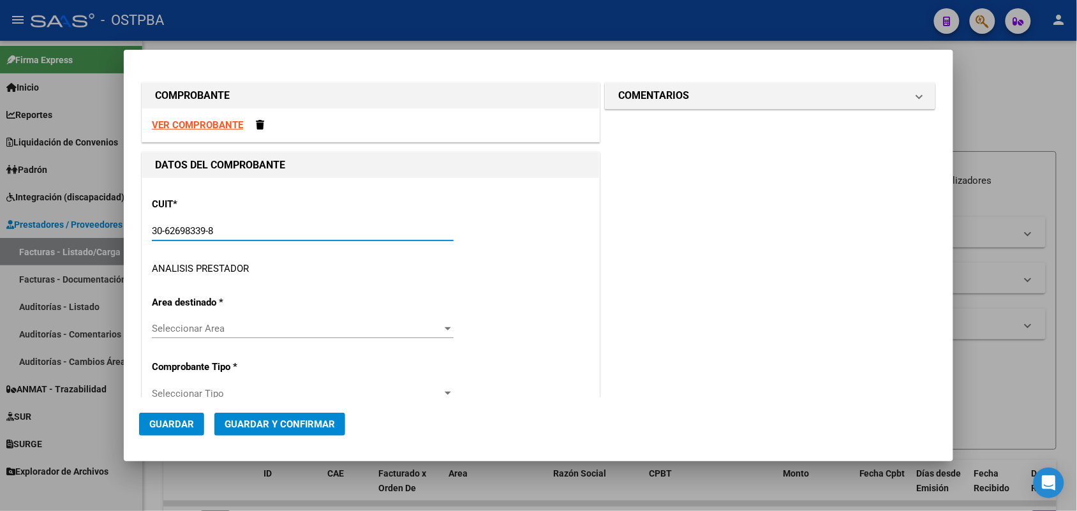
type input "158"
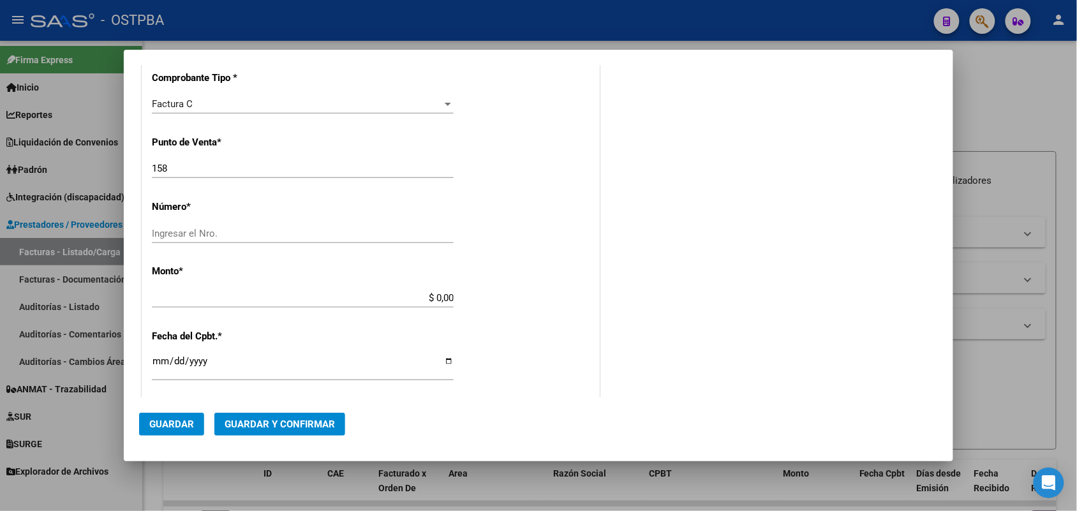
scroll to position [319, 0]
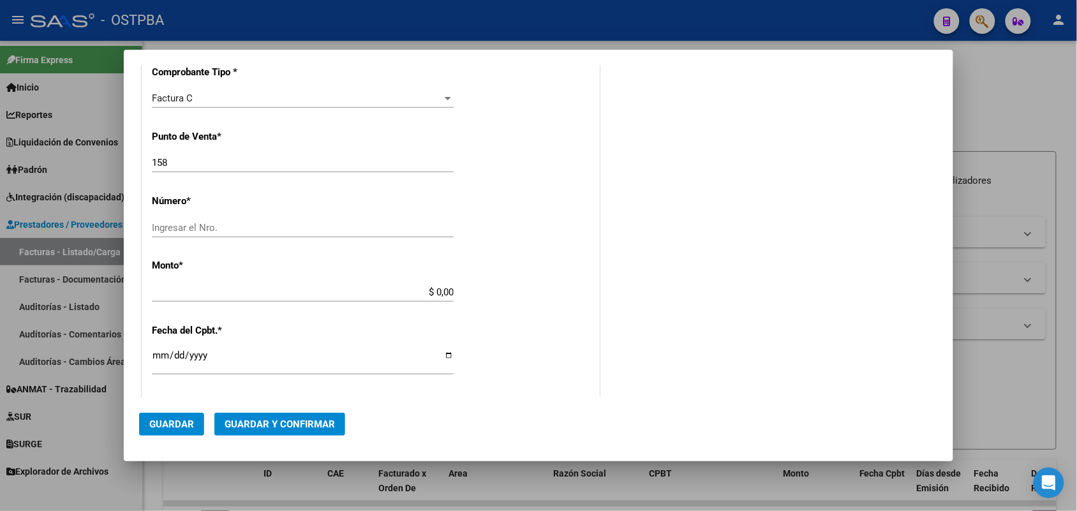
type input "30-62698339-8"
click at [160, 225] on input "Ingresar el Nro." at bounding box center [303, 227] width 302 height 11
type input "16292"
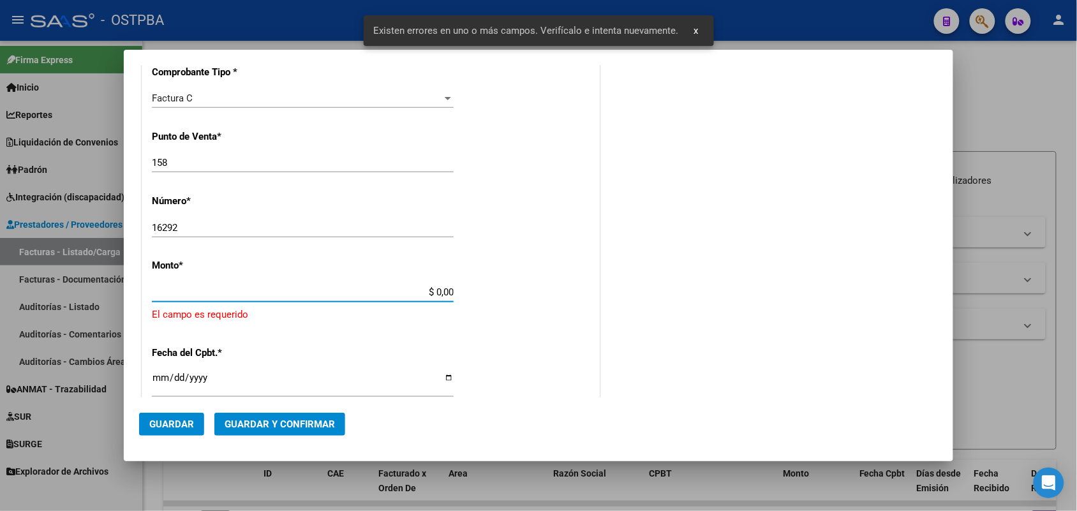
scroll to position [374, 0]
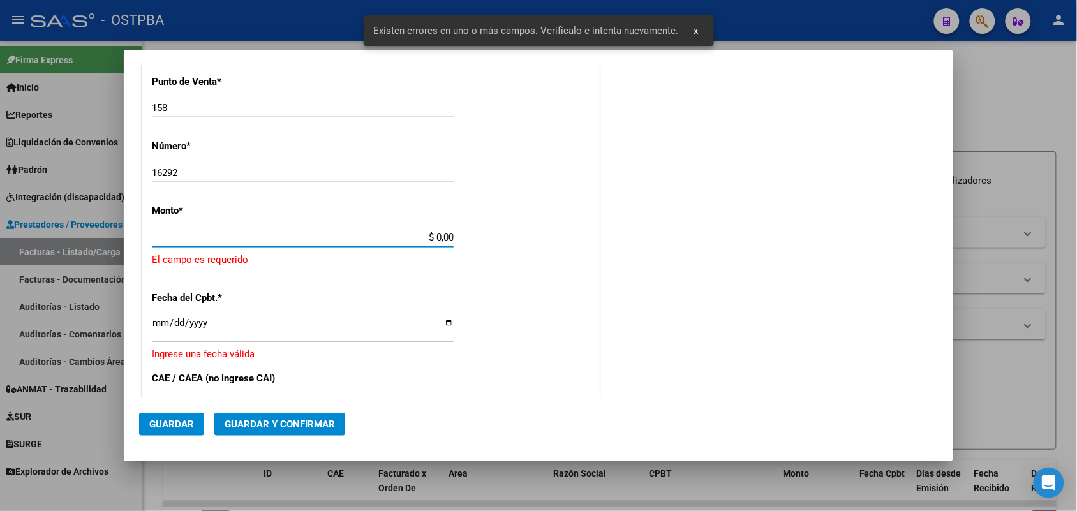
drag, startPoint x: 410, startPoint y: 289, endPoint x: 500, endPoint y: 287, distance: 89.4
click at [500, 287] on div "CUIT * 30-62698339-8 Ingresar CUIT ANALISIS PRESTADOR MINISTERIO DE SALUD PCIA …" at bounding box center [370, 271] width 457 height 935
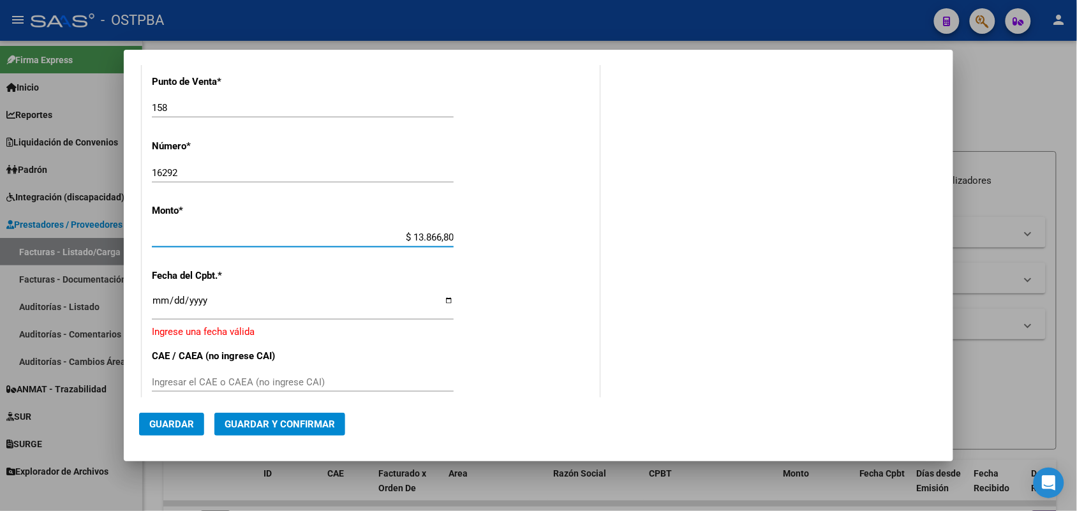
type input "$ 138.668,00"
click at [156, 305] on input "Ingresar la fecha" at bounding box center [303, 306] width 302 height 20
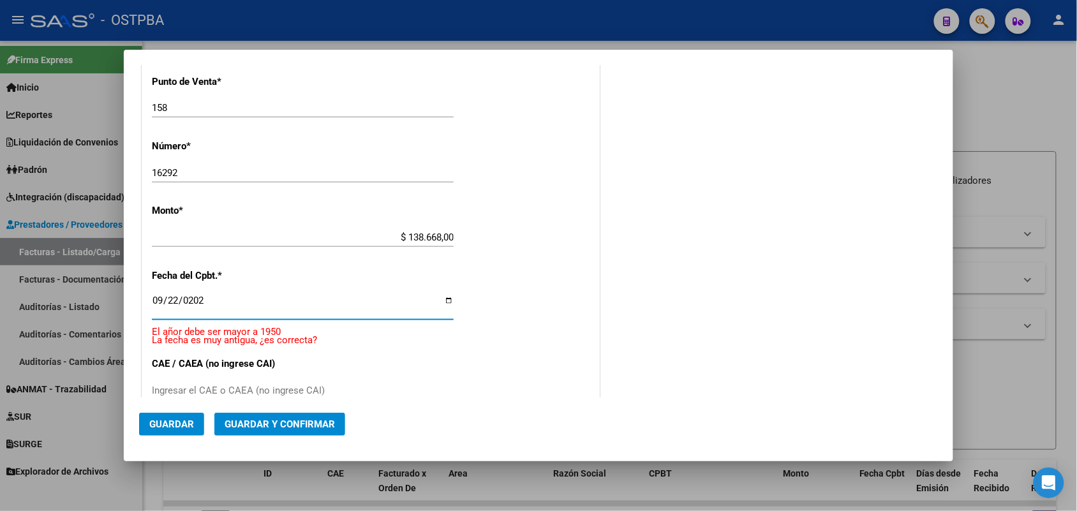
type input "2025-09-22"
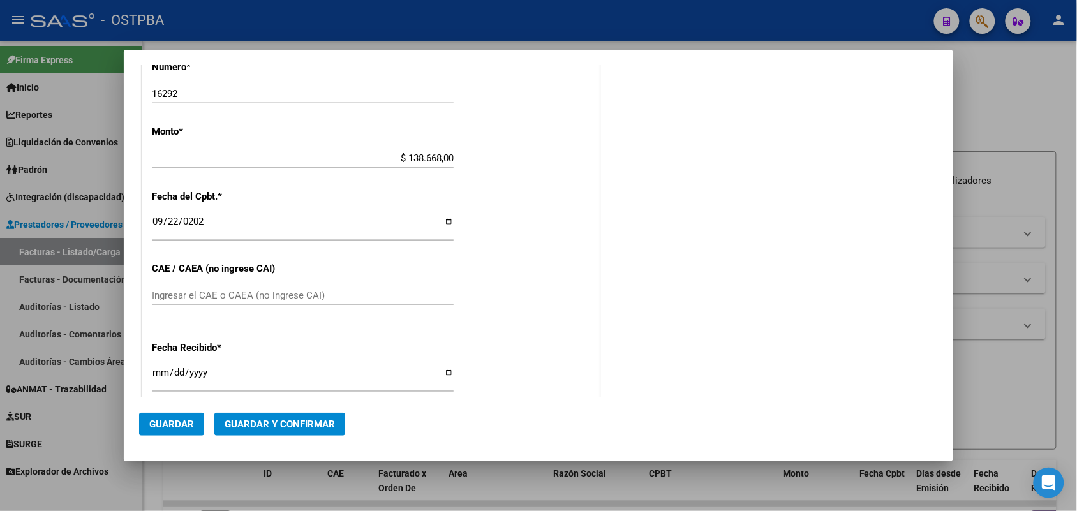
scroll to position [454, 0]
click at [168, 292] on input "Ingresar el CAE o CAEA (no ingrese CAI)" at bounding box center [303, 294] width 302 height 11
type input "75388004876373"
click at [158, 377] on input "[DATE]" at bounding box center [303, 377] width 302 height 20
type input "[DATE]"
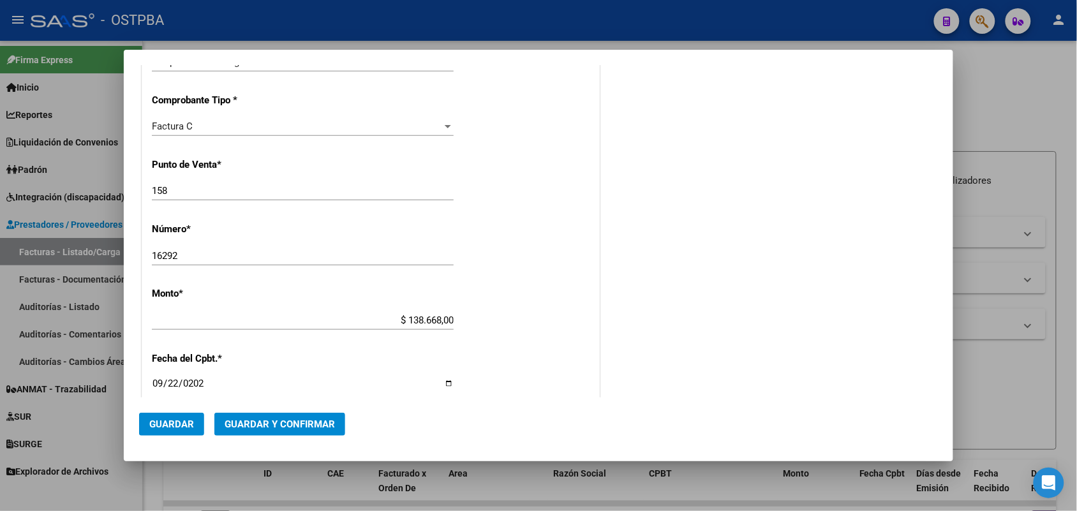
scroll to position [0, 0]
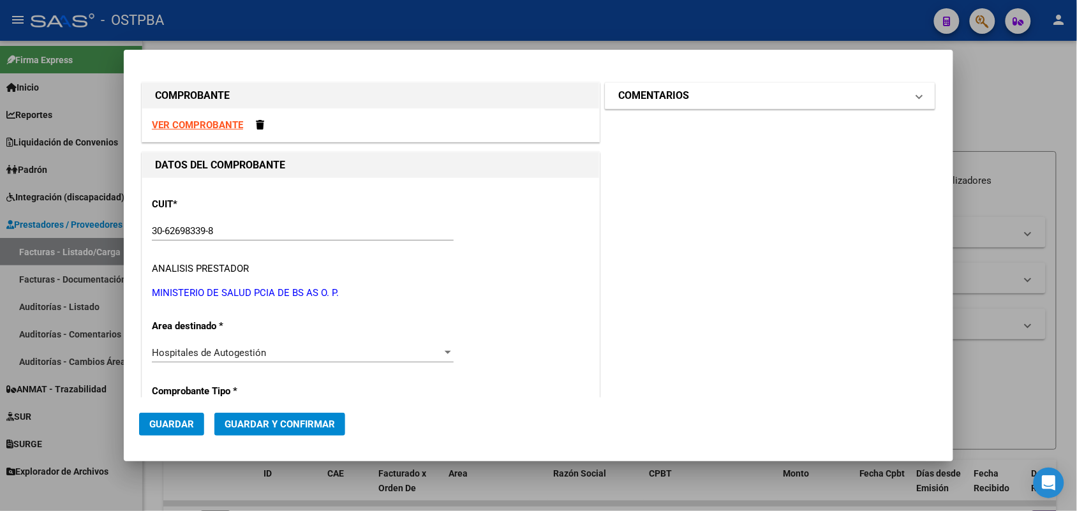
click at [917, 94] on span at bounding box center [919, 95] width 5 height 15
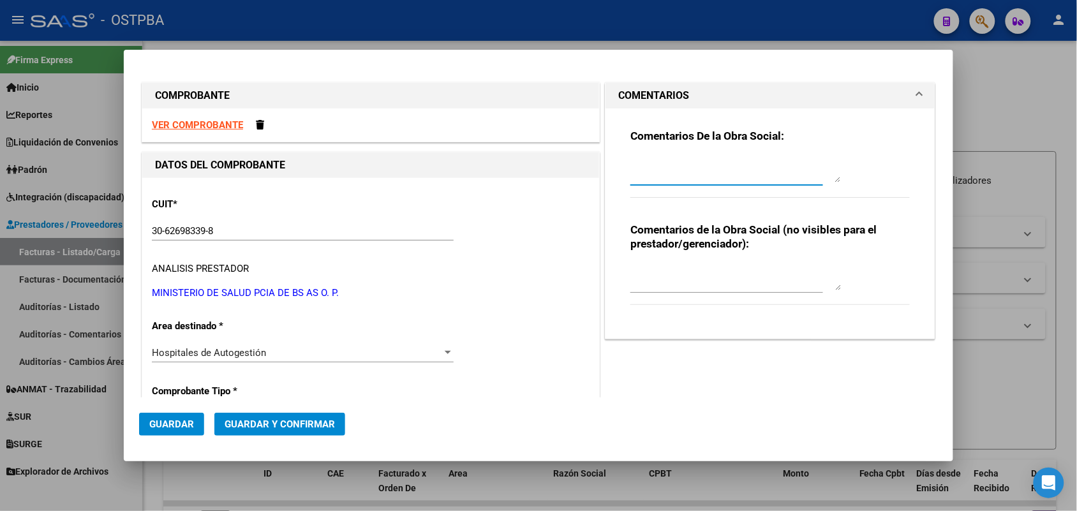
click at [637, 172] on textarea at bounding box center [736, 170] width 211 height 26
type textarea "HR 127174"
click at [169, 424] on span "Guardar" at bounding box center [171, 424] width 45 height 11
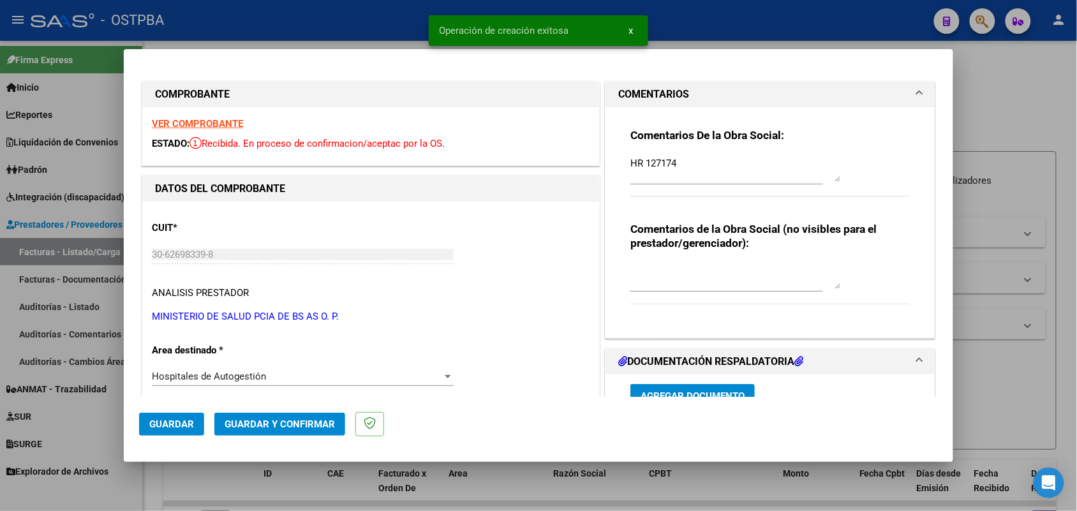
type input "2025-11-21"
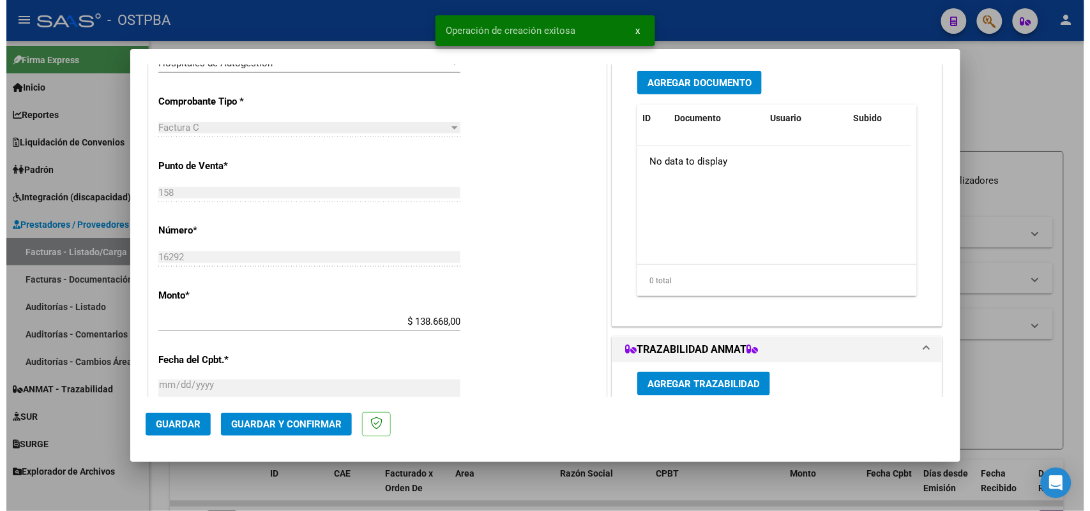
scroll to position [319, 0]
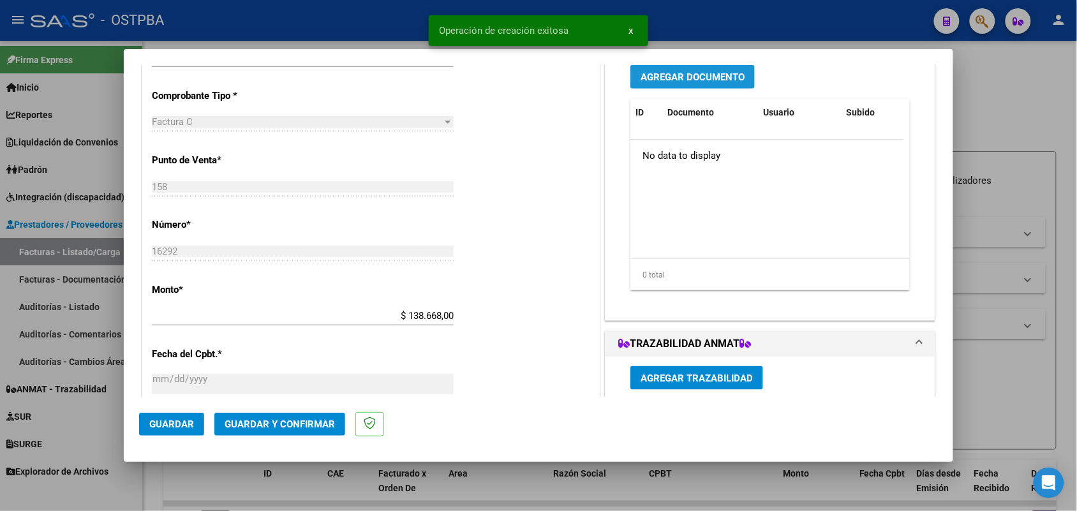
click at [693, 73] on span "Agregar Documento" at bounding box center [693, 76] width 104 height 11
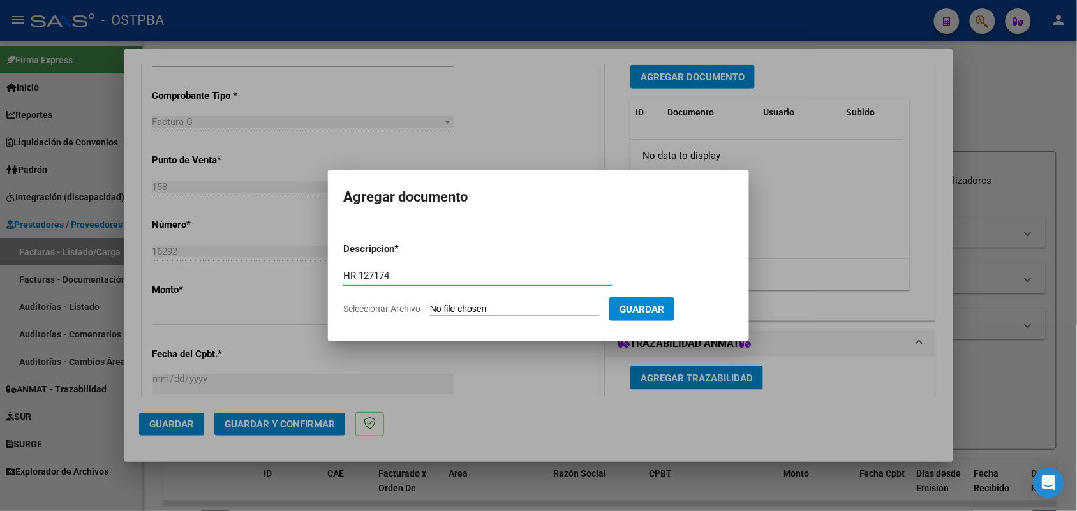
type input "HR 127174"
click at [442, 310] on input "Seleccionar Archivo" at bounding box center [514, 310] width 169 height 12
type input "C:\fakepath\HR 127174.pdf"
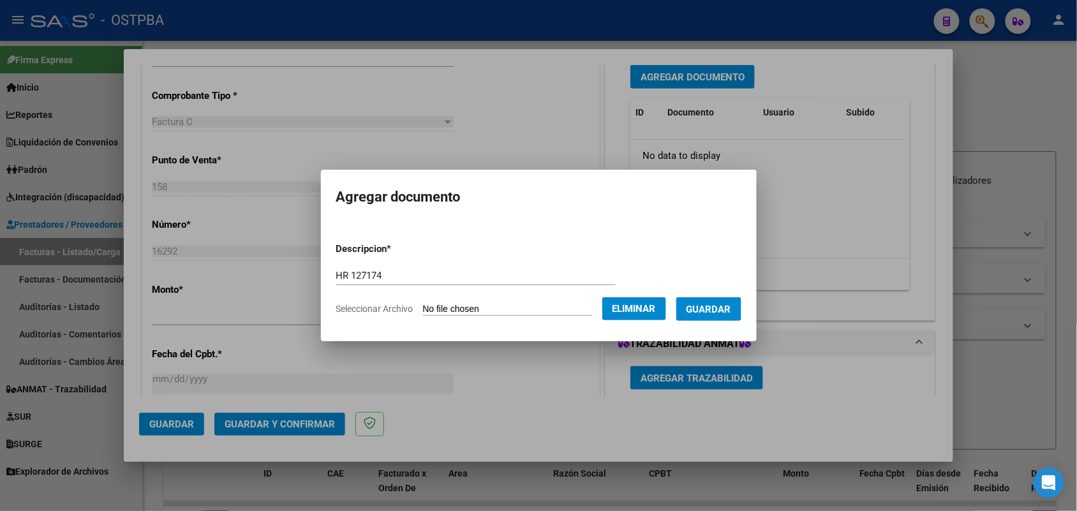
click at [716, 311] on span "Guardar" at bounding box center [709, 309] width 45 height 11
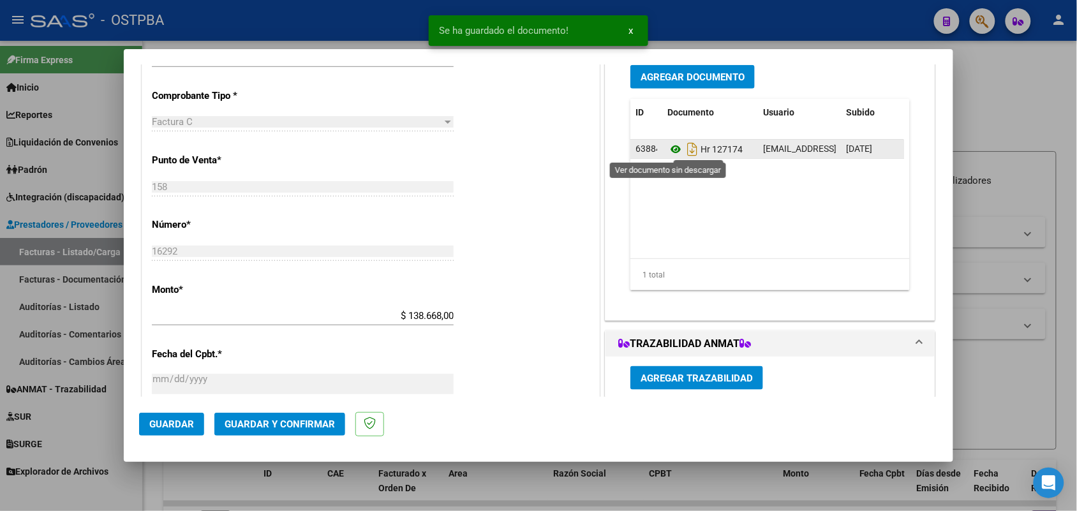
click at [670, 146] on icon at bounding box center [676, 149] width 17 height 15
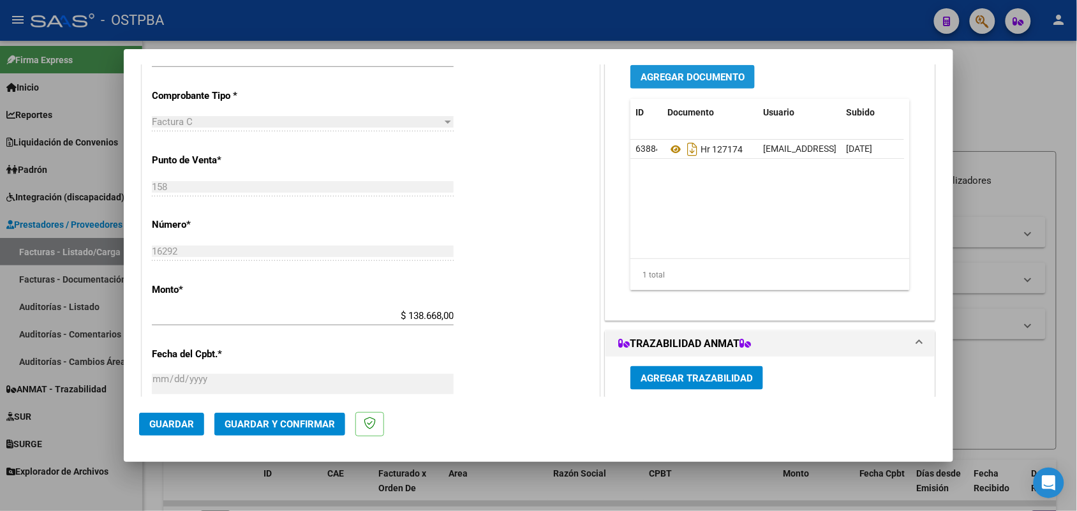
click at [666, 72] on span "Agregar Documento" at bounding box center [693, 76] width 104 height 11
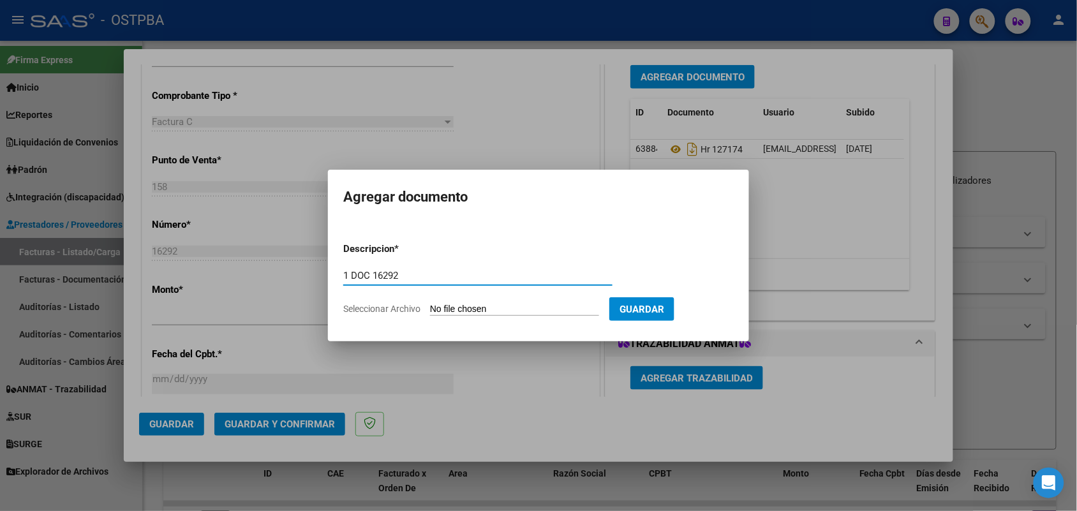
type input "1 DOC 16292"
click at [458, 315] on input "Seleccionar Archivo" at bounding box center [514, 310] width 169 height 12
type input "C:\fakepath\1 DOC 16292.pdf"
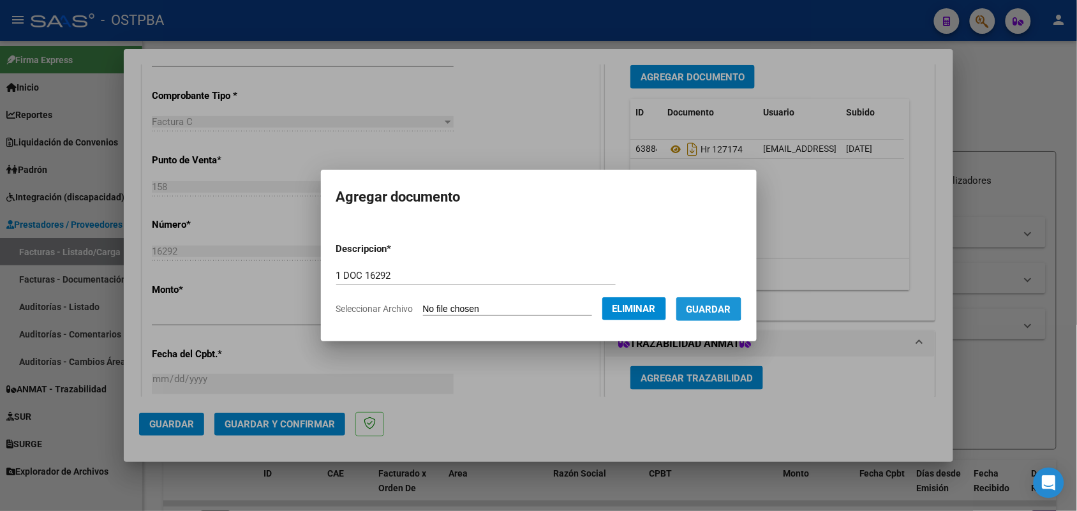
click at [709, 308] on span "Guardar" at bounding box center [709, 309] width 45 height 11
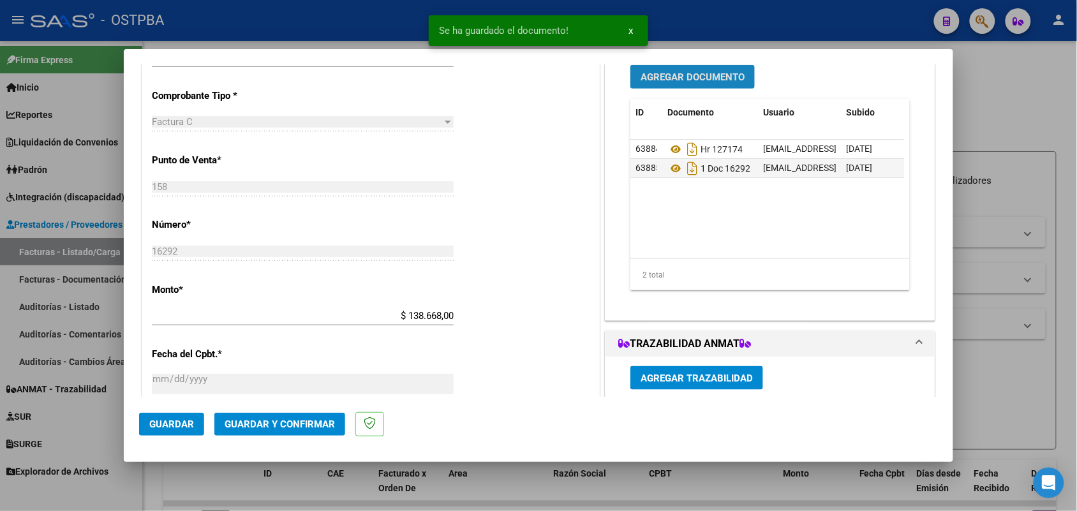
click at [703, 77] on span "Agregar Documento" at bounding box center [693, 76] width 104 height 11
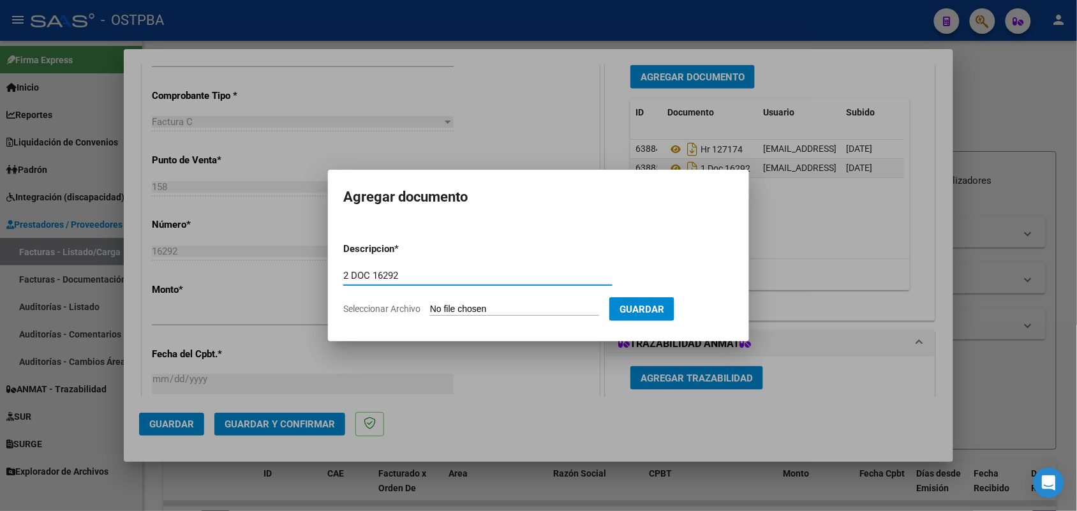
type input "2 DOC 16292"
click at [450, 311] on input "Seleccionar Archivo" at bounding box center [514, 310] width 169 height 12
type input "C:\fakepath\2 DOC 16292.pdf"
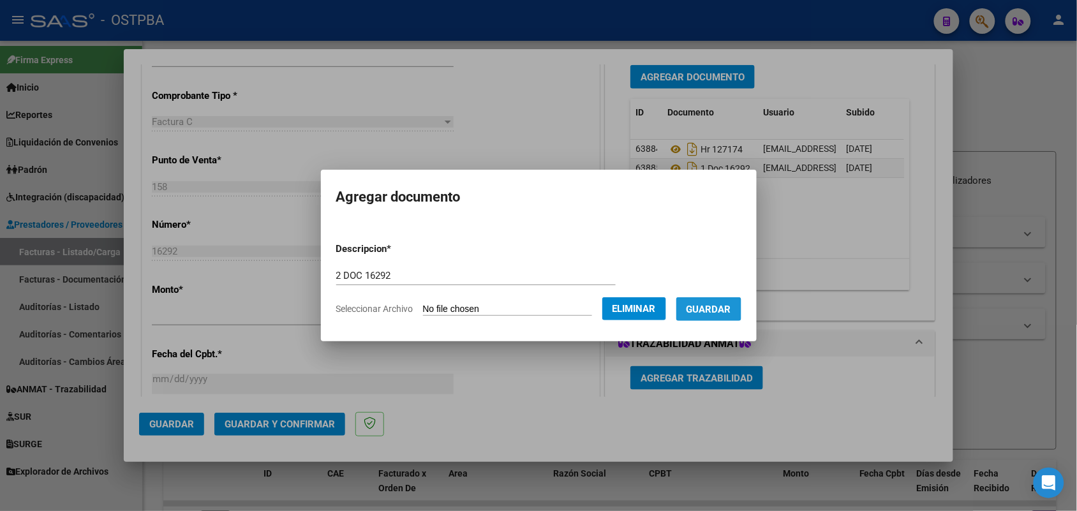
click at [728, 300] on button "Guardar" at bounding box center [709, 309] width 65 height 24
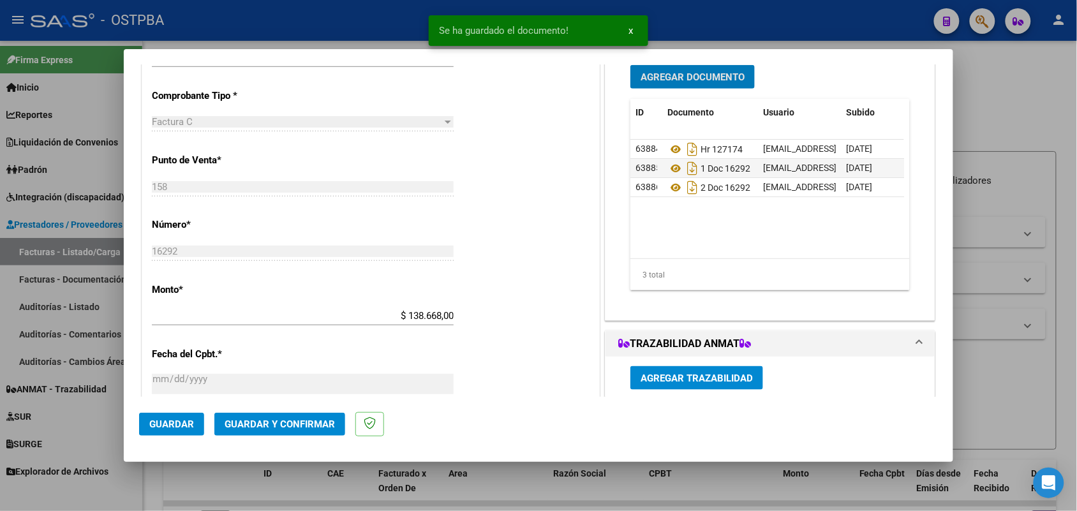
click at [677, 77] on span "Agregar Documento" at bounding box center [693, 76] width 104 height 11
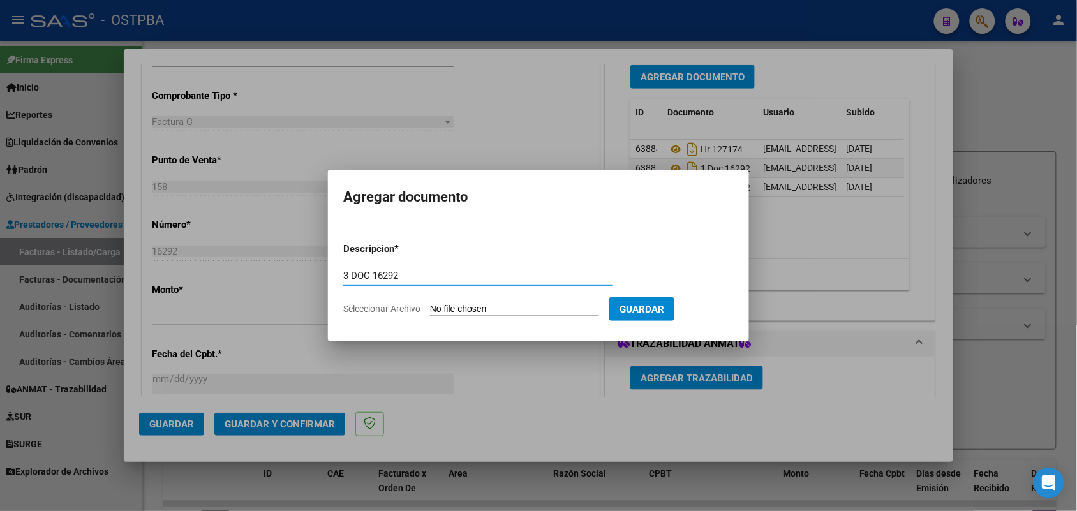
type input "3 DOC 16292"
click at [470, 306] on input "Seleccionar Archivo" at bounding box center [514, 310] width 169 height 12
type input "C:\fakepath\3 DOC 16292.pdf"
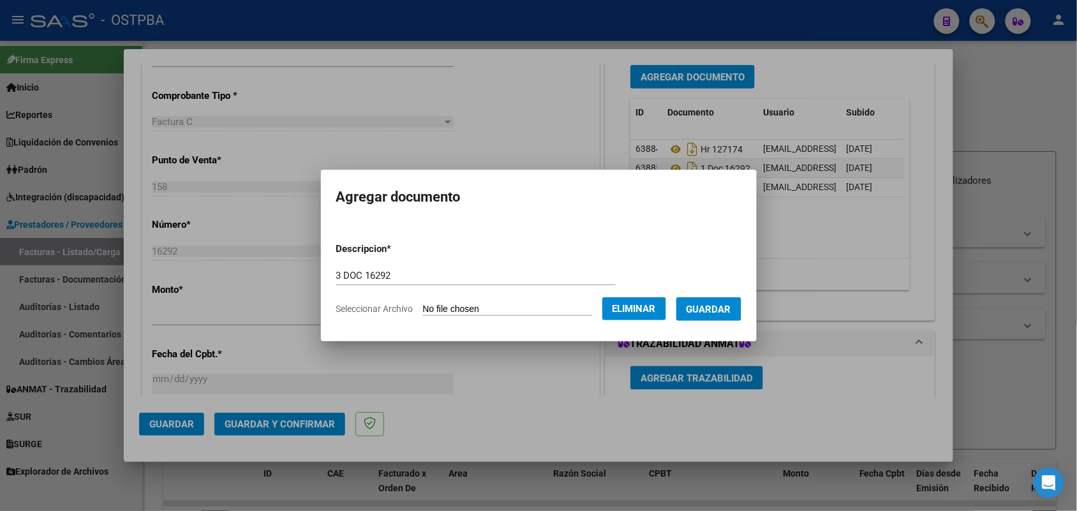
click at [723, 304] on span "Guardar" at bounding box center [709, 309] width 45 height 11
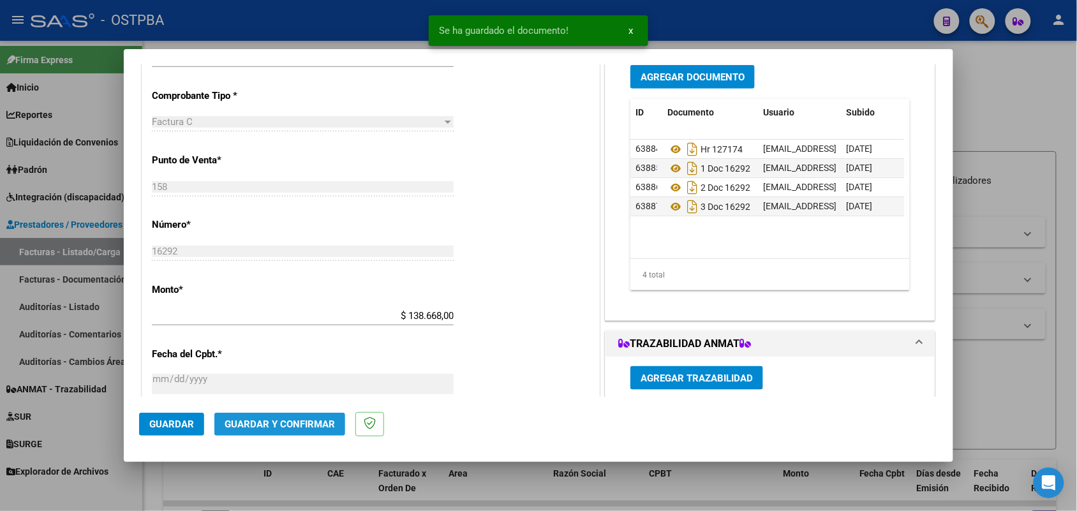
click at [283, 423] on span "Guardar y Confirmar" at bounding box center [280, 424] width 110 height 11
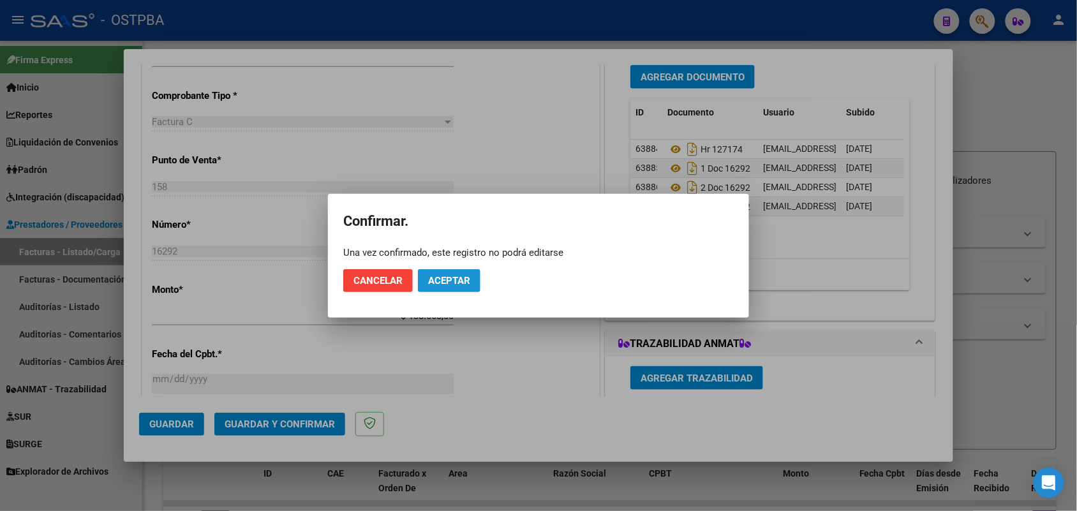
click at [467, 278] on span "Aceptar" at bounding box center [449, 280] width 42 height 11
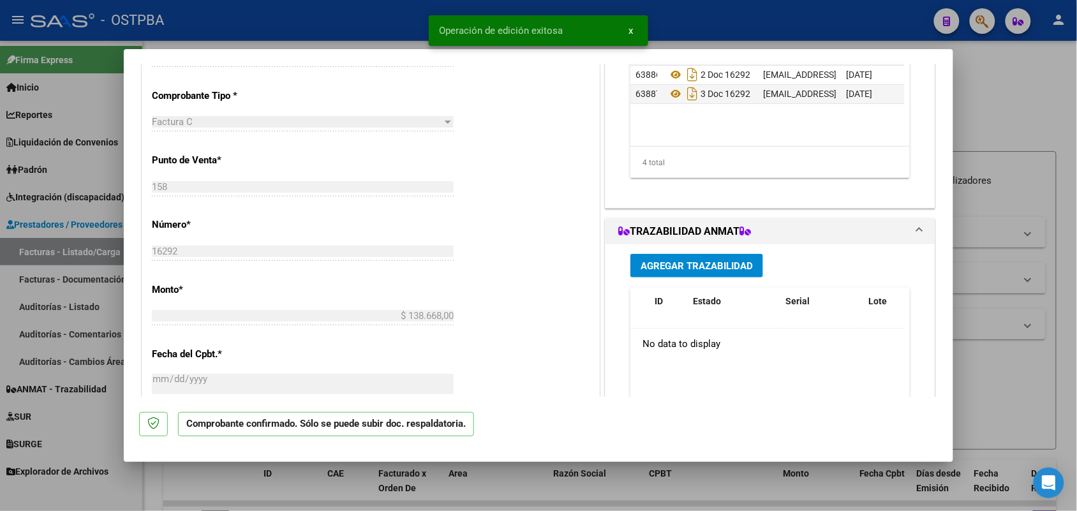
click at [100, 268] on div at bounding box center [538, 255] width 1077 height 511
type input "$ 0,00"
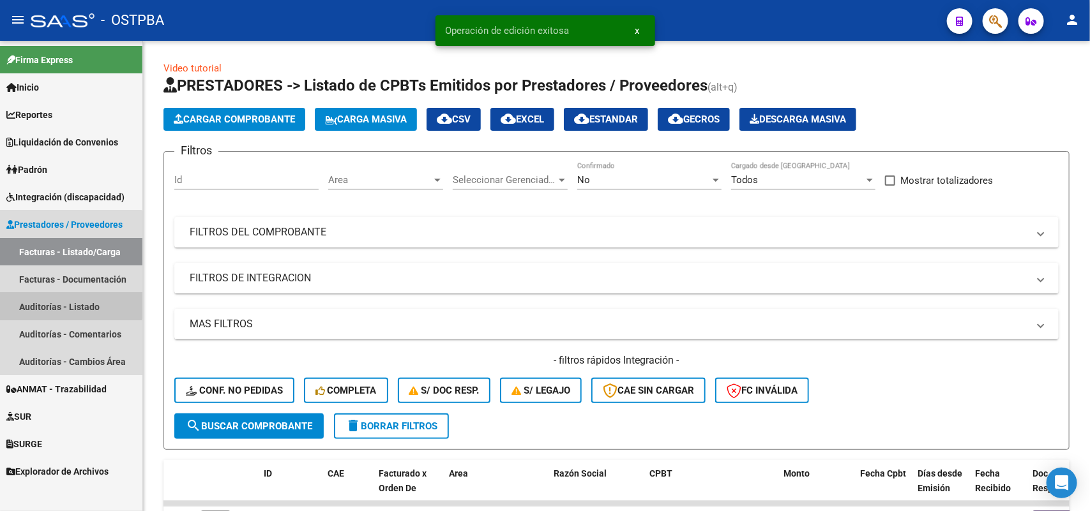
click at [68, 302] on link "Auditorías - Listado" at bounding box center [71, 306] width 142 height 27
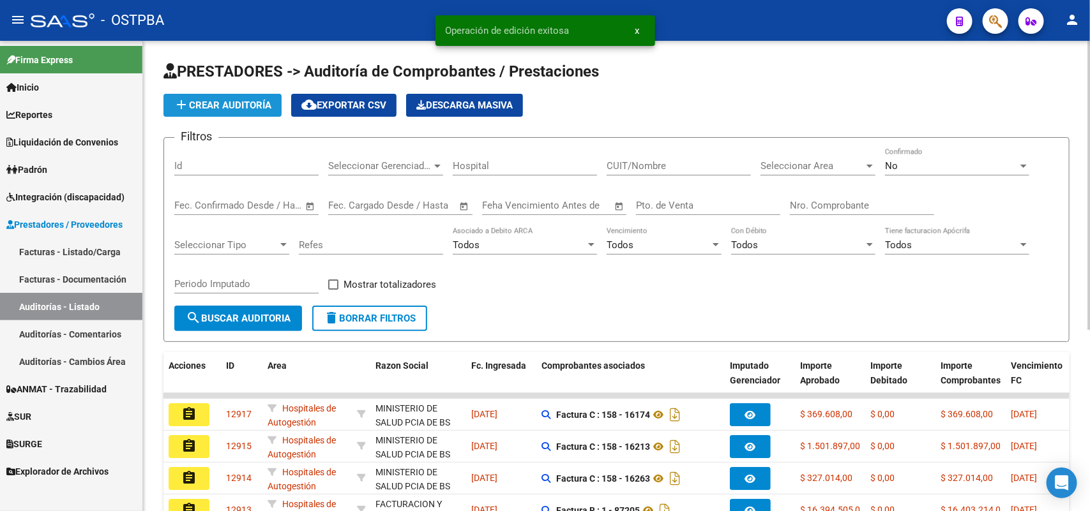
click at [228, 104] on span "add Crear Auditoría" at bounding box center [223, 105] width 98 height 11
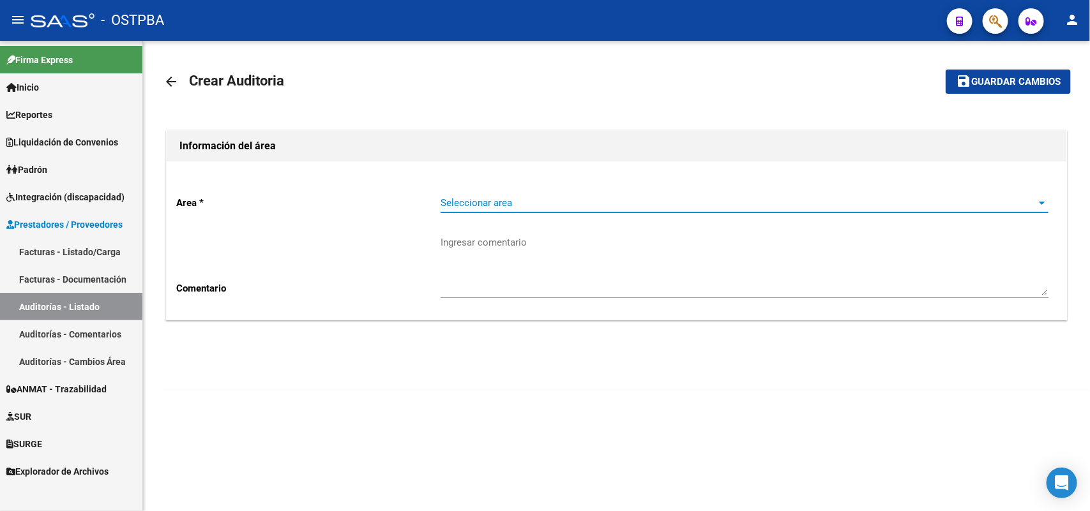
click at [527, 207] on span "Seleccionar area" at bounding box center [738, 202] width 596 height 11
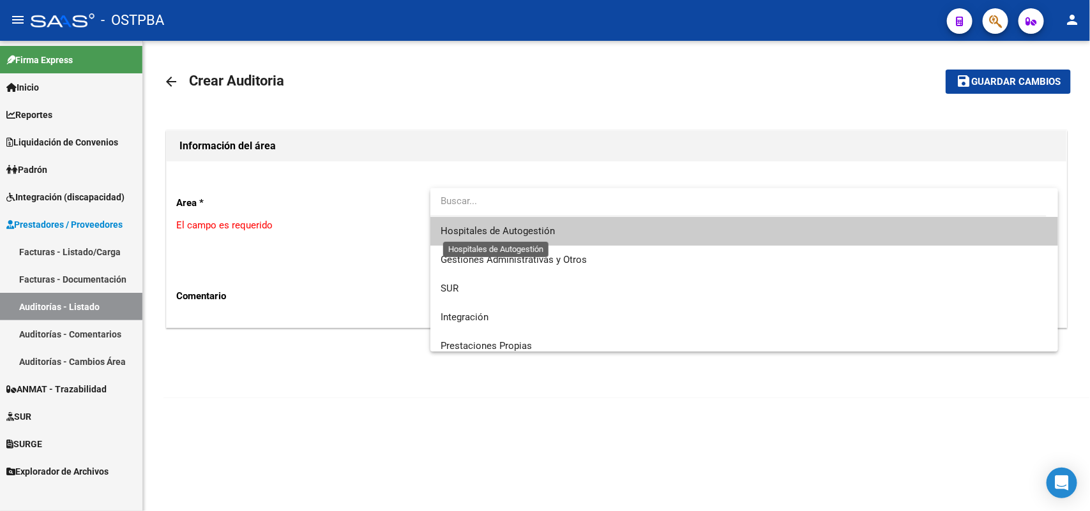
click at [506, 234] on span "Hospitales de Autogestión" at bounding box center [497, 230] width 114 height 11
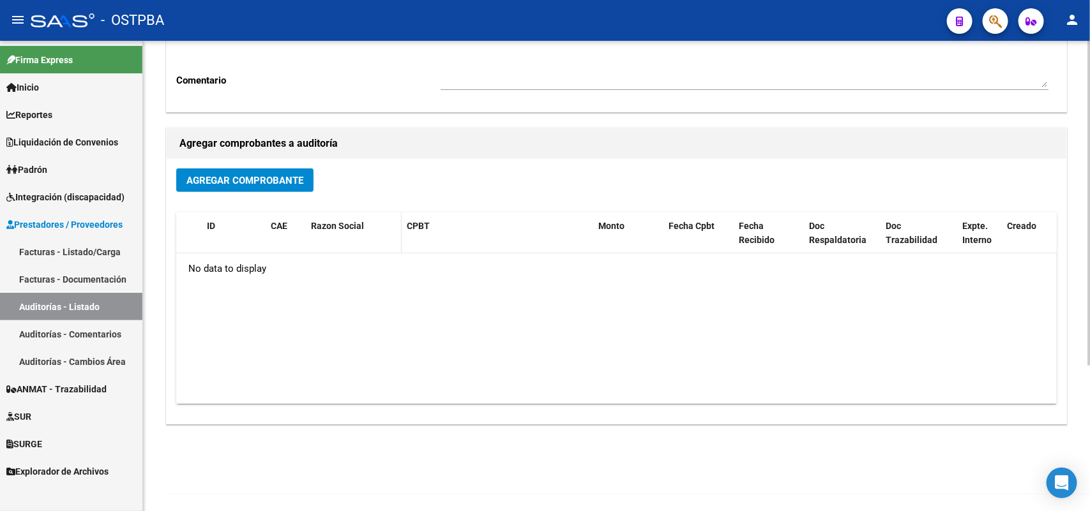
scroll to position [211, 0]
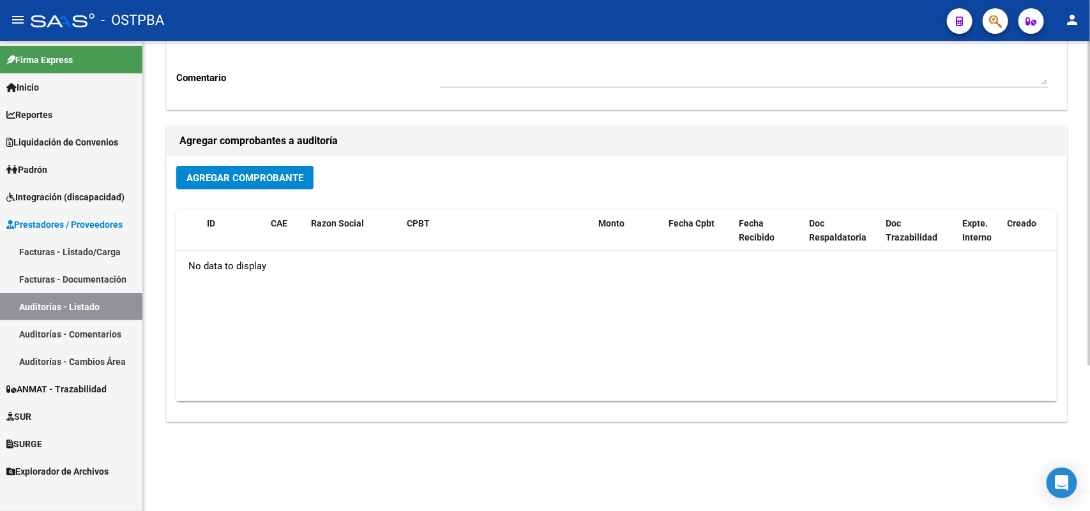
click at [276, 179] on span "Agregar Comprobante" at bounding box center [244, 177] width 117 height 11
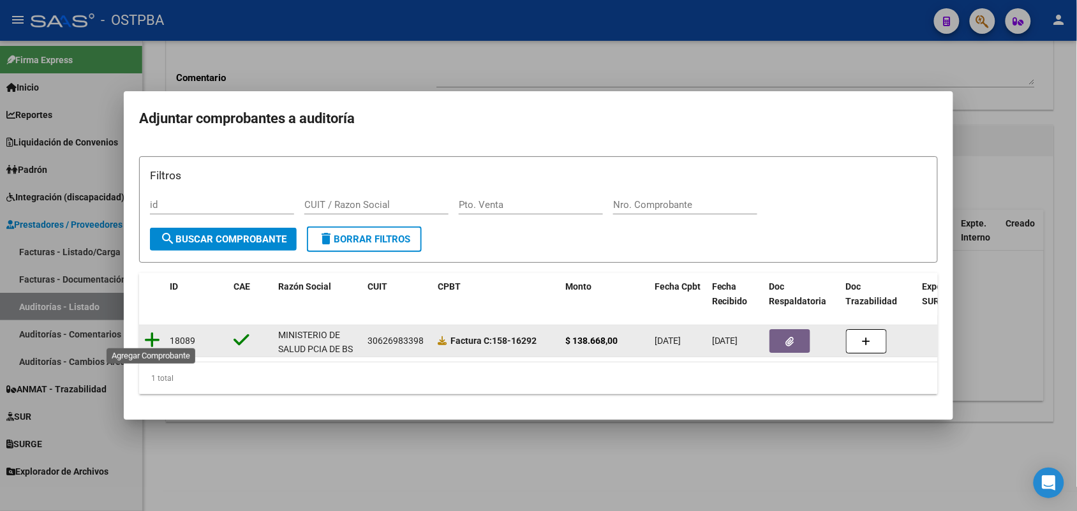
click at [151, 331] on icon at bounding box center [152, 340] width 16 height 18
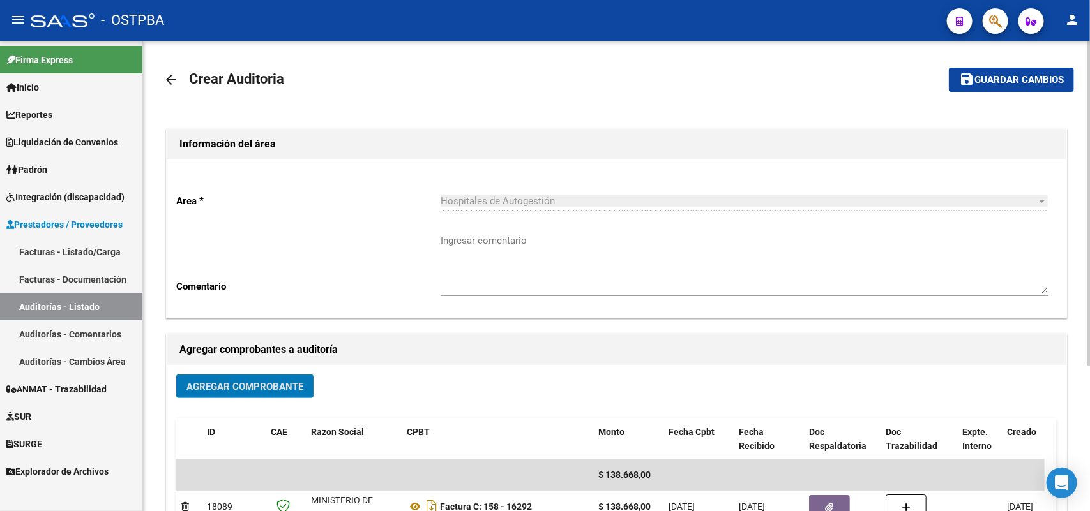
scroll to position [0, 0]
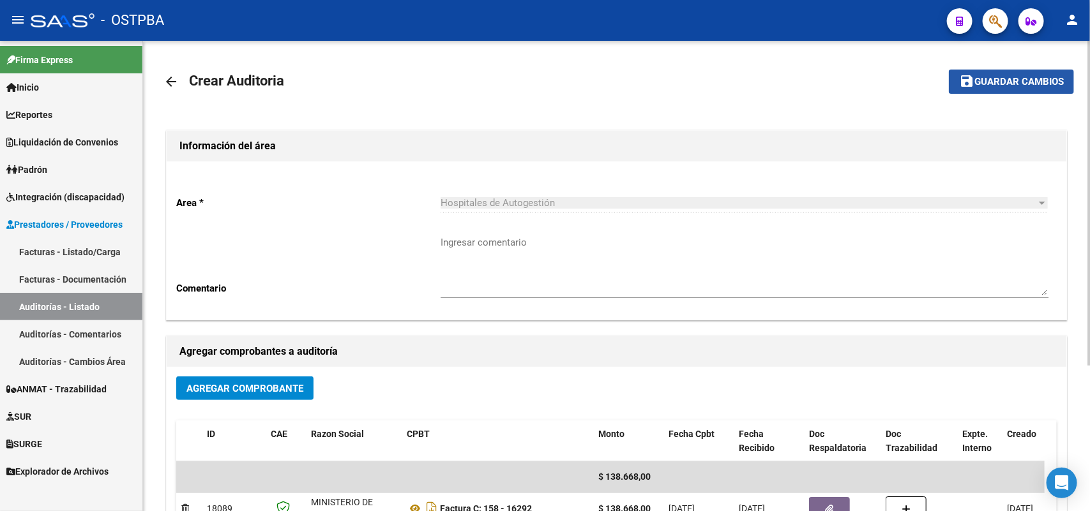
click at [997, 77] on span "Guardar cambios" at bounding box center [1018, 82] width 89 height 11
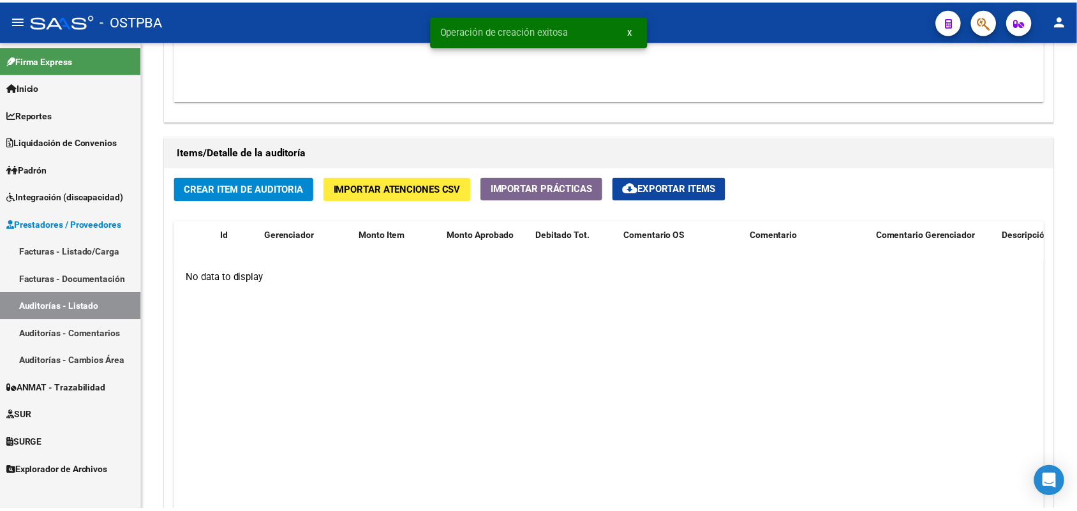
scroll to position [878, 0]
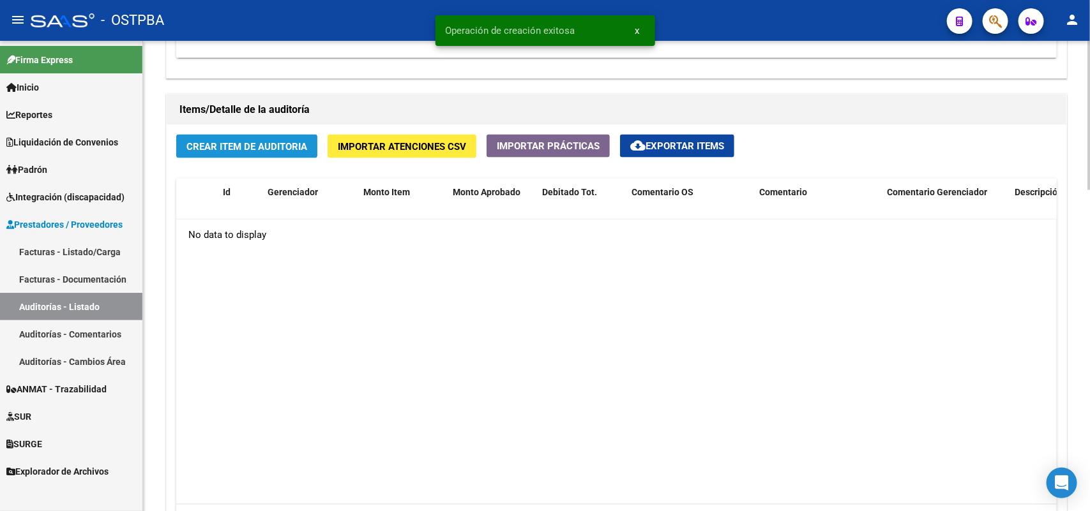
click at [263, 147] on span "Crear Item de Auditoria" at bounding box center [246, 146] width 121 height 11
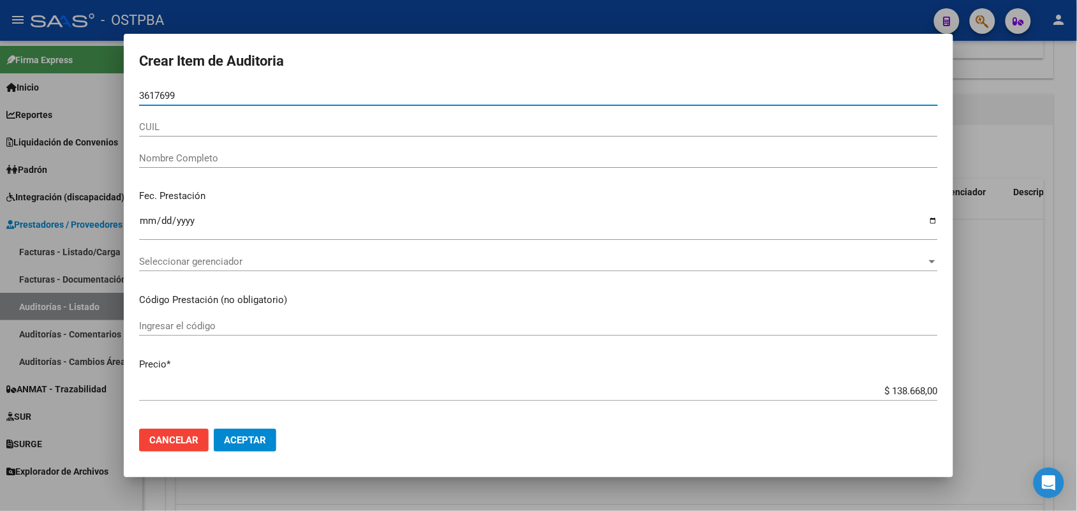
type input "36176995"
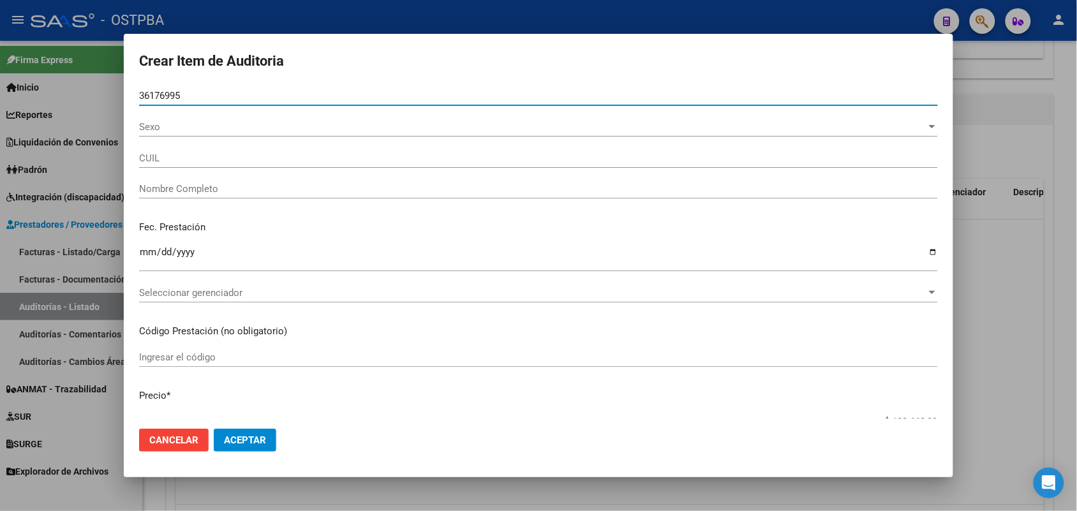
type input "20361769954"
type input "CORREA NORBERTO NICOLAS -"
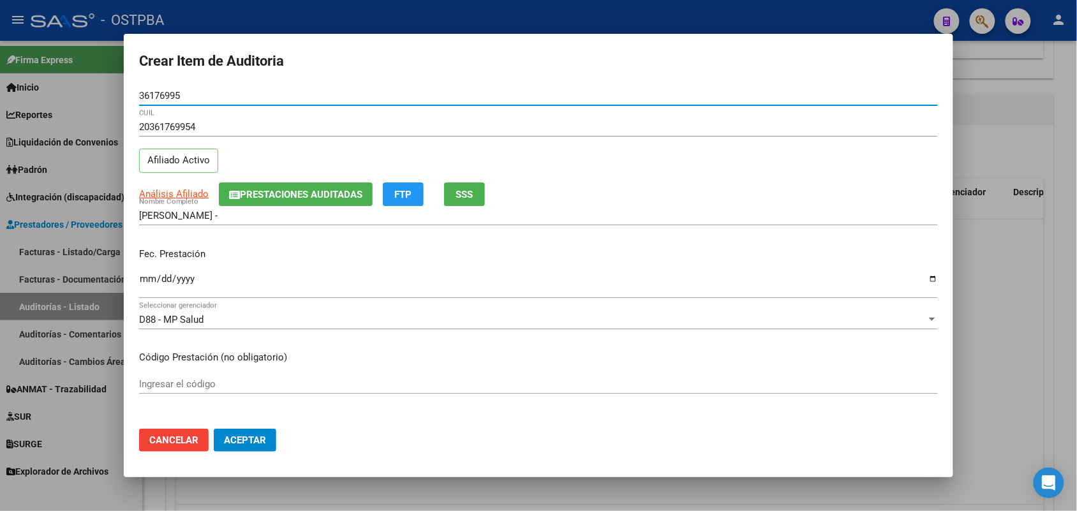
type input "36176995"
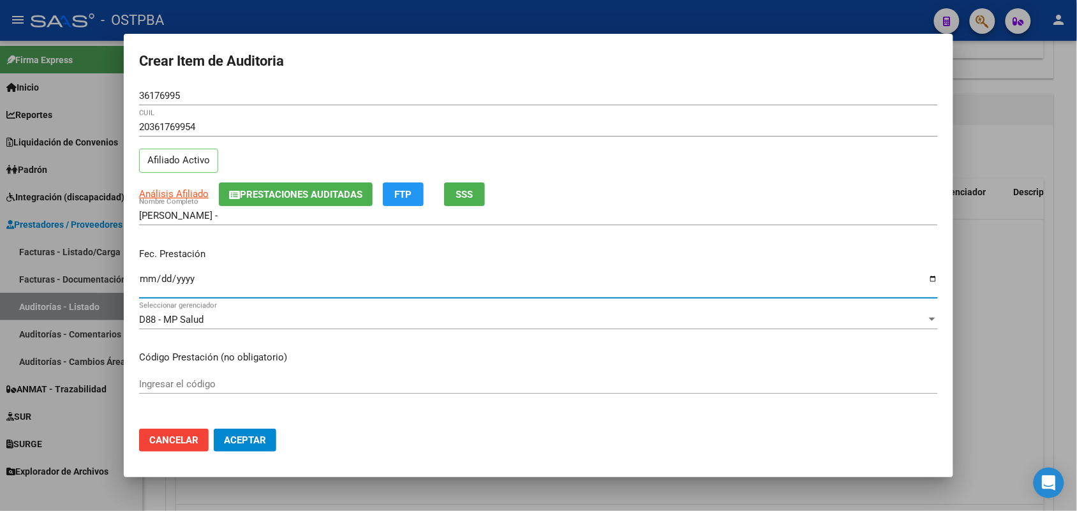
click at [144, 288] on input "Ingresar la fecha" at bounding box center [538, 284] width 799 height 20
type input "2025-07-14"
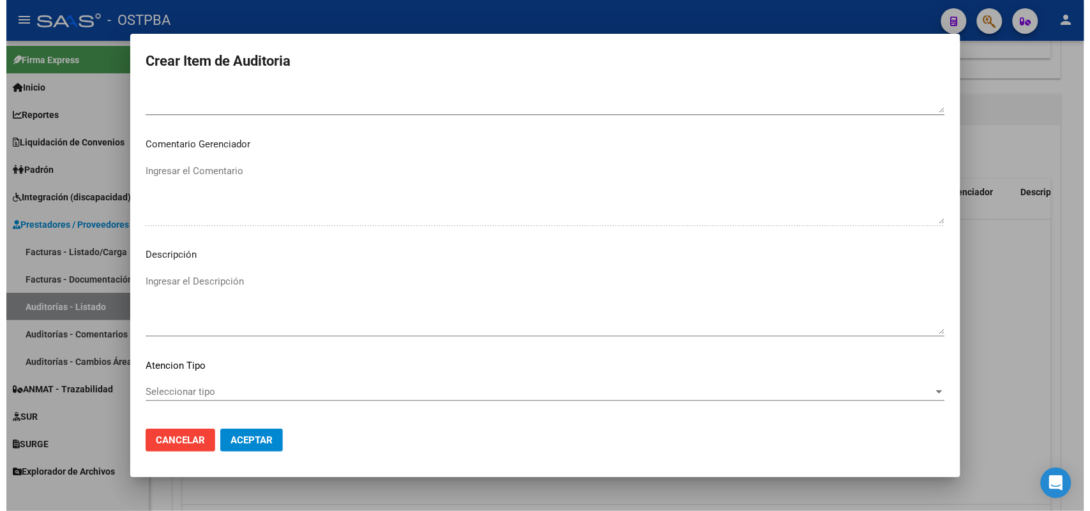
scroll to position [816, 0]
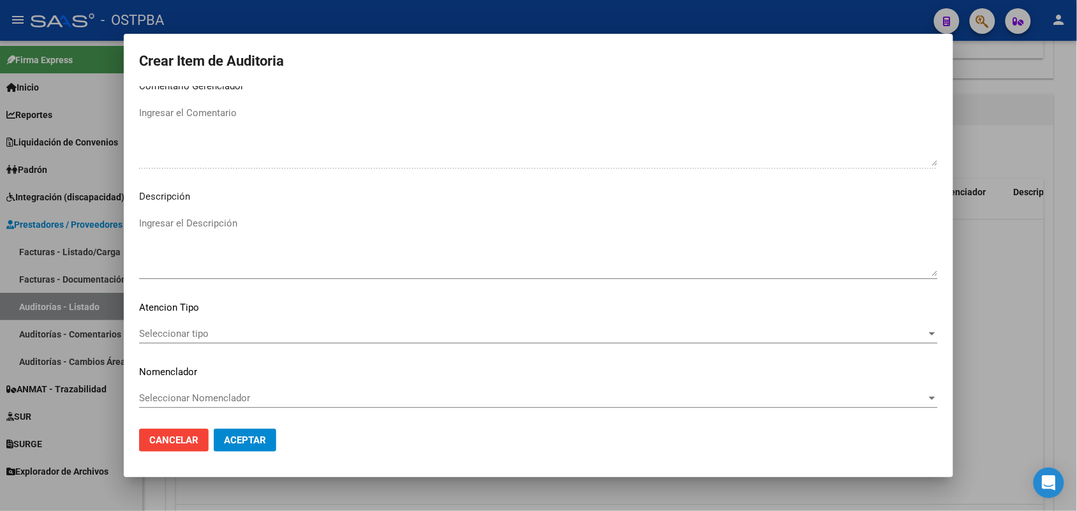
click at [195, 333] on span "Seleccionar tipo" at bounding box center [533, 333] width 788 height 11
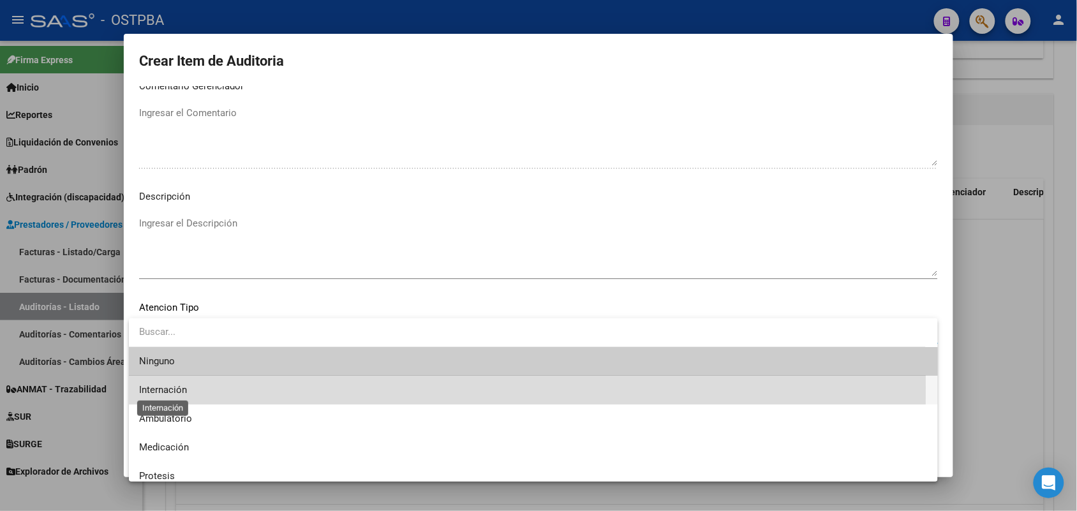
click at [174, 387] on span "Internación" at bounding box center [163, 389] width 48 height 11
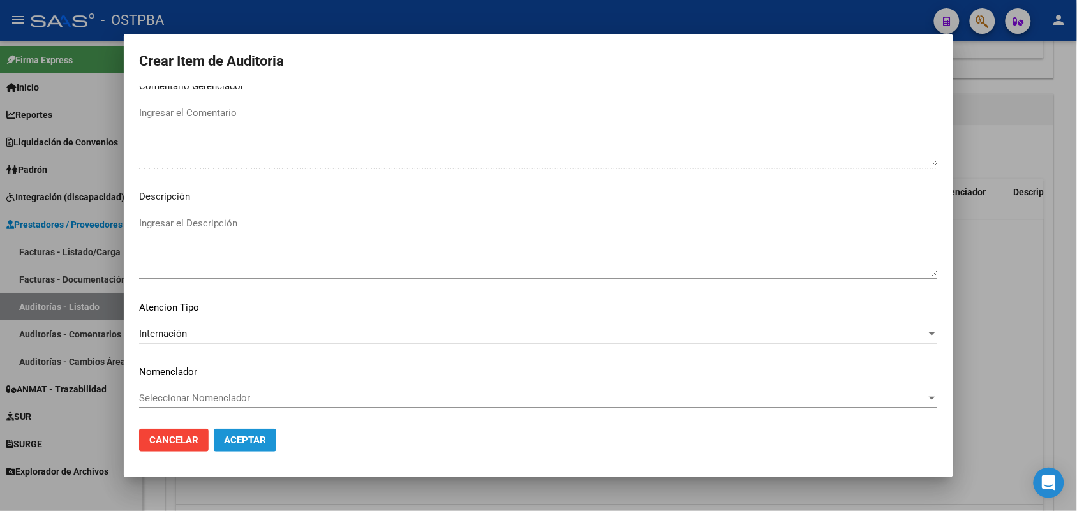
click at [239, 435] on span "Aceptar" at bounding box center [245, 440] width 42 height 11
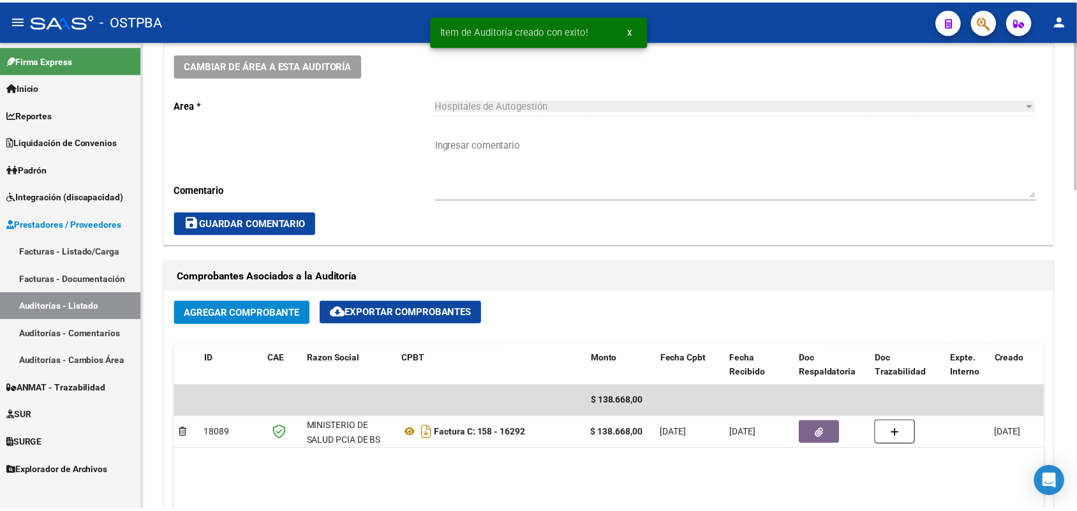
scroll to position [0, 0]
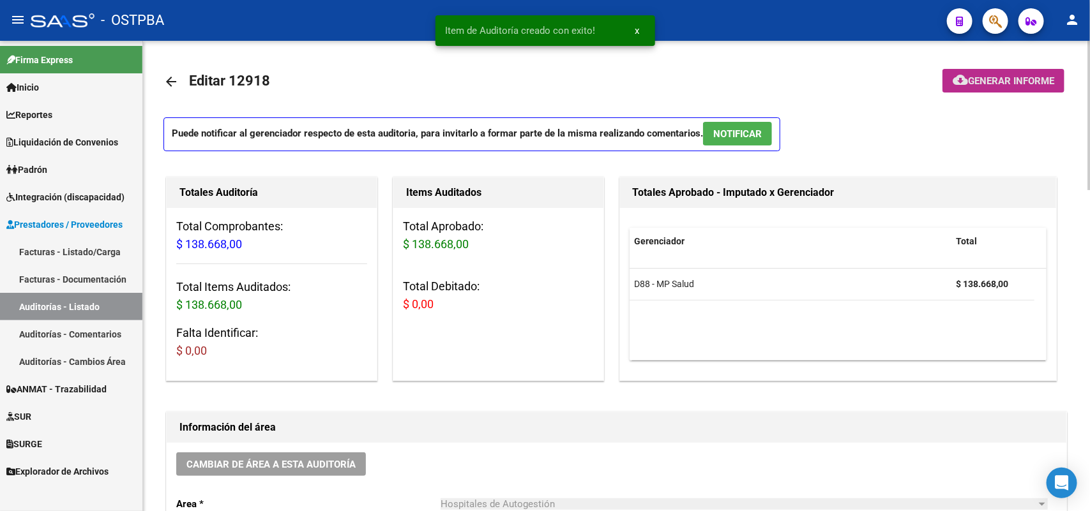
click at [1026, 78] on span "Generar informe" at bounding box center [1011, 80] width 86 height 11
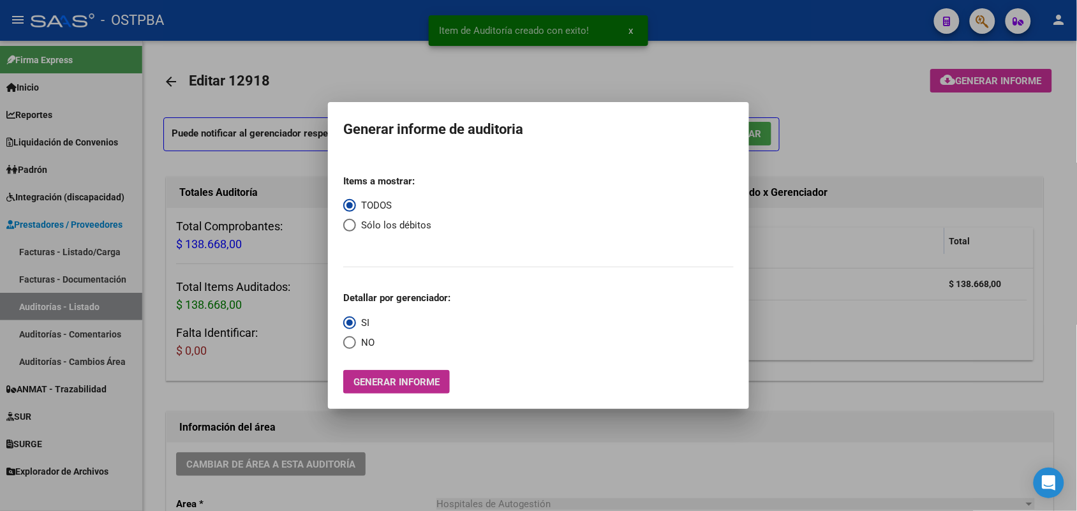
click at [380, 382] on span "Generar informe" at bounding box center [397, 382] width 86 height 11
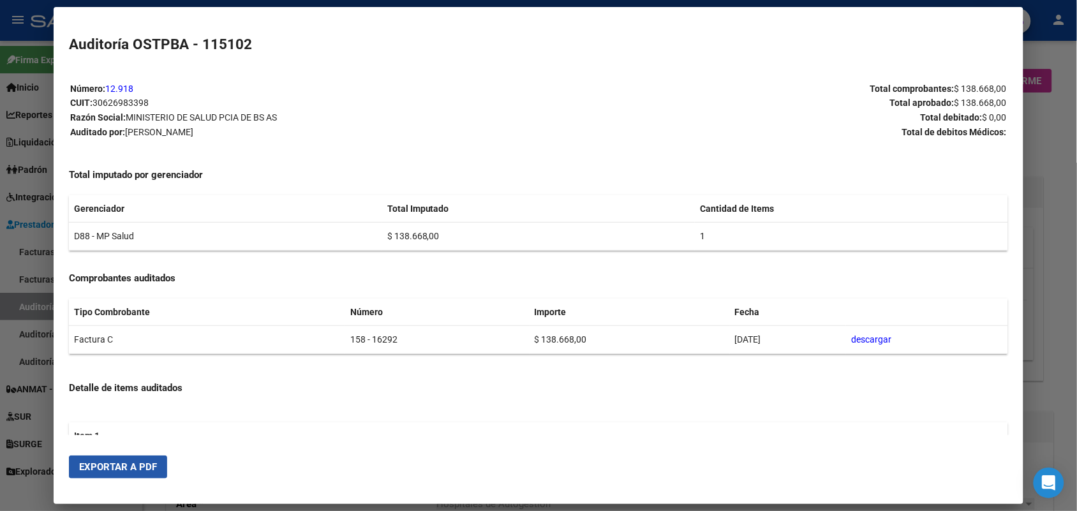
click at [142, 469] on span "Exportar a PDF" at bounding box center [118, 467] width 78 height 11
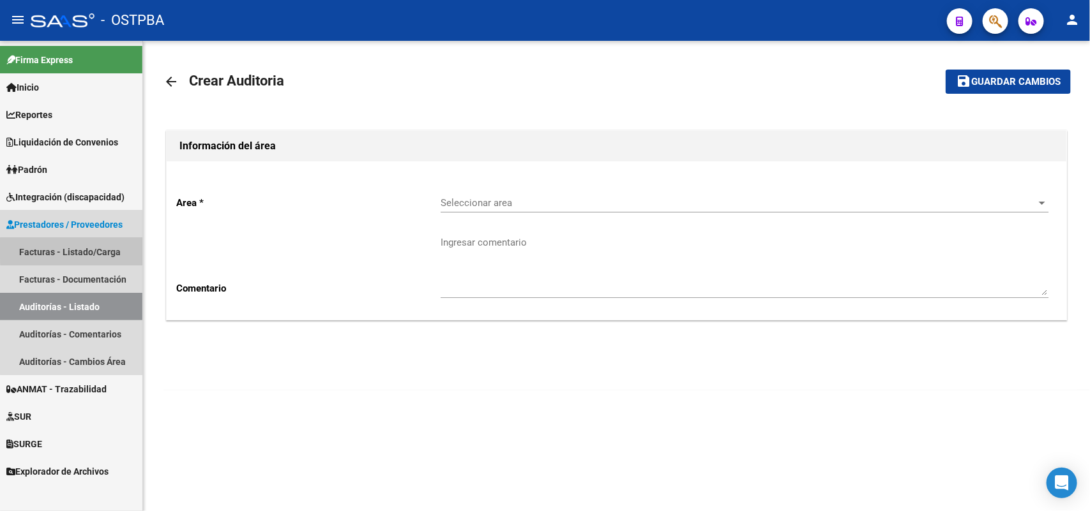
click at [102, 249] on link "Facturas - Listado/Carga" at bounding box center [71, 251] width 142 height 27
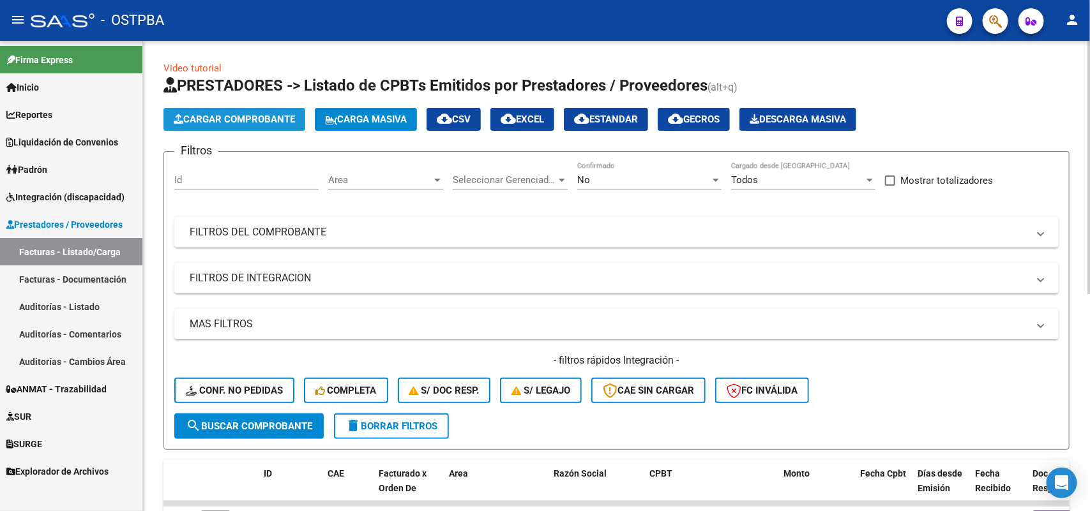
click at [276, 114] on span "Cargar Comprobante" at bounding box center [234, 119] width 121 height 11
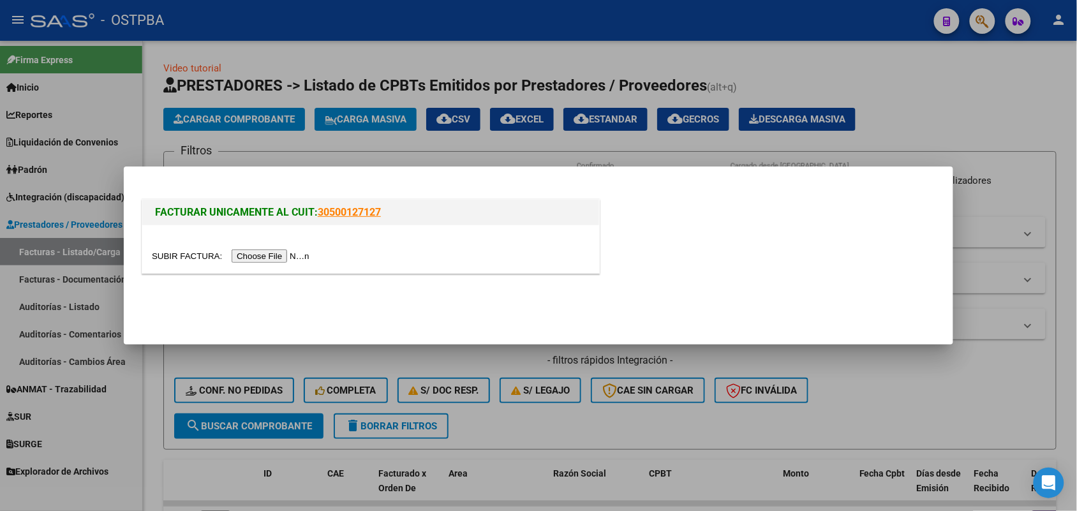
click at [244, 250] on input "file" at bounding box center [232, 256] width 161 height 13
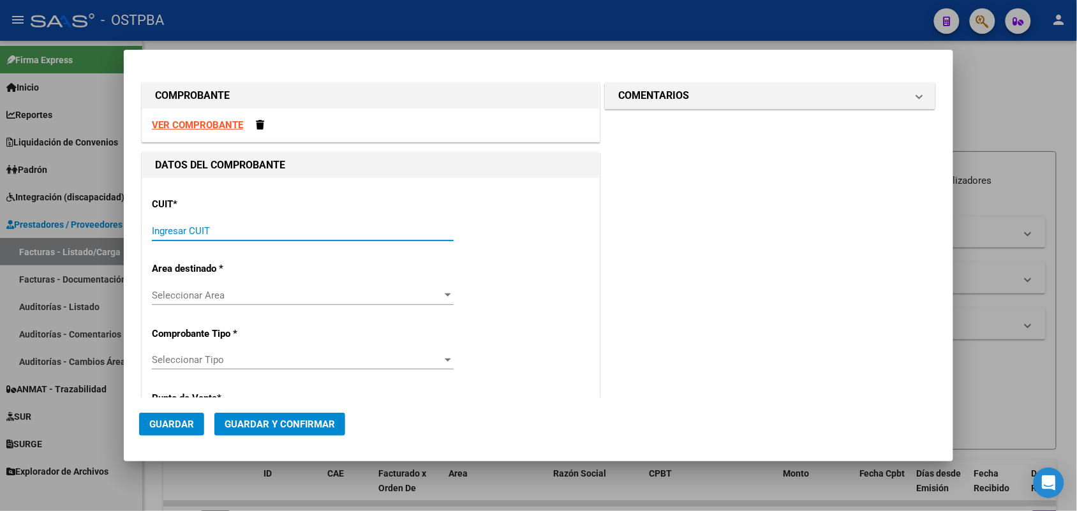
click at [170, 225] on input "Ingresar CUIT" at bounding box center [303, 230] width 302 height 11
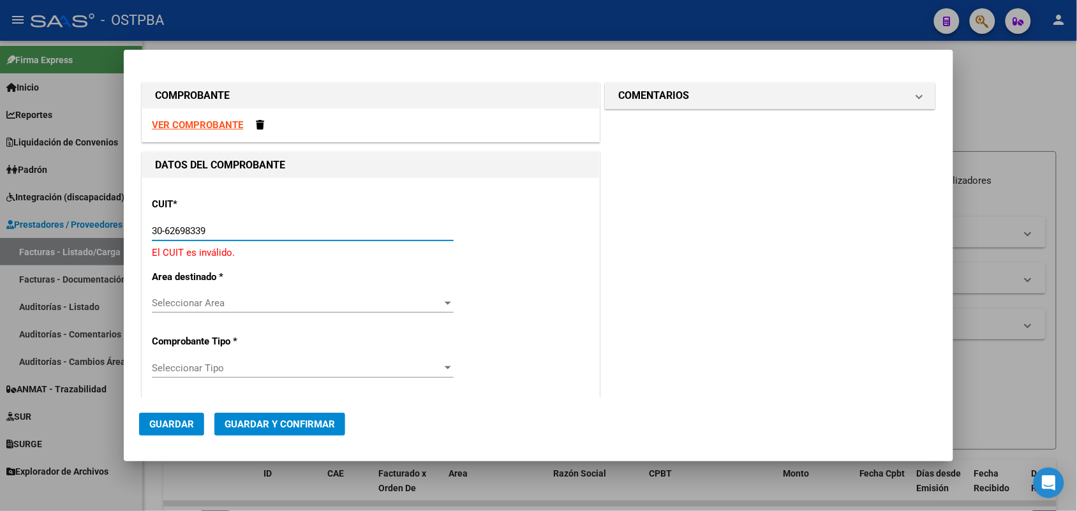
type input "30-62698339-8"
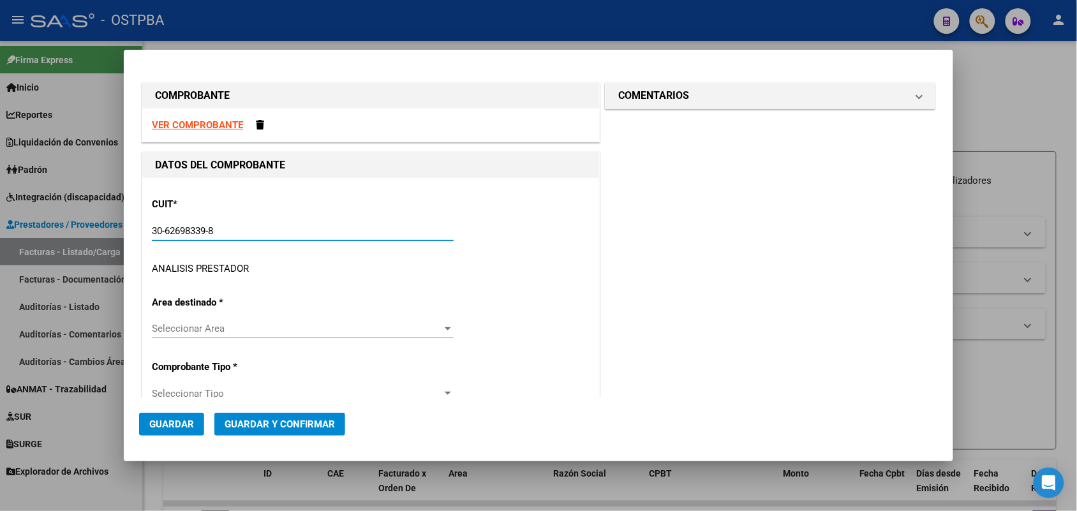
type input "158"
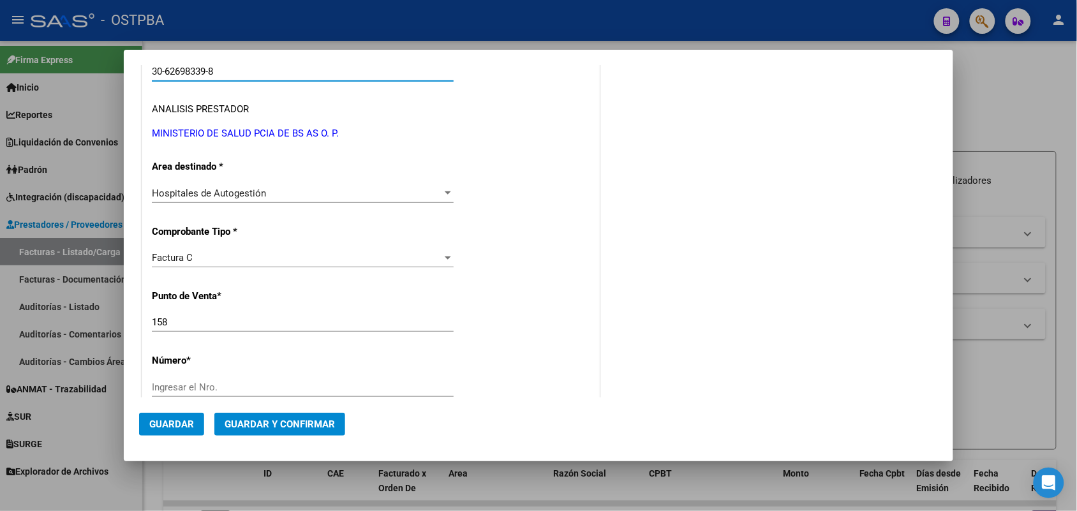
scroll to position [239, 0]
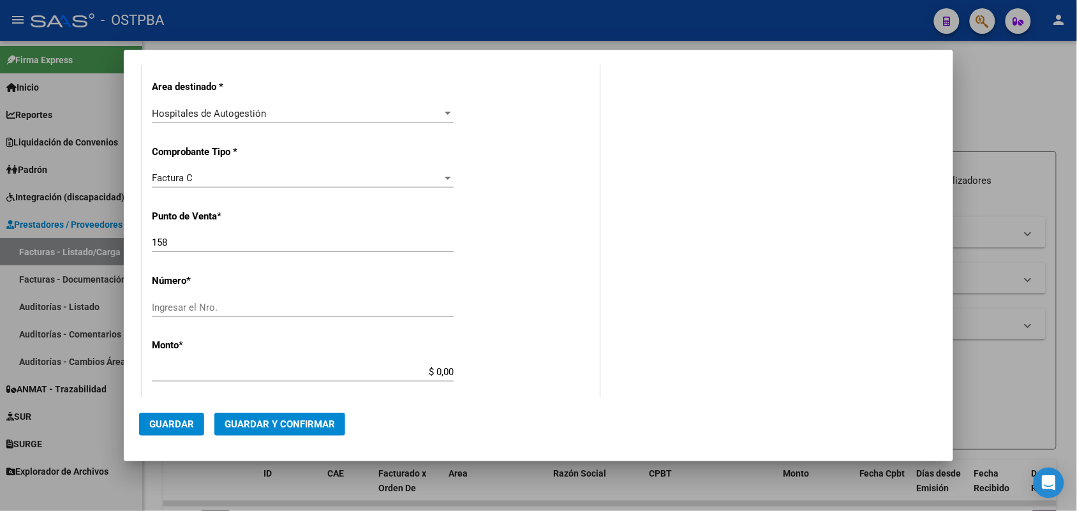
type input "30-62698339-8"
click at [190, 308] on input "Ingresar el Nro." at bounding box center [303, 307] width 302 height 11
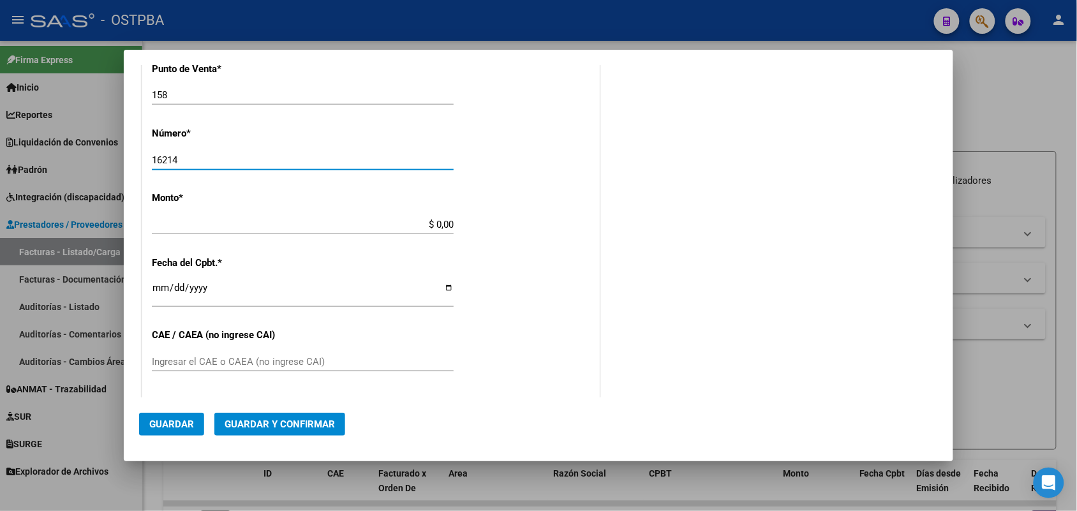
scroll to position [399, 0]
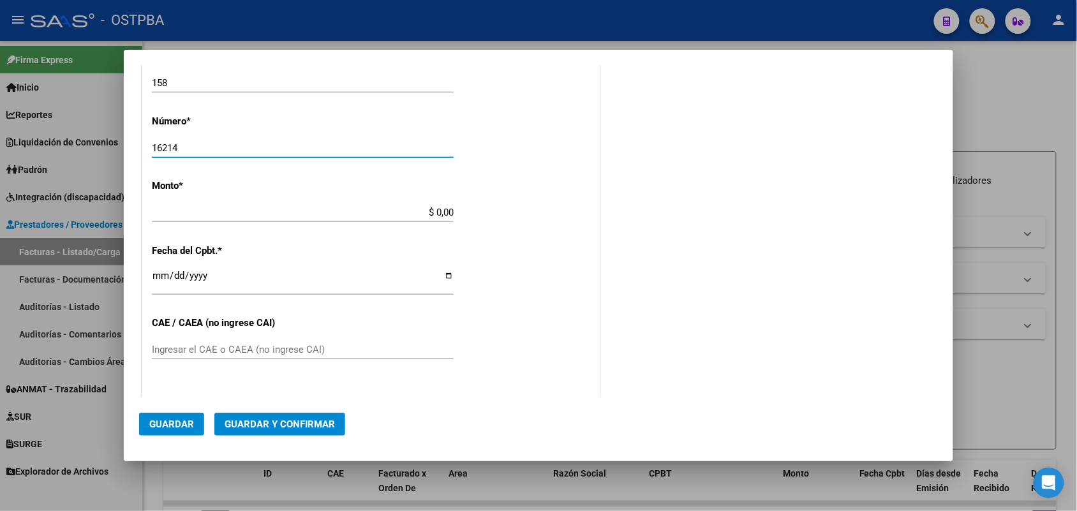
type input "16214"
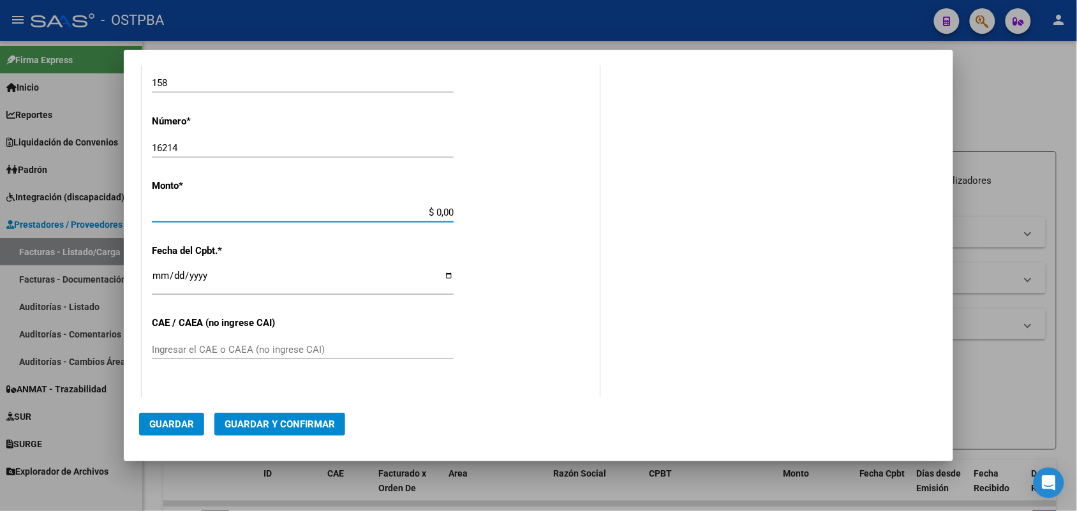
drag, startPoint x: 417, startPoint y: 214, endPoint x: 530, endPoint y: 207, distance: 113.2
click at [517, 209] on div "CUIT * 30-62698339-8 Ingresar CUIT ANALISIS PRESTADOR MINISTERIO DE SALUD PCIA …" at bounding box center [370, 231] width 457 height 905
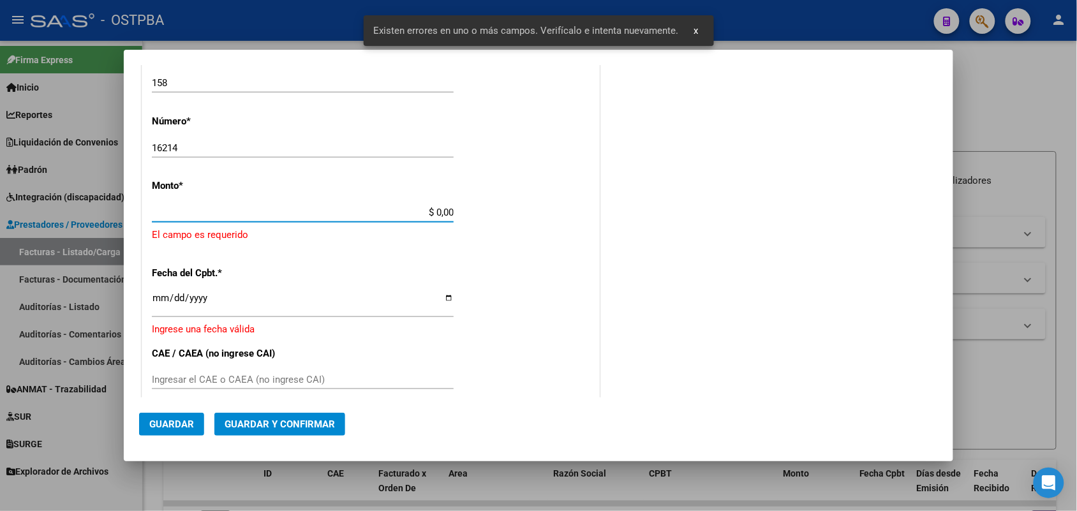
scroll to position [374, 0]
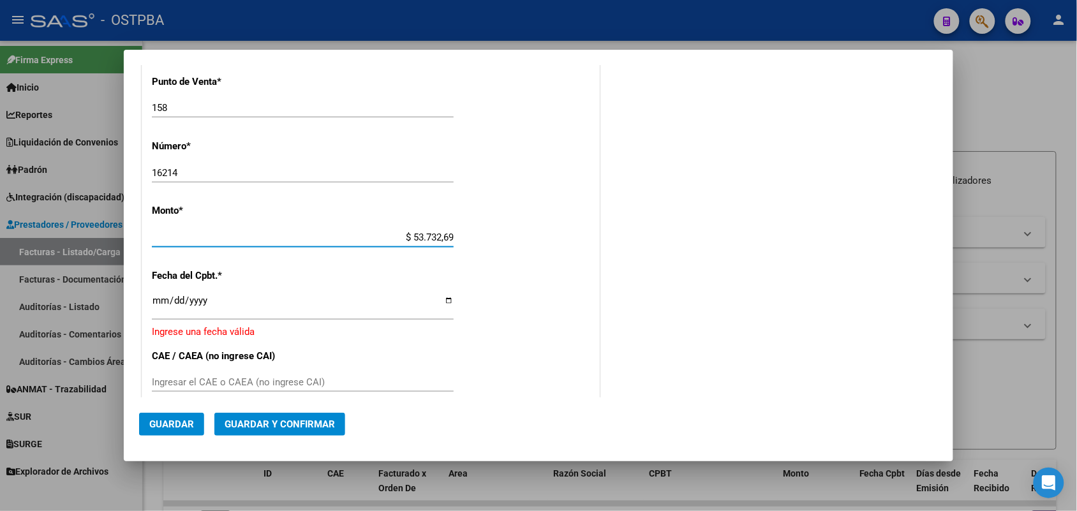
type input "$ 537.326,97"
drag, startPoint x: 163, startPoint y: 304, endPoint x: 190, endPoint y: 310, distance: 27.4
click at [164, 304] on input "Ingresar la fecha" at bounding box center [303, 306] width 302 height 20
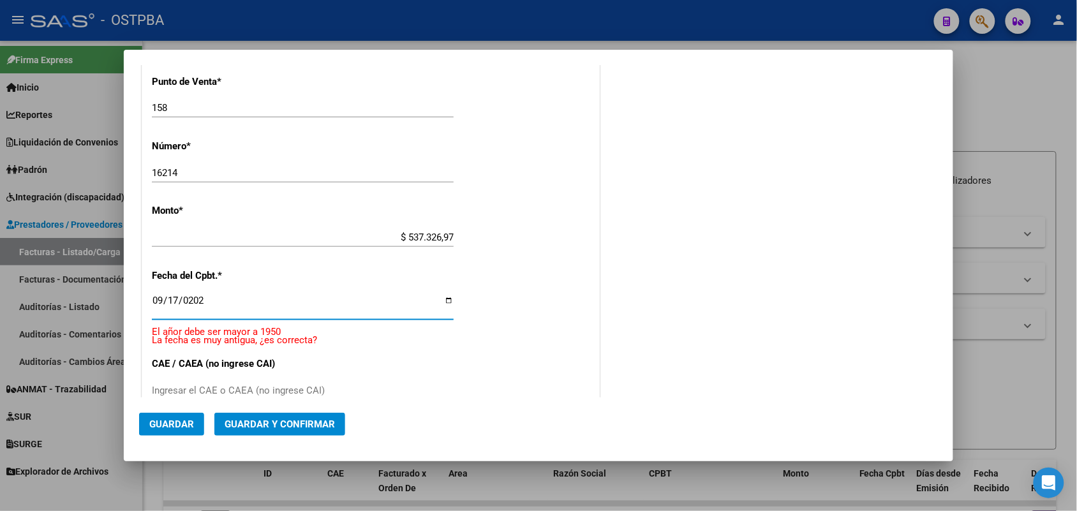
type input "[DATE]"
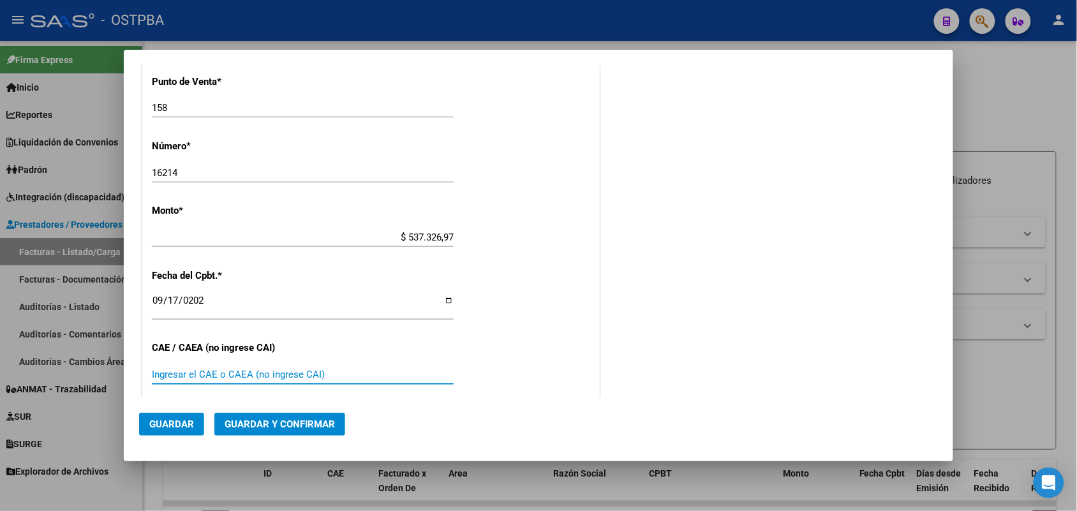
click at [189, 379] on input "Ingresar el CAE o CAEA (no ingrese CAI)" at bounding box center [303, 374] width 302 height 11
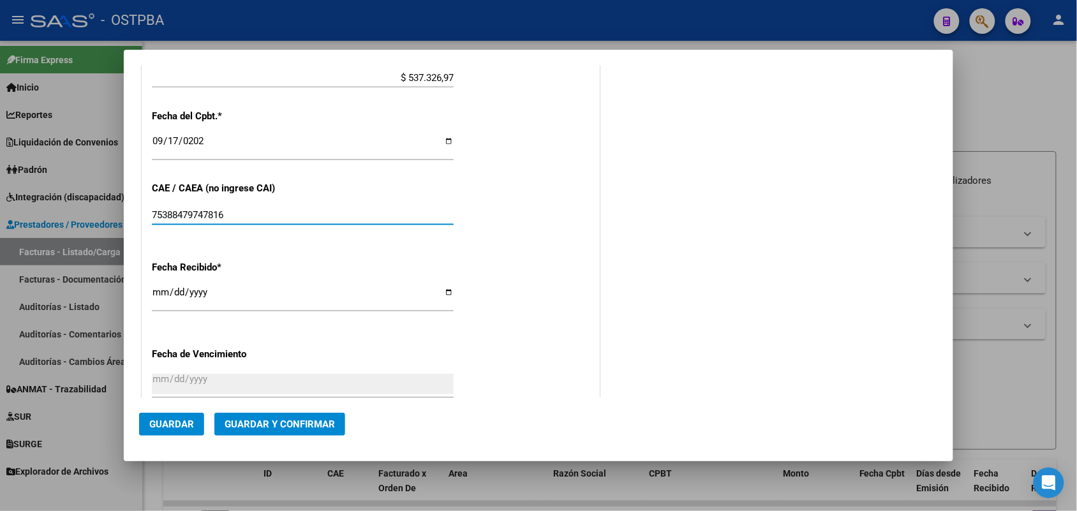
type input "75388479747816"
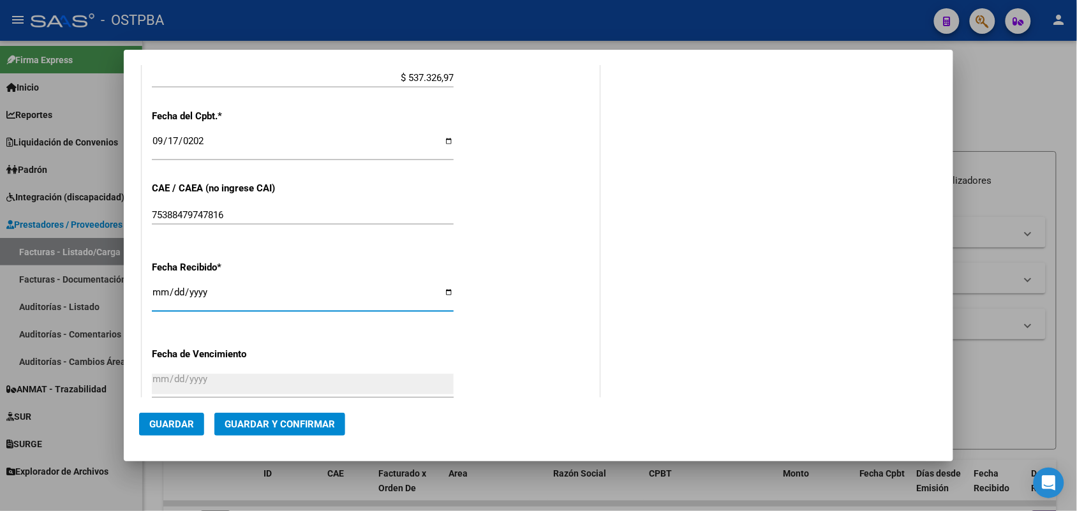
click at [158, 298] on input "[DATE]" at bounding box center [303, 297] width 302 height 20
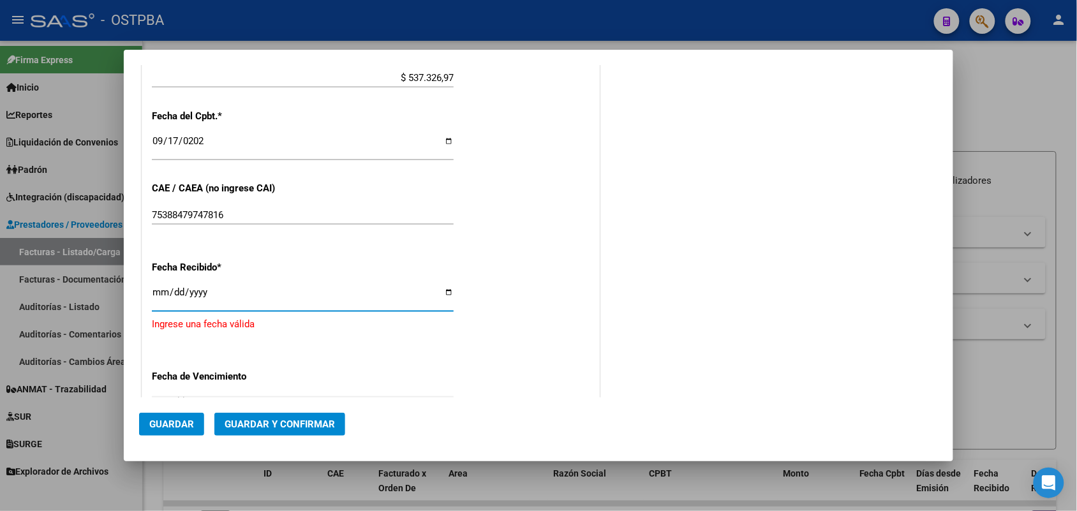
type input "[DATE]"
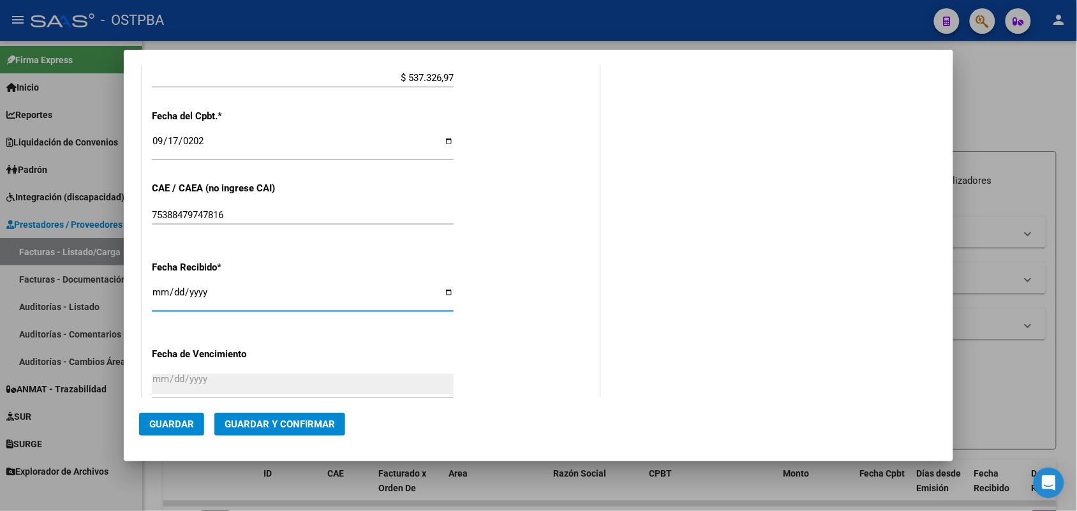
scroll to position [0, 0]
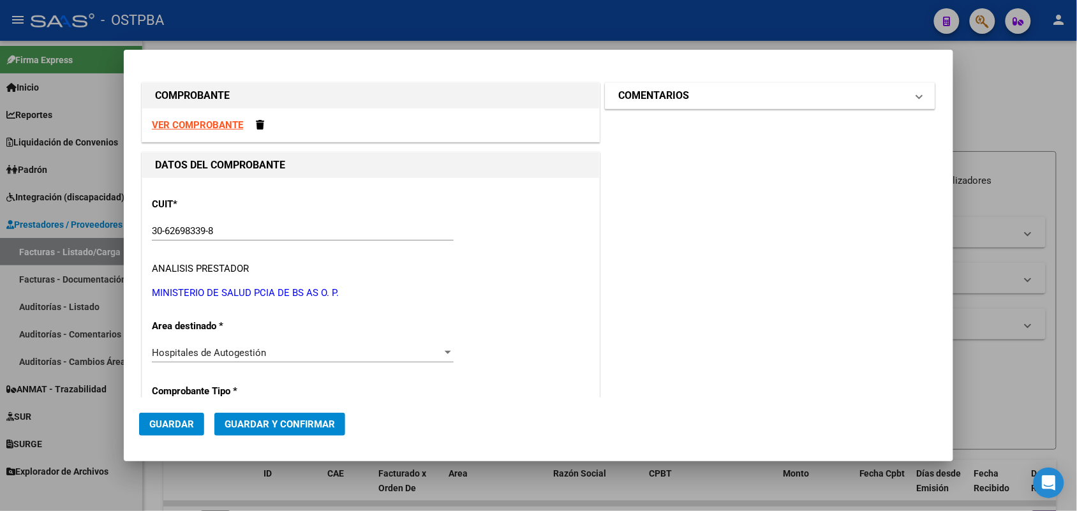
drag, startPoint x: 908, startPoint y: 96, endPoint x: 897, endPoint y: 103, distance: 12.6
click at [917, 98] on span at bounding box center [919, 95] width 5 height 15
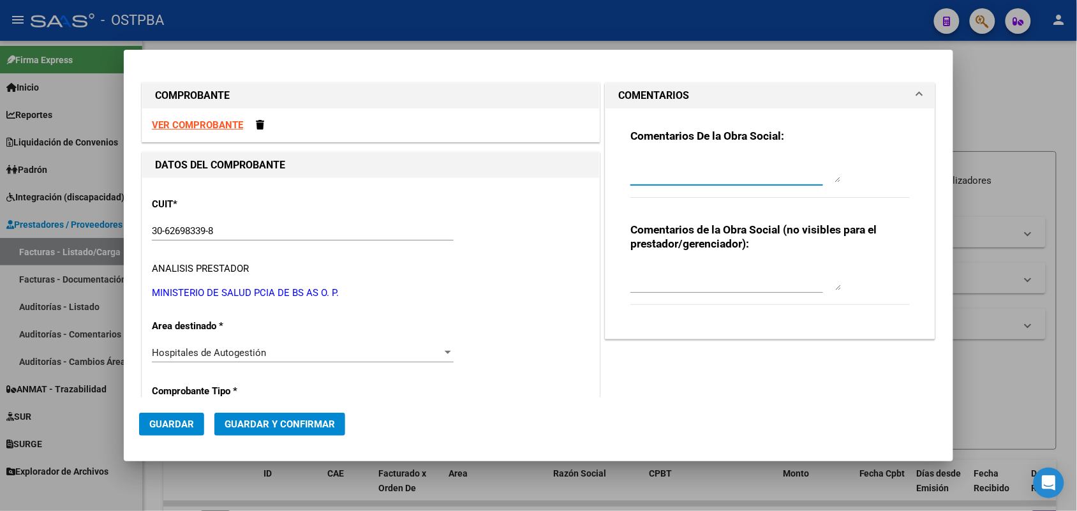
click at [640, 176] on textarea at bounding box center [736, 170] width 211 height 26
type textarea "HR 127172"
click at [181, 423] on span "Guardar" at bounding box center [171, 424] width 45 height 11
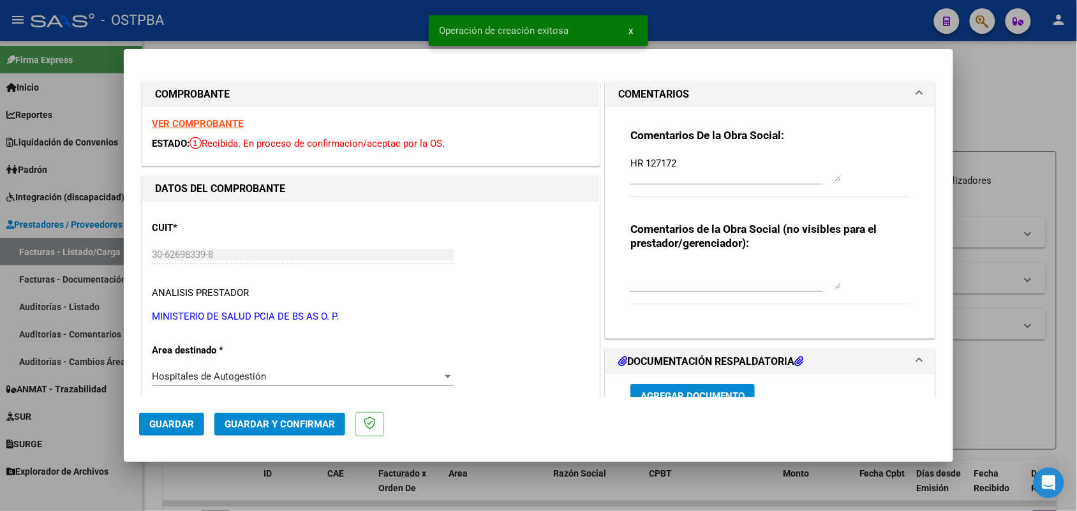
type input "[DATE]"
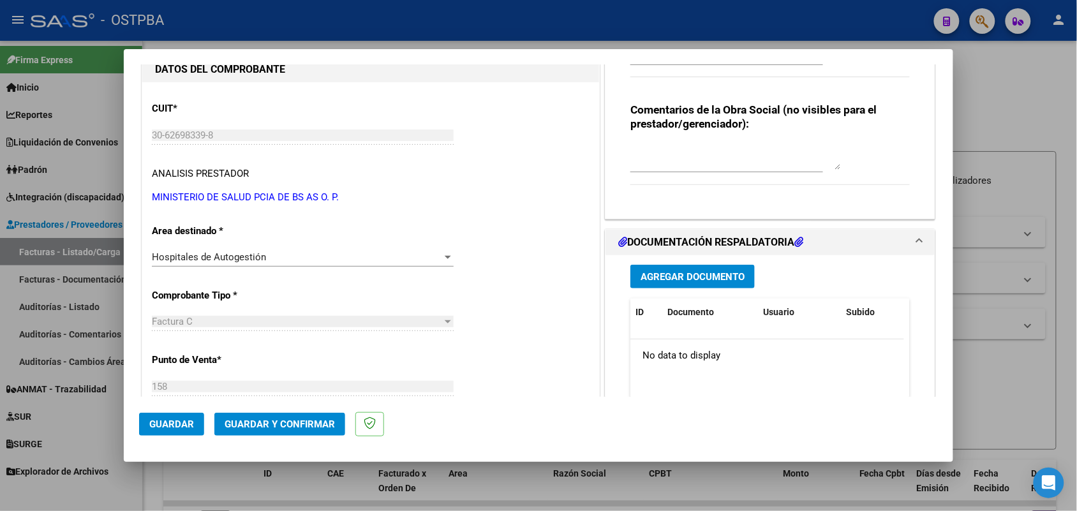
scroll to position [160, 0]
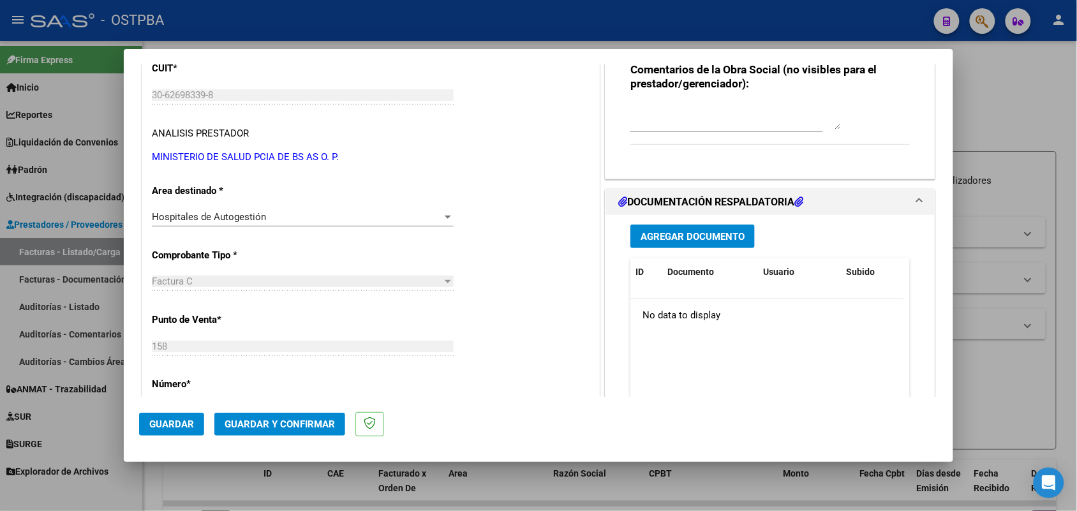
click at [687, 238] on span "Agregar Documento" at bounding box center [693, 236] width 104 height 11
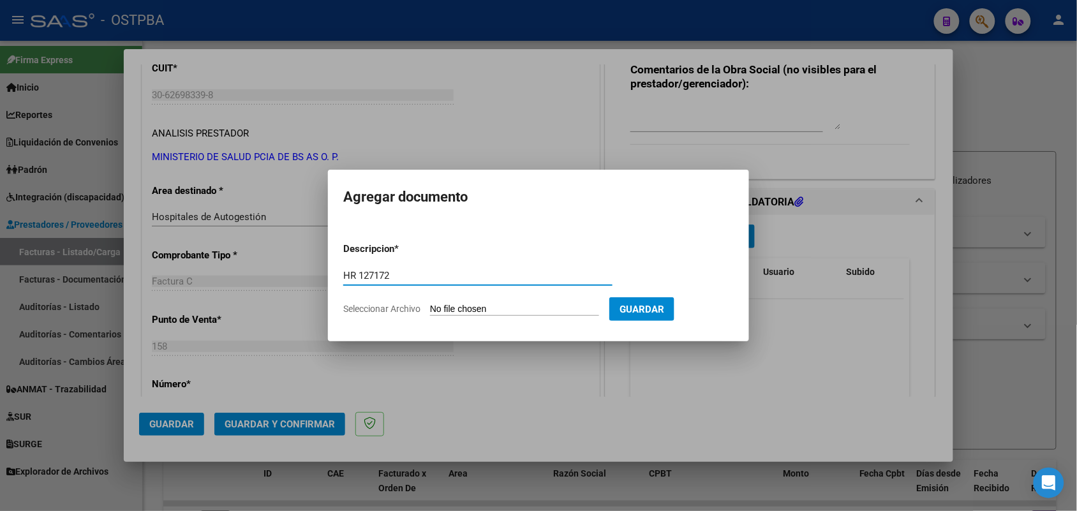
type input "HR 127172"
click at [432, 314] on input "Seleccionar Archivo" at bounding box center [514, 310] width 169 height 12
type input "C:\fakepath\HR 127172.pdf"
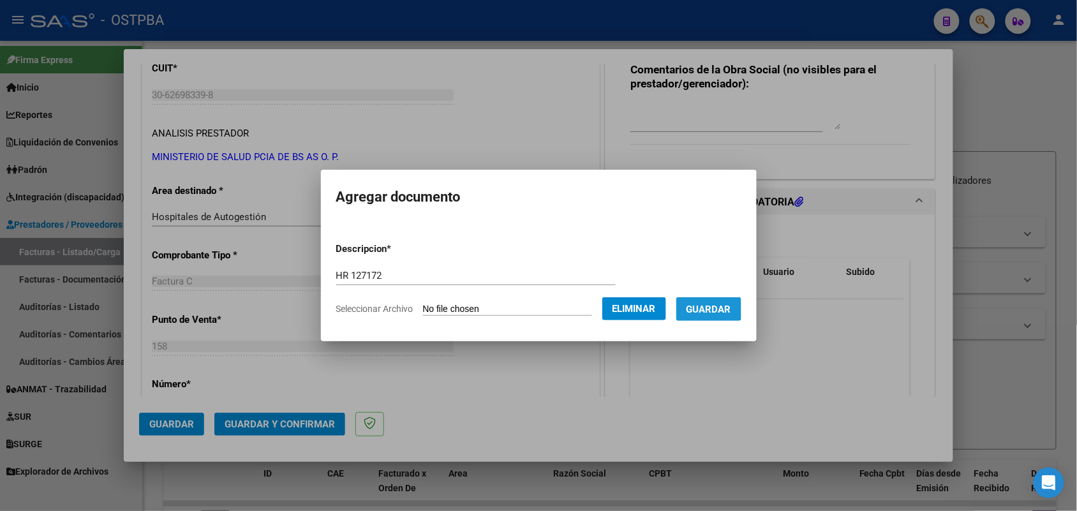
click at [715, 306] on span "Guardar" at bounding box center [709, 309] width 45 height 11
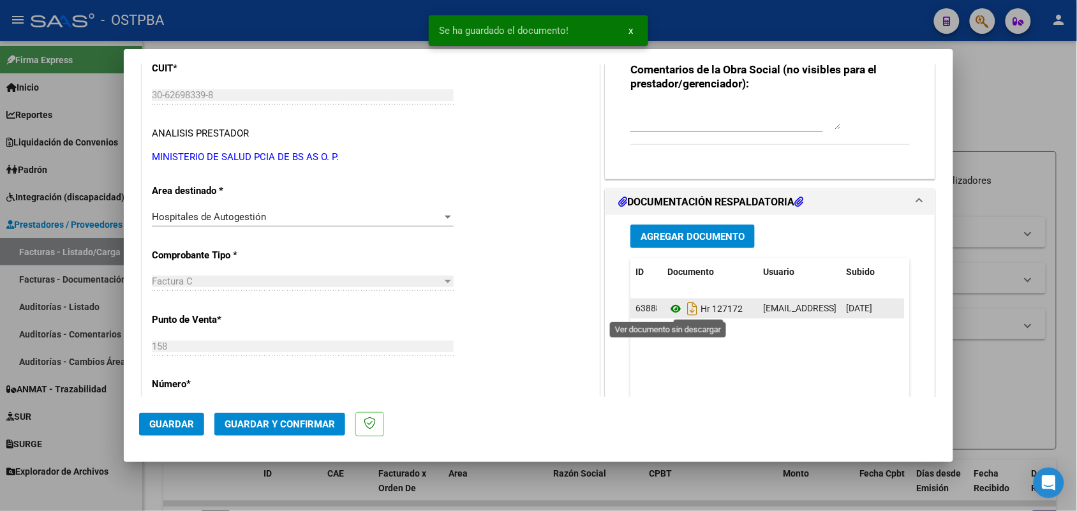
click at [669, 307] on icon at bounding box center [676, 308] width 17 height 15
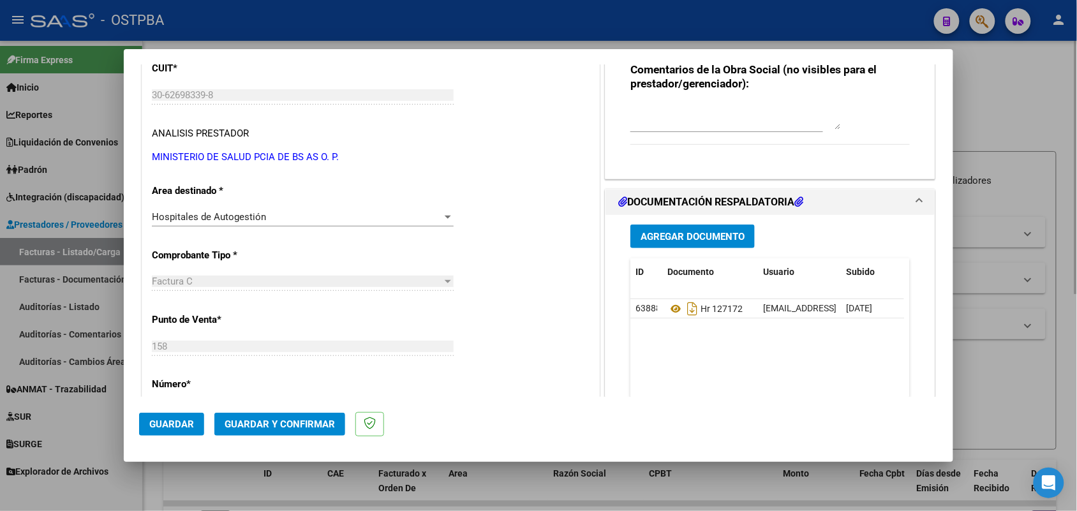
click at [1007, 90] on div at bounding box center [538, 255] width 1077 height 511
type input "$ 0,00"
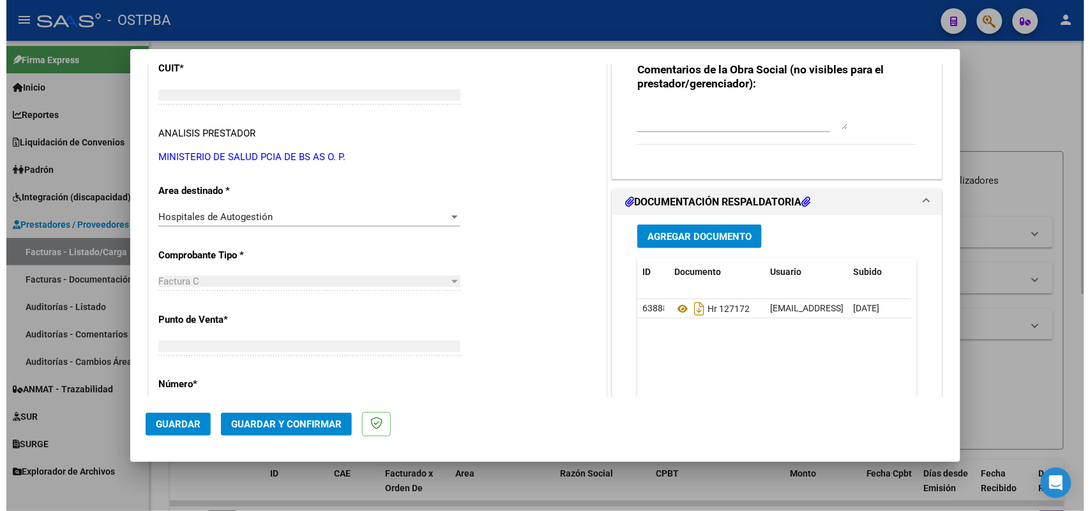
scroll to position [167, 0]
